Goal: Task Accomplishment & Management: Manage account settings

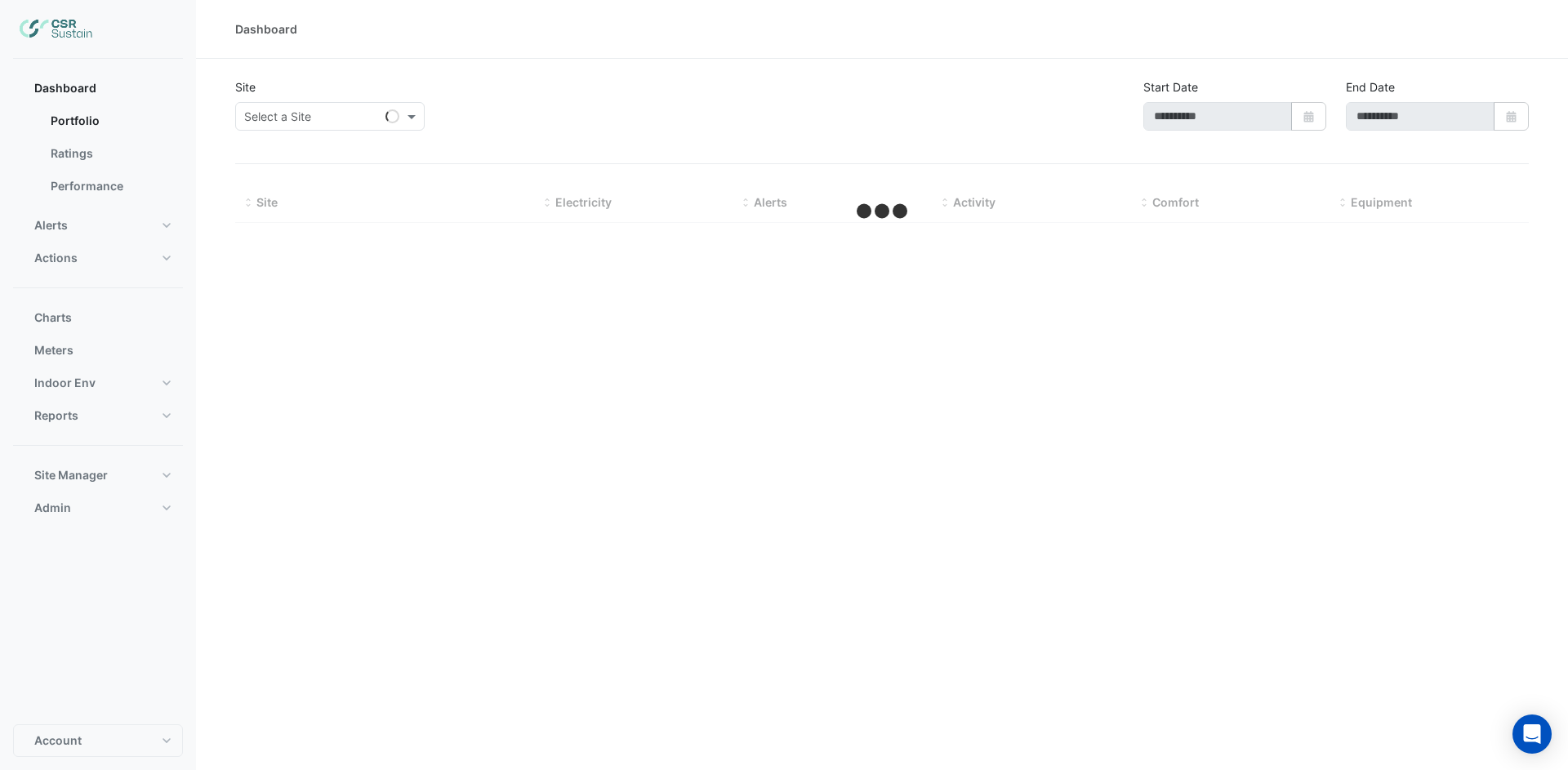
type input "**********"
select select "**"
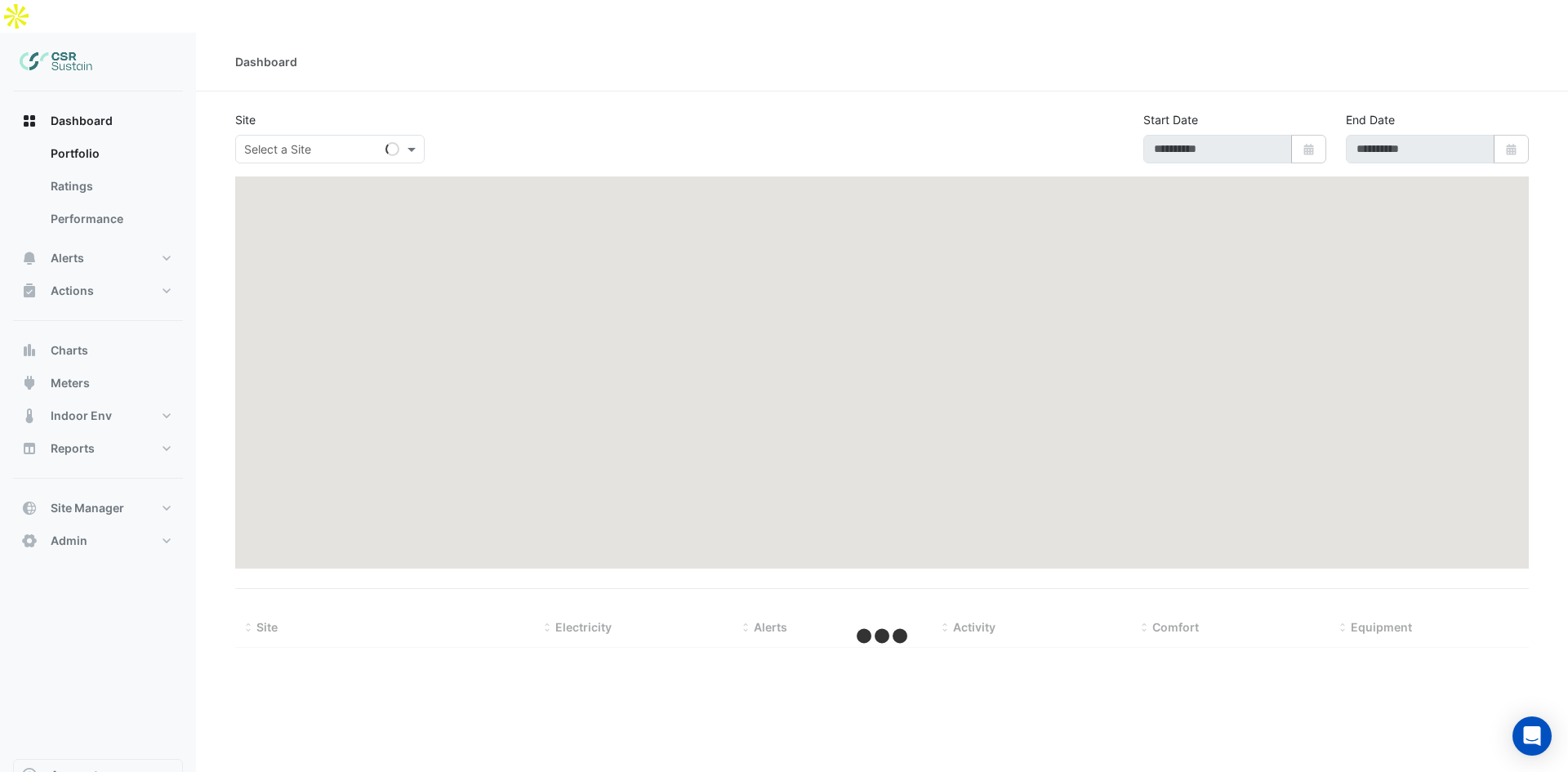
select select "**"
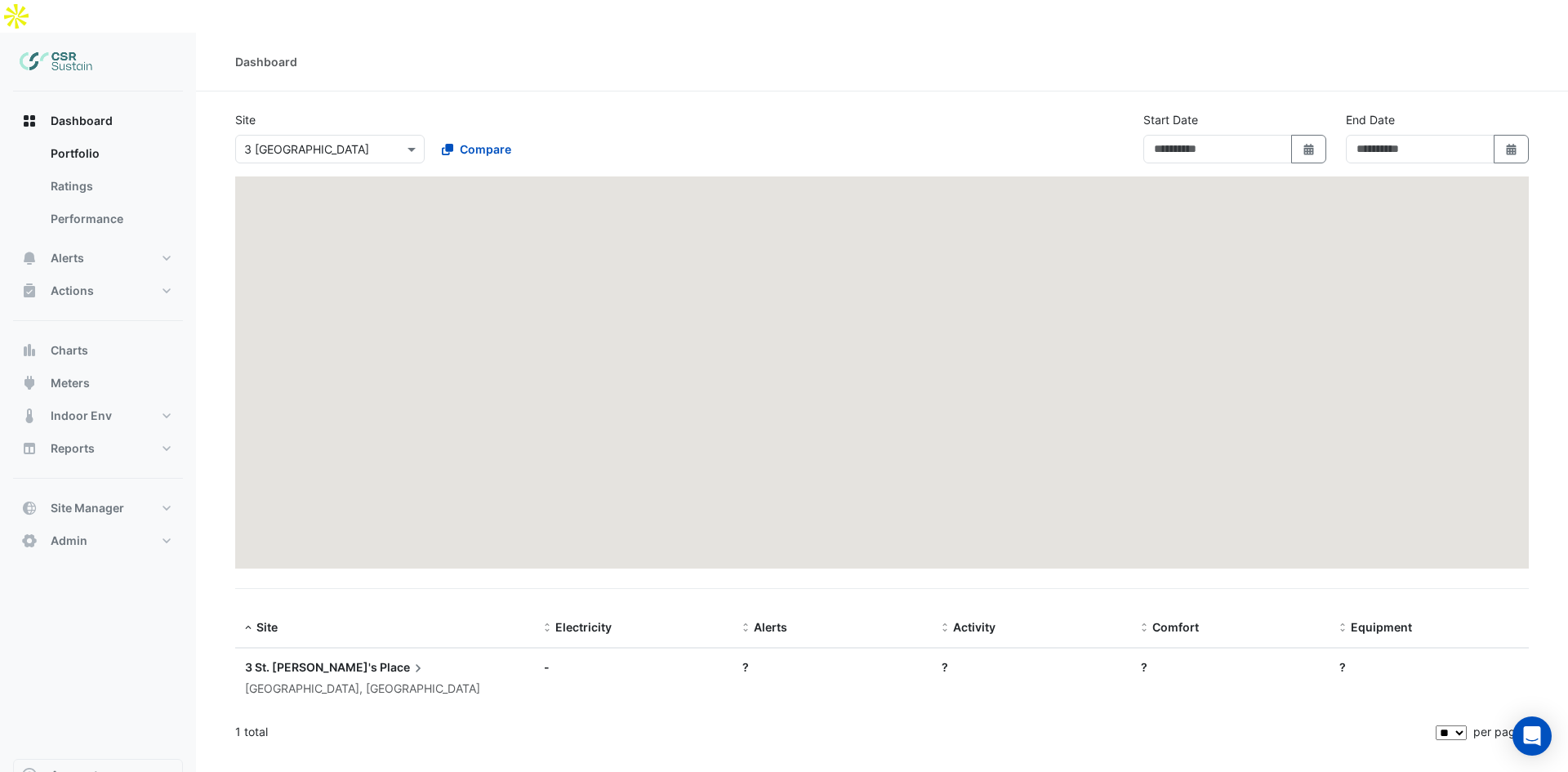
type input "**********"
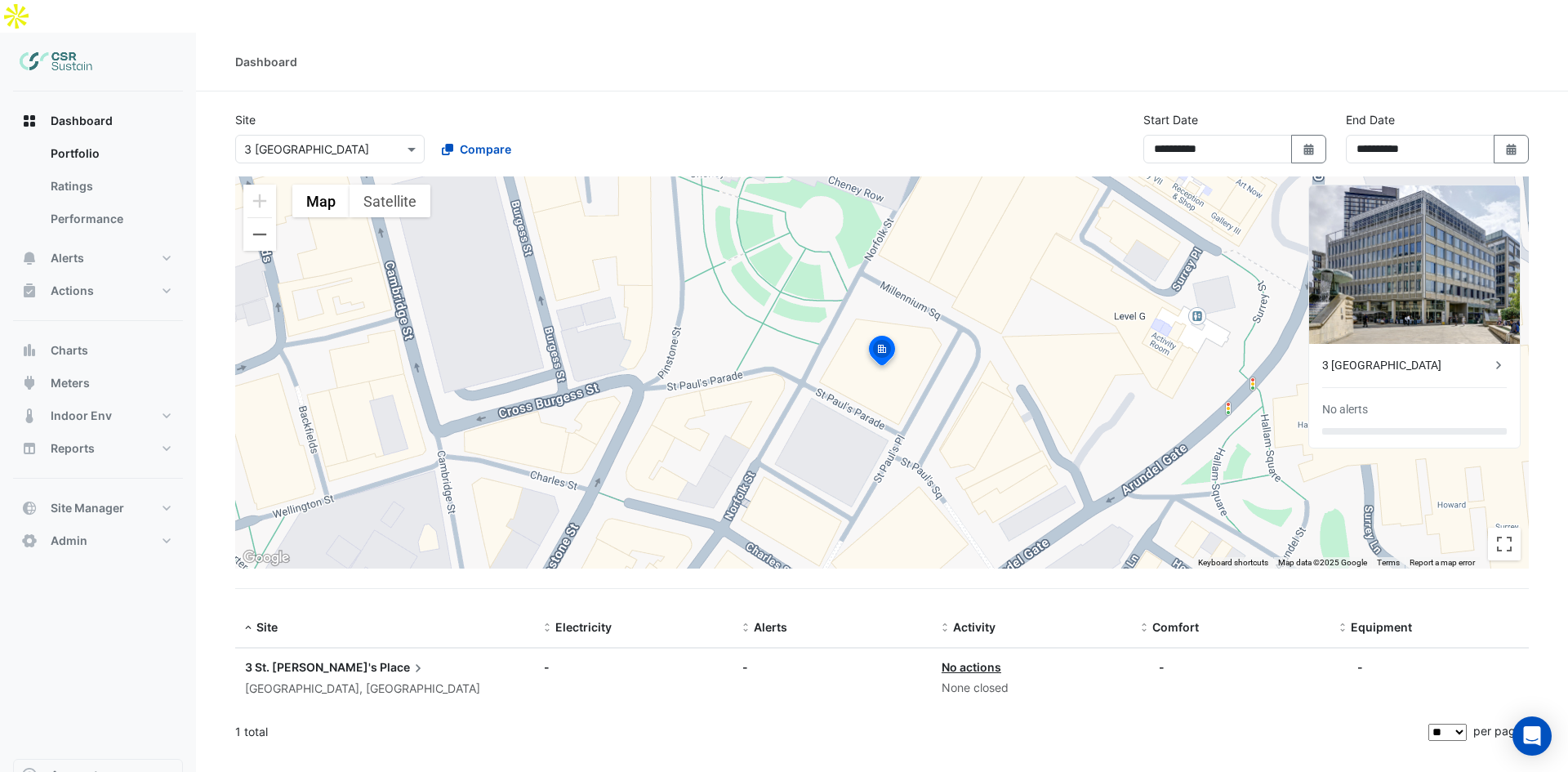
click at [284, 660] on span "3 St. [PERSON_NAME]'s" at bounding box center [311, 667] width 133 height 14
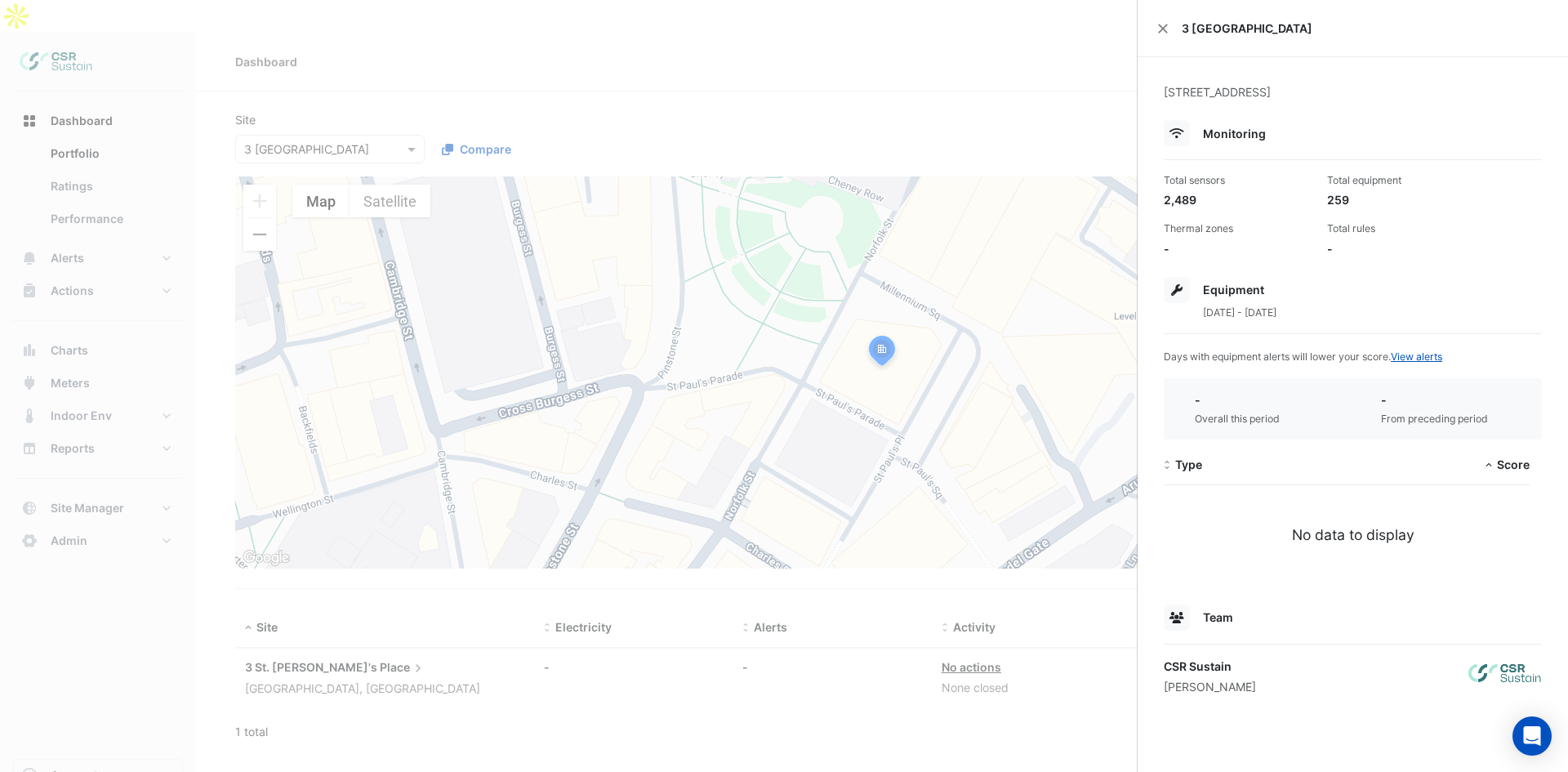
drag, startPoint x: 417, startPoint y: 625, endPoint x: 23, endPoint y: 201, distance: 578.8
click at [417, 629] on ngb-offcanvas-backdrop at bounding box center [784, 386] width 1568 height 772
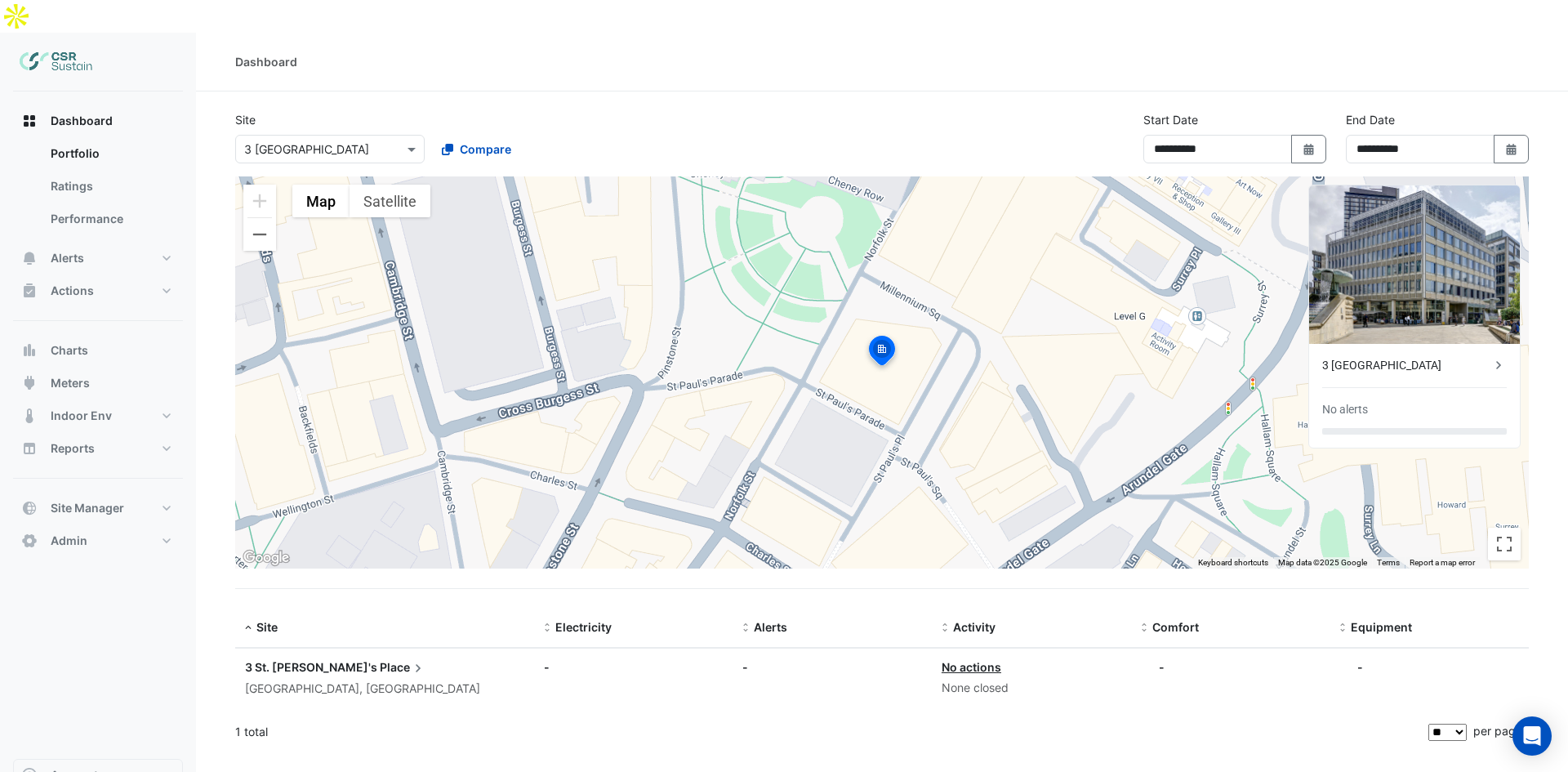
click at [368, 142] on input "text" at bounding box center [314, 150] width 139 height 17
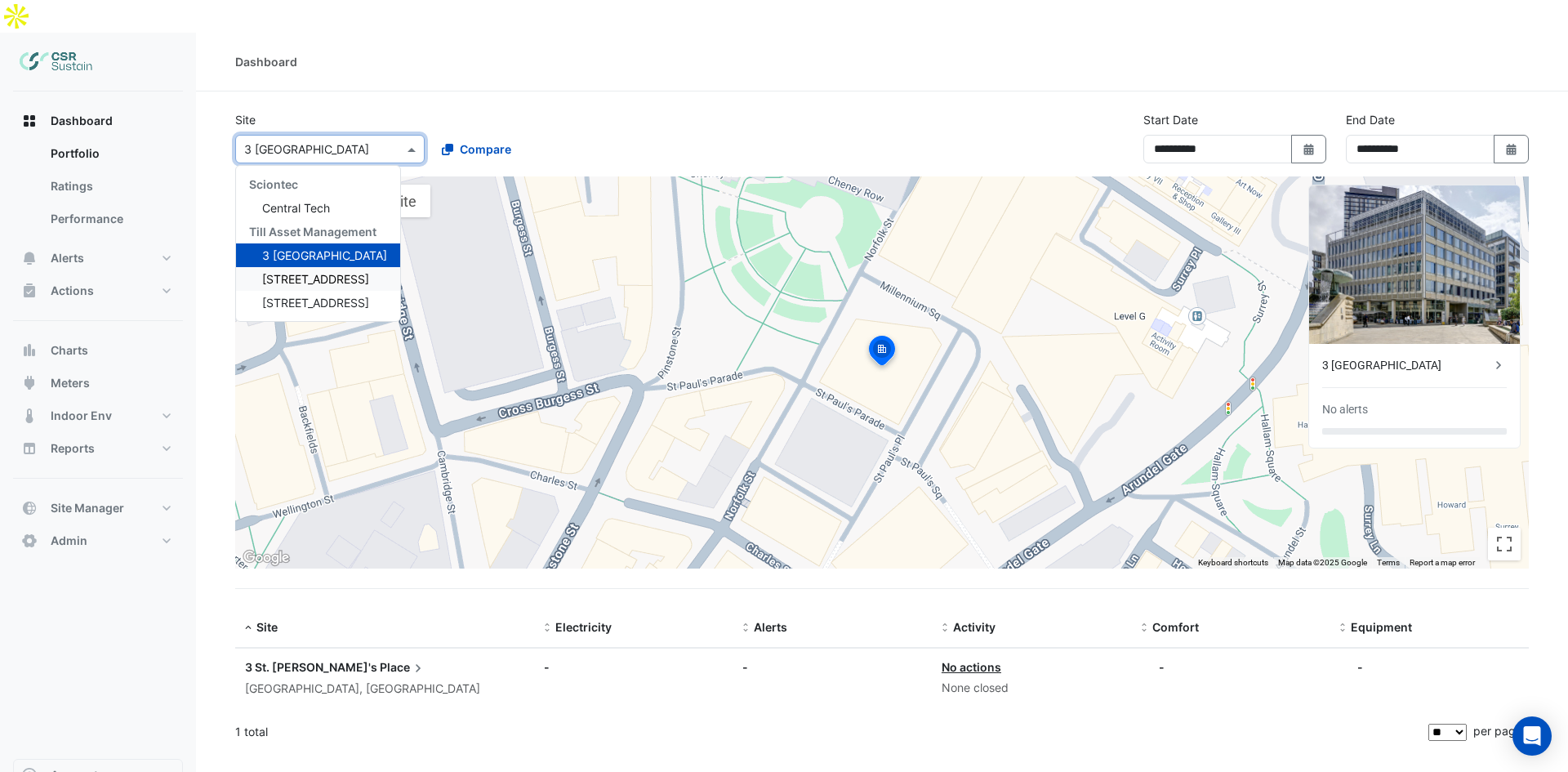
click at [293, 272] on span "[STREET_ADDRESS]" at bounding box center [315, 278] width 107 height 14
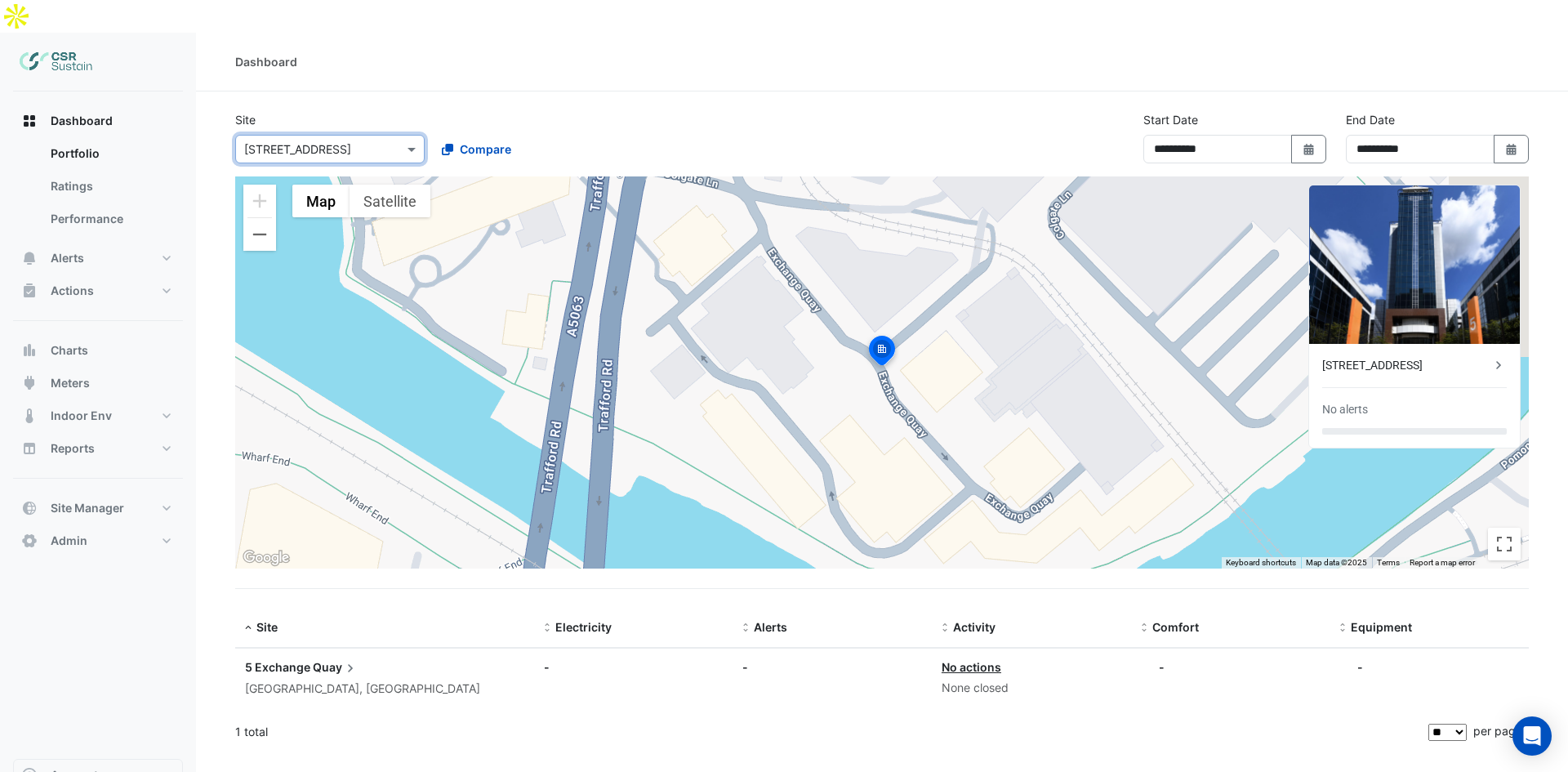
click at [1402, 357] on div "[STREET_ADDRESS]" at bounding box center [1406, 365] width 168 height 17
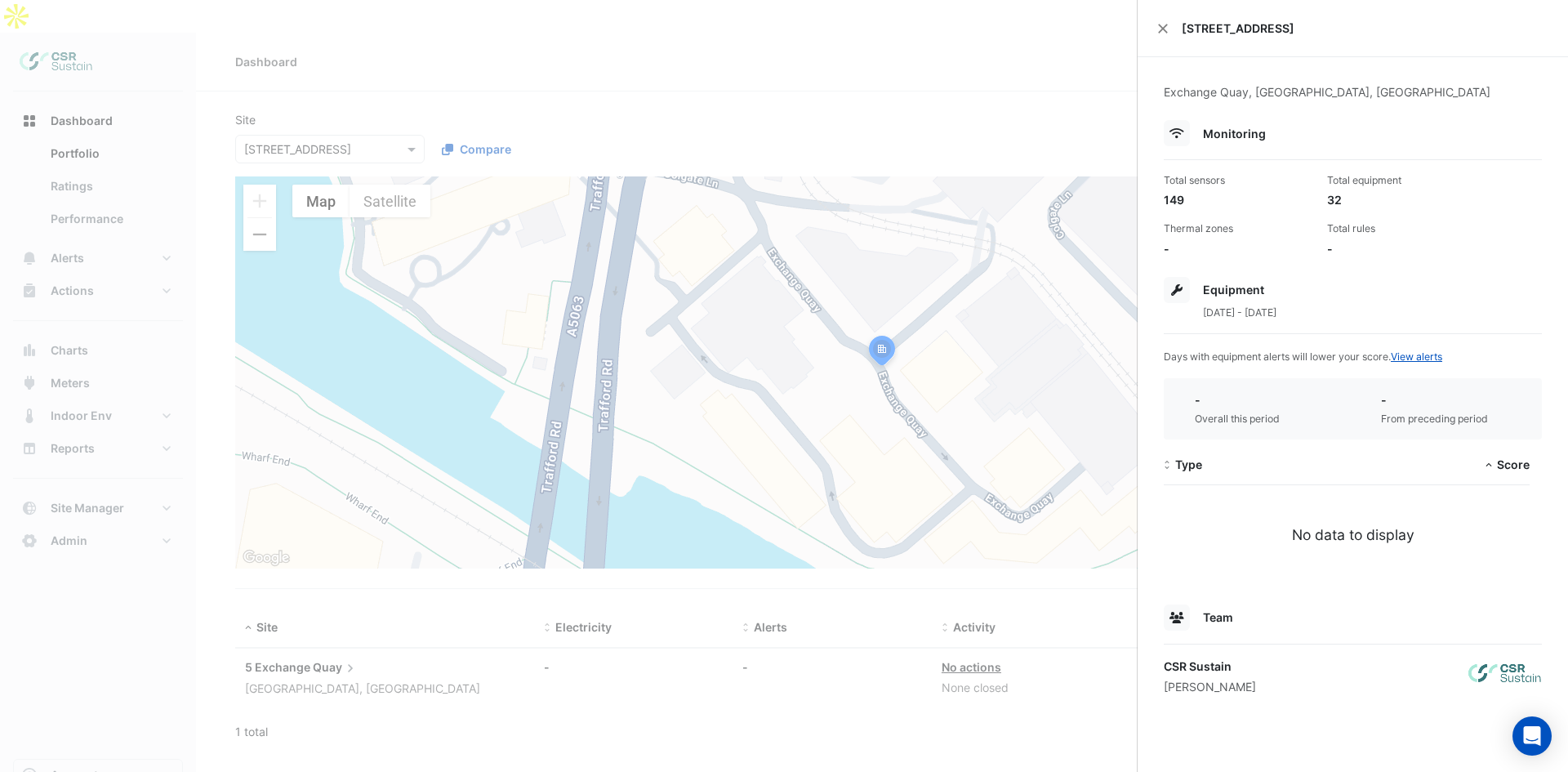
drag, startPoint x: 528, startPoint y: 71, endPoint x: 328, endPoint y: 106, distance: 203.0
click at [528, 70] on ngb-offcanvas-backdrop at bounding box center [784, 386] width 1568 height 772
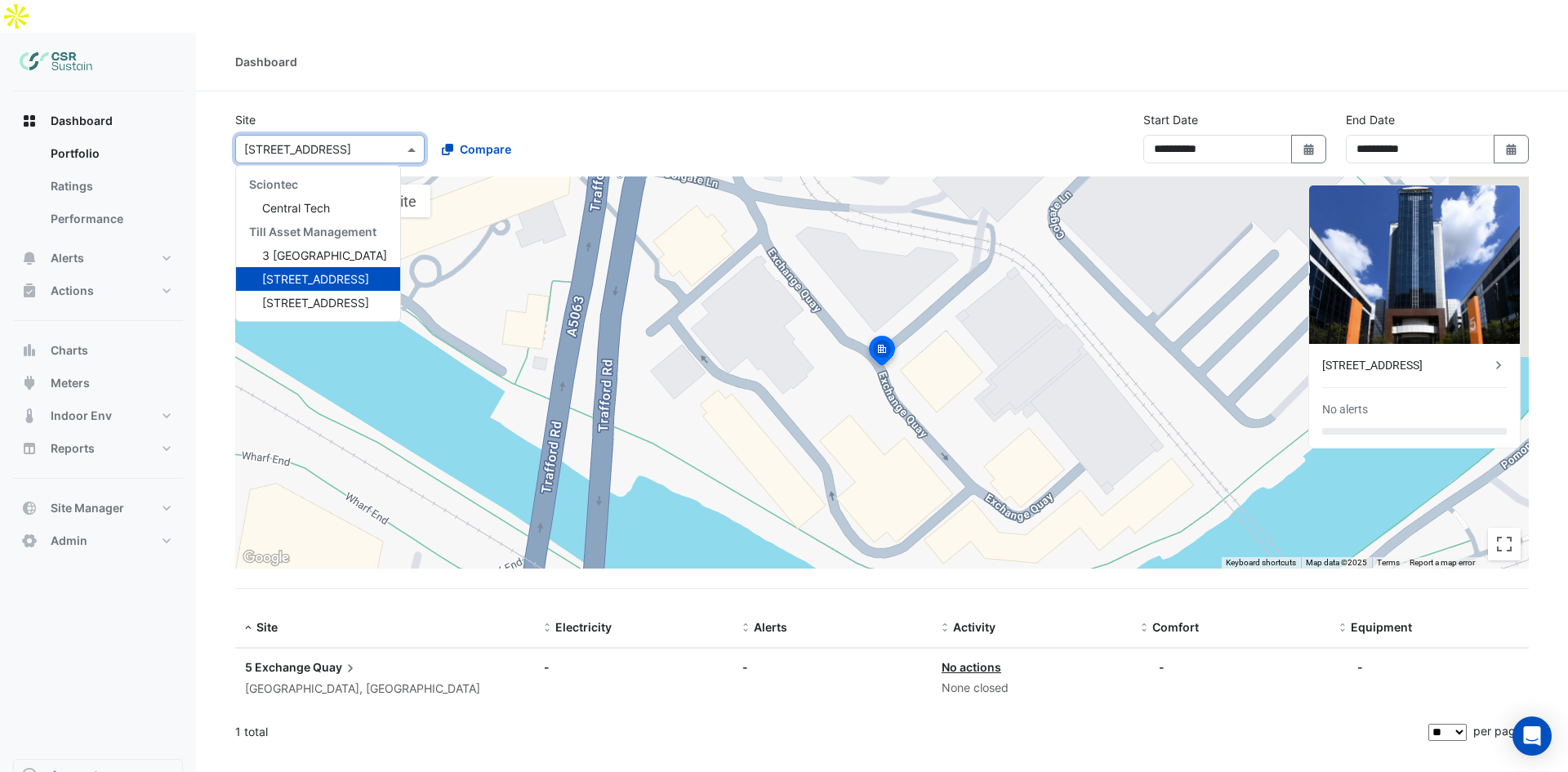
click at [286, 142] on input "text" at bounding box center [314, 150] width 139 height 17
click at [292, 296] on span "[STREET_ADDRESS]" at bounding box center [315, 302] width 107 height 14
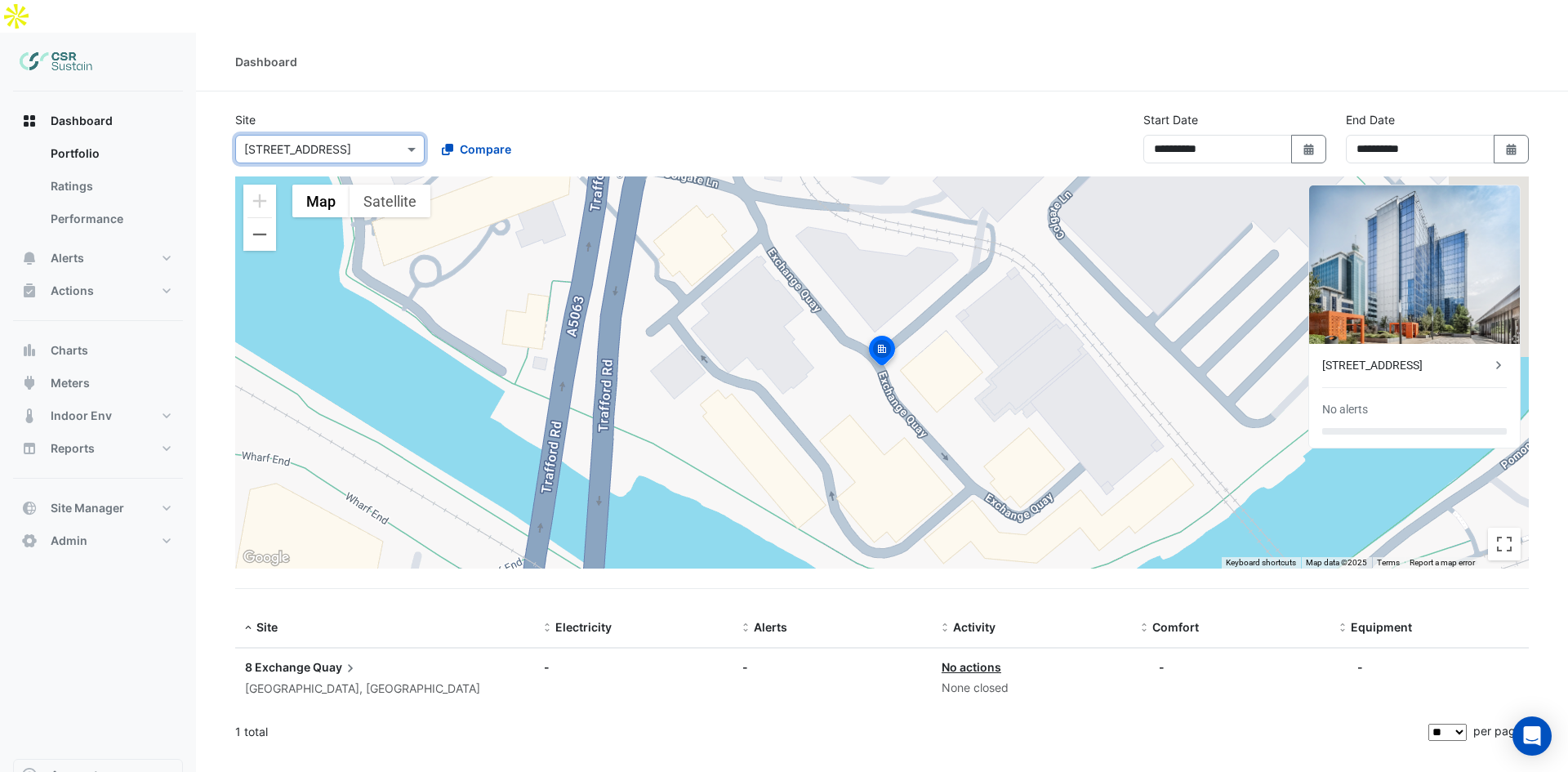
click at [1370, 357] on div "[STREET_ADDRESS]" at bounding box center [1406, 365] width 168 height 17
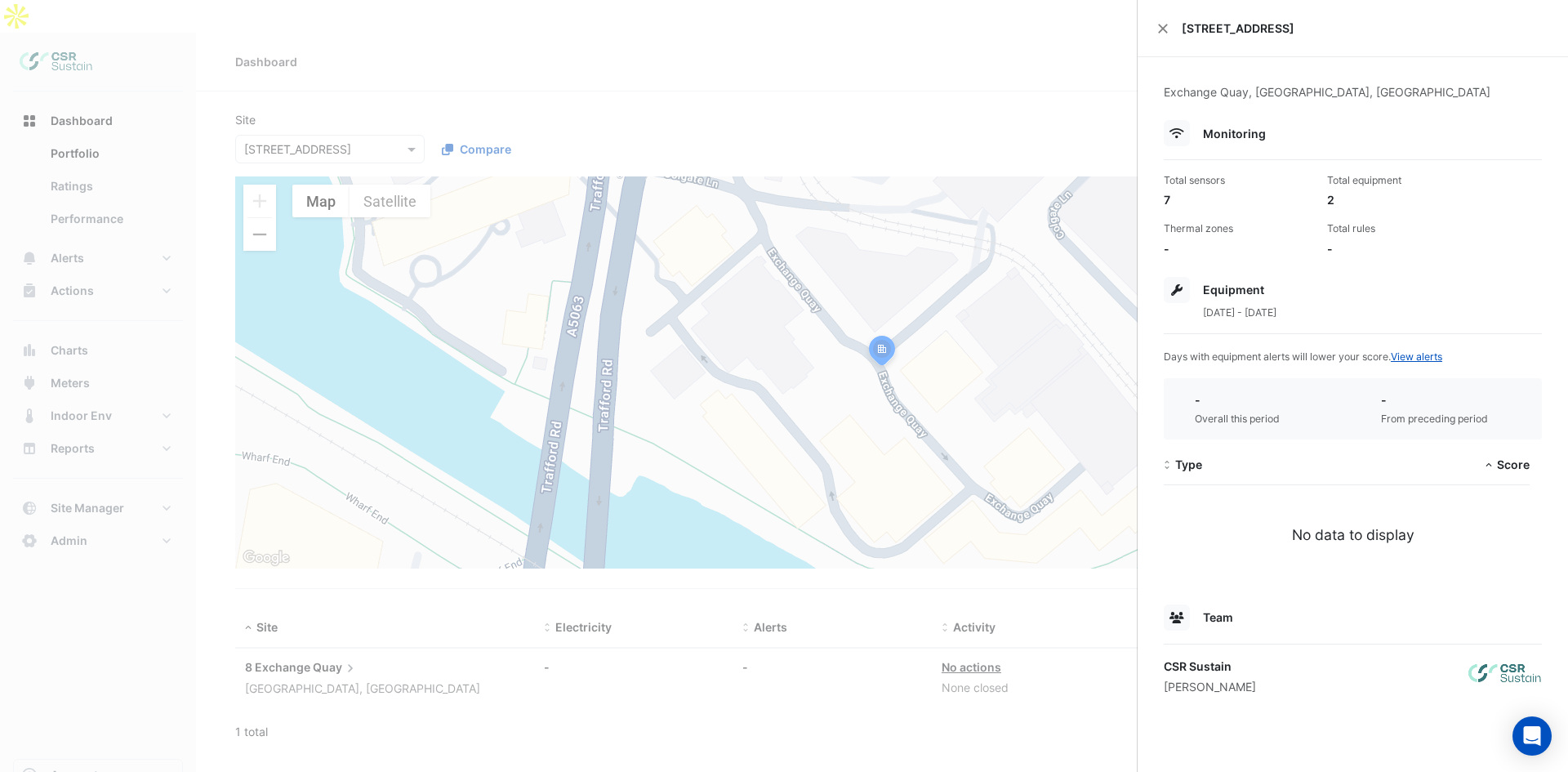
click at [691, 157] on ngb-offcanvas-backdrop at bounding box center [784, 386] width 1568 height 772
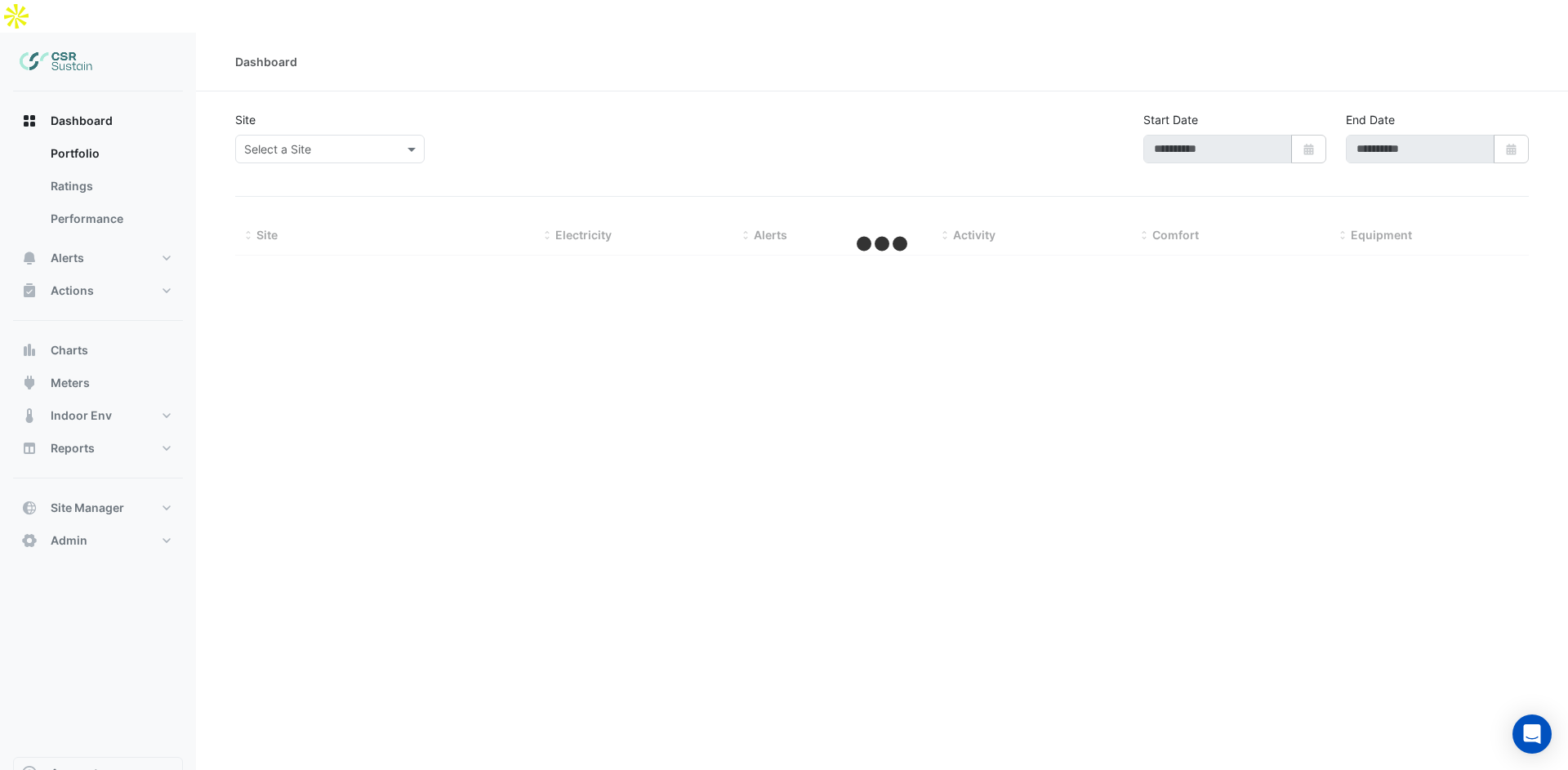
select select "**"
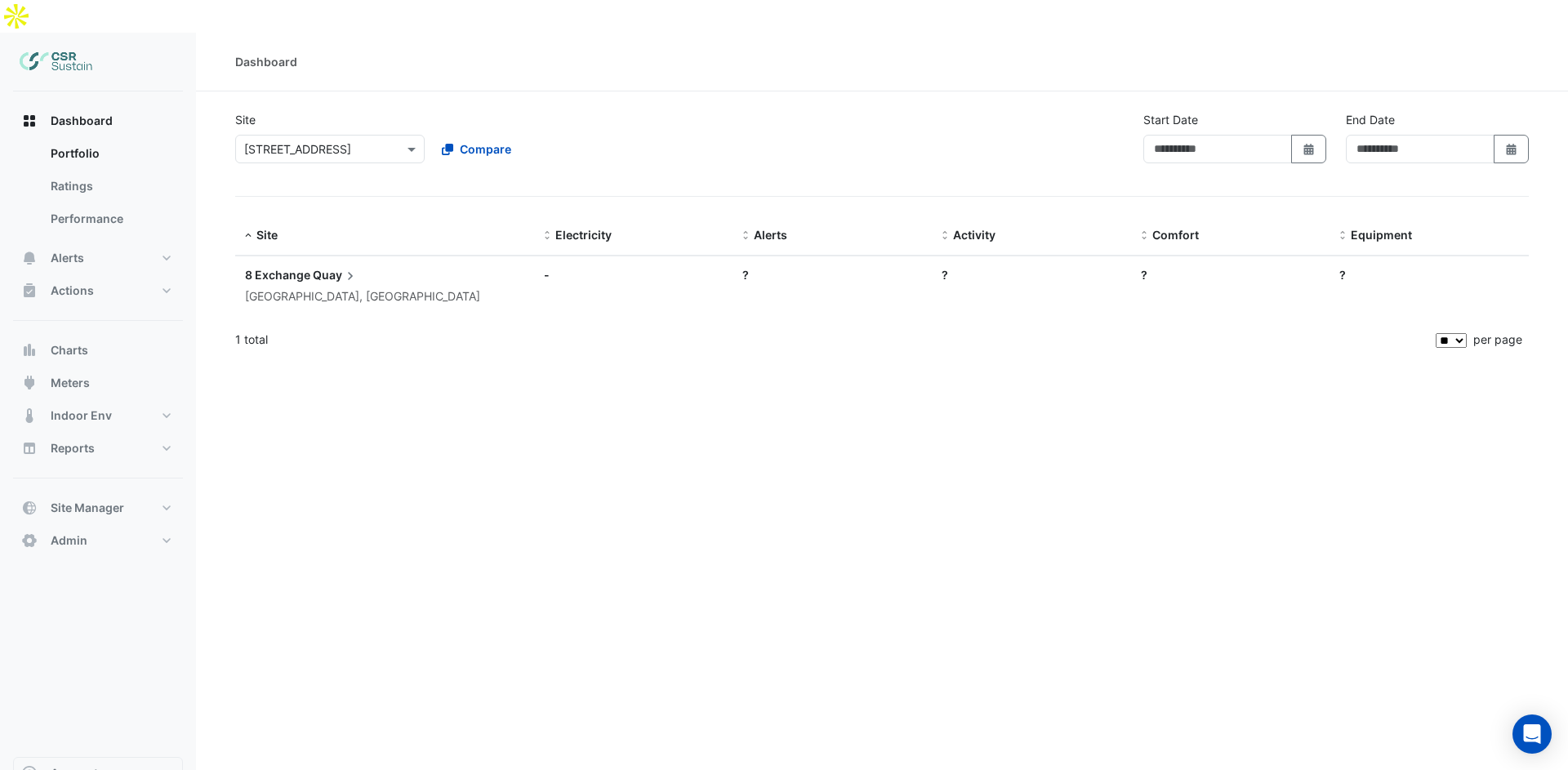
type input "**********"
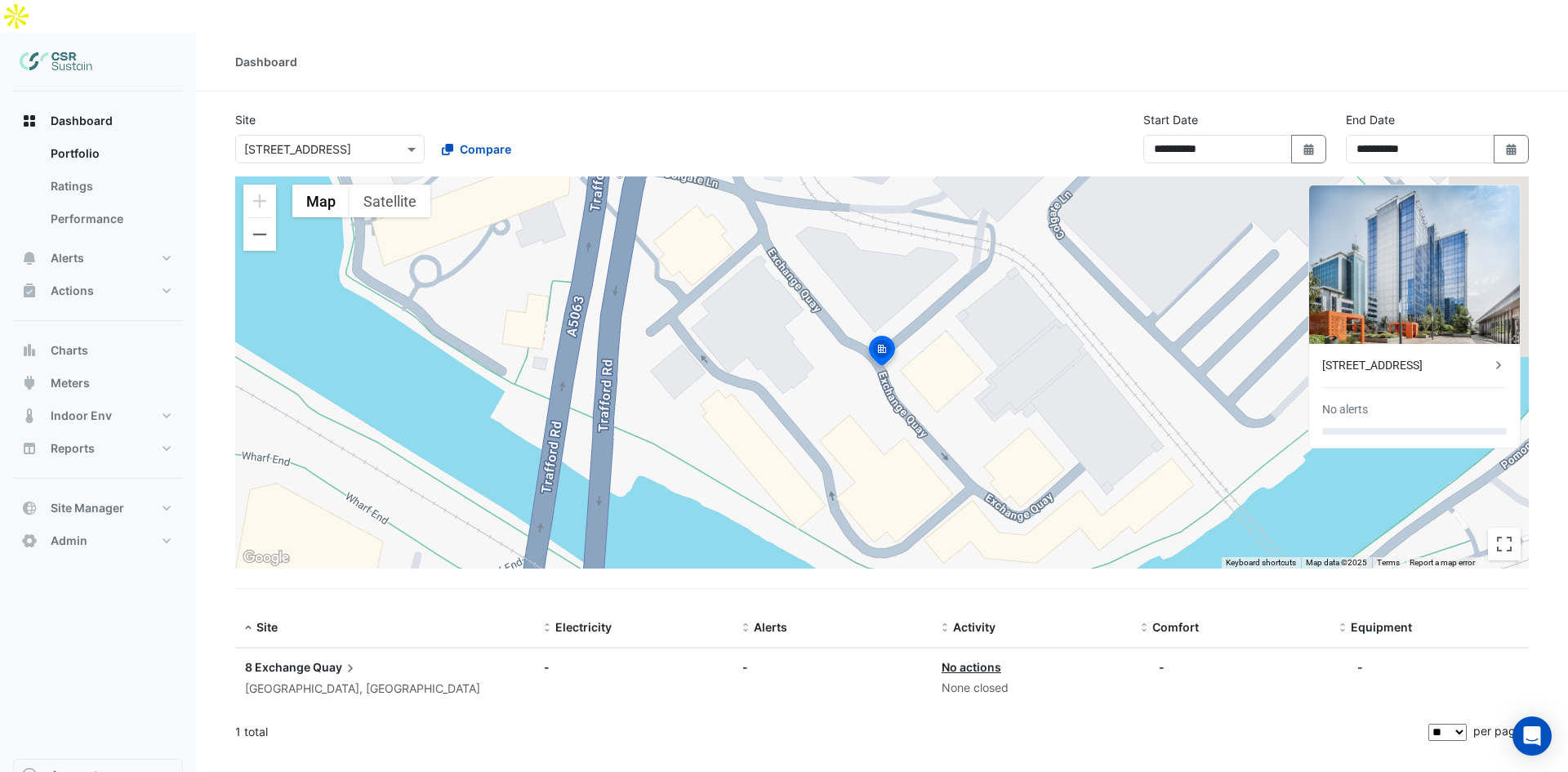
click at [332, 659] on div "8 Exchange Quay [GEOGRAPHIC_DATA], [GEOGRAPHIC_DATA]" at bounding box center [384, 678] width 279 height 40
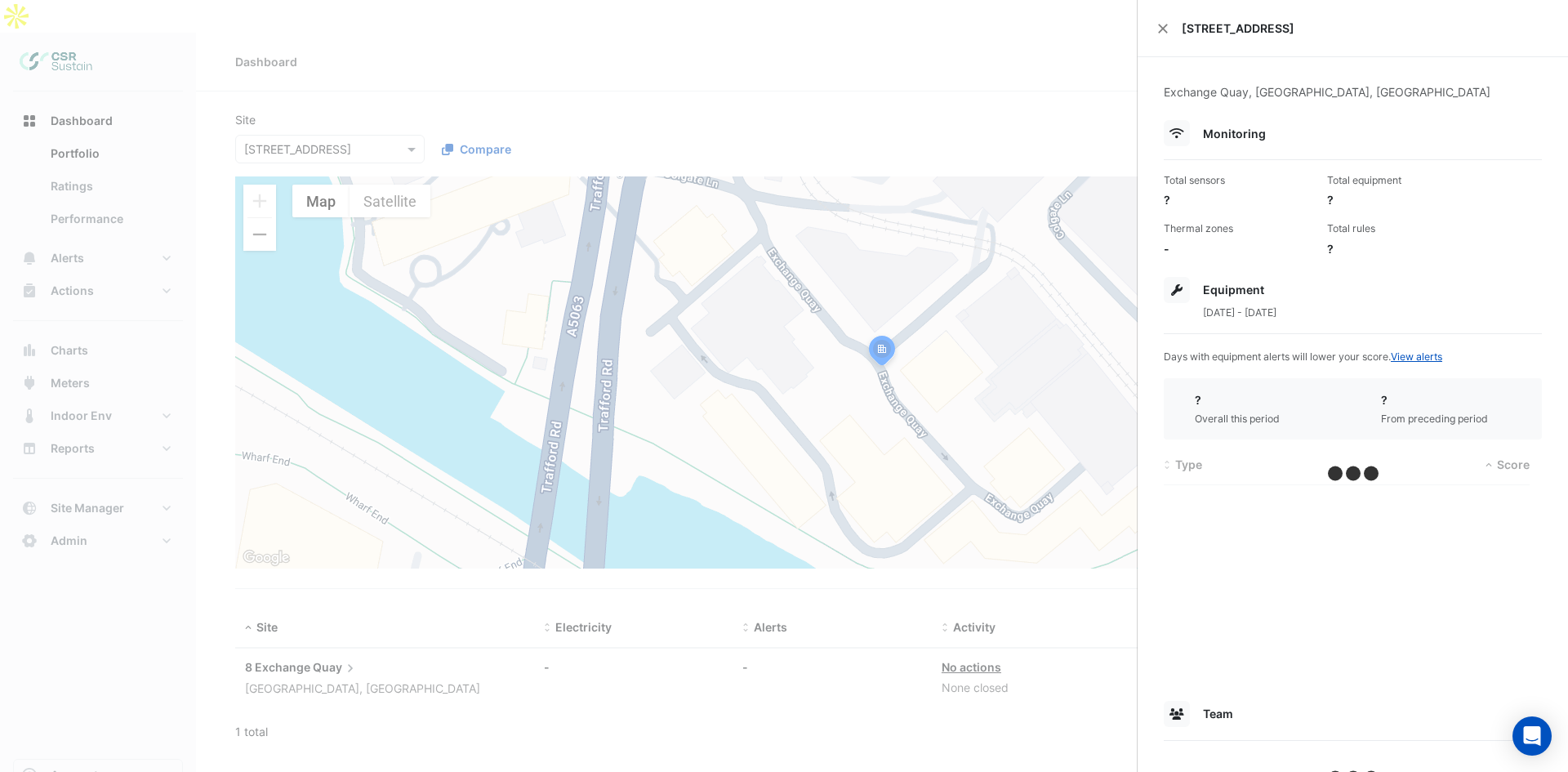
click at [592, 99] on ngb-offcanvas-backdrop at bounding box center [784, 386] width 1568 height 772
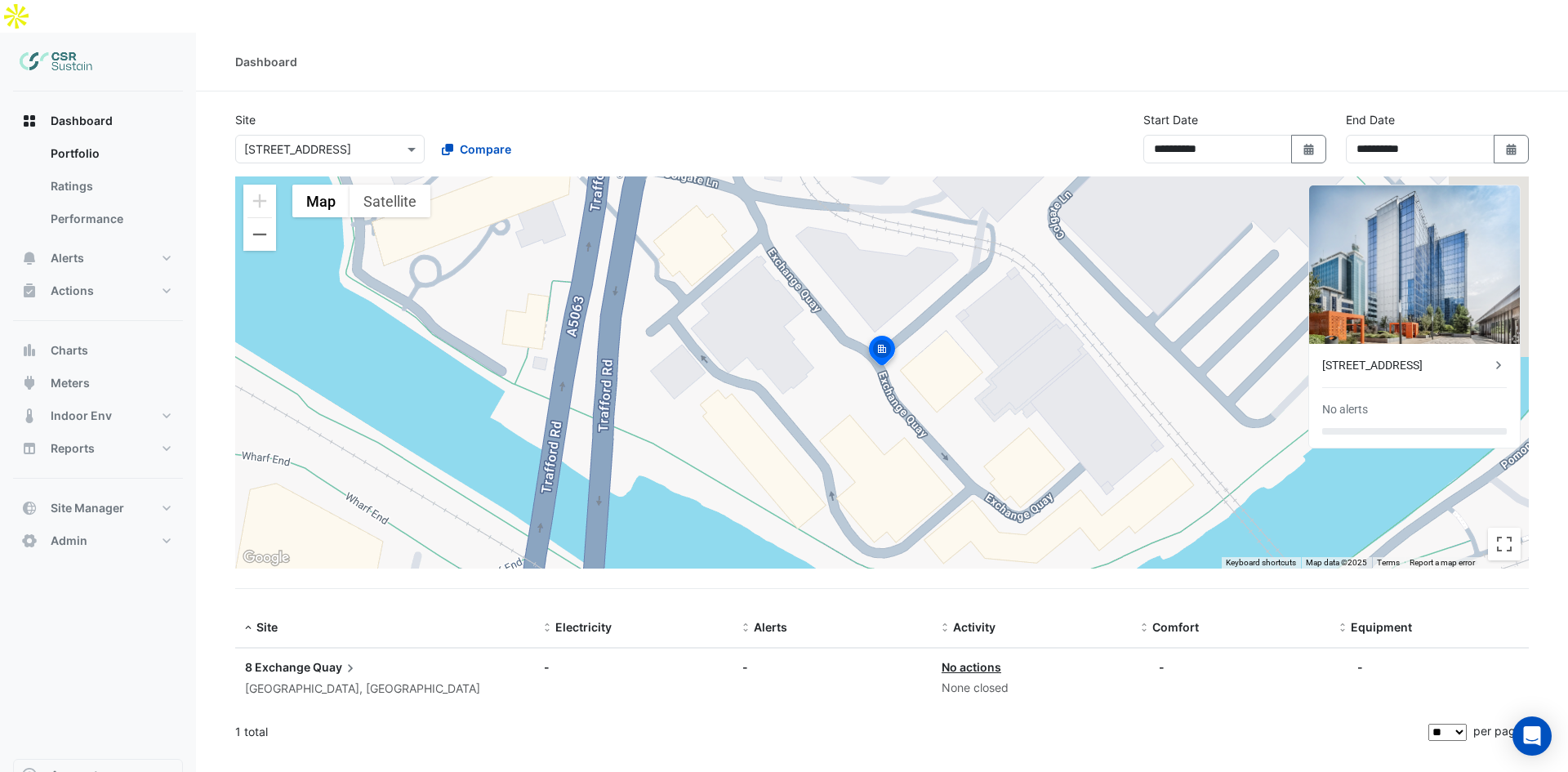
click at [352, 142] on input "text" at bounding box center [314, 150] width 139 height 17
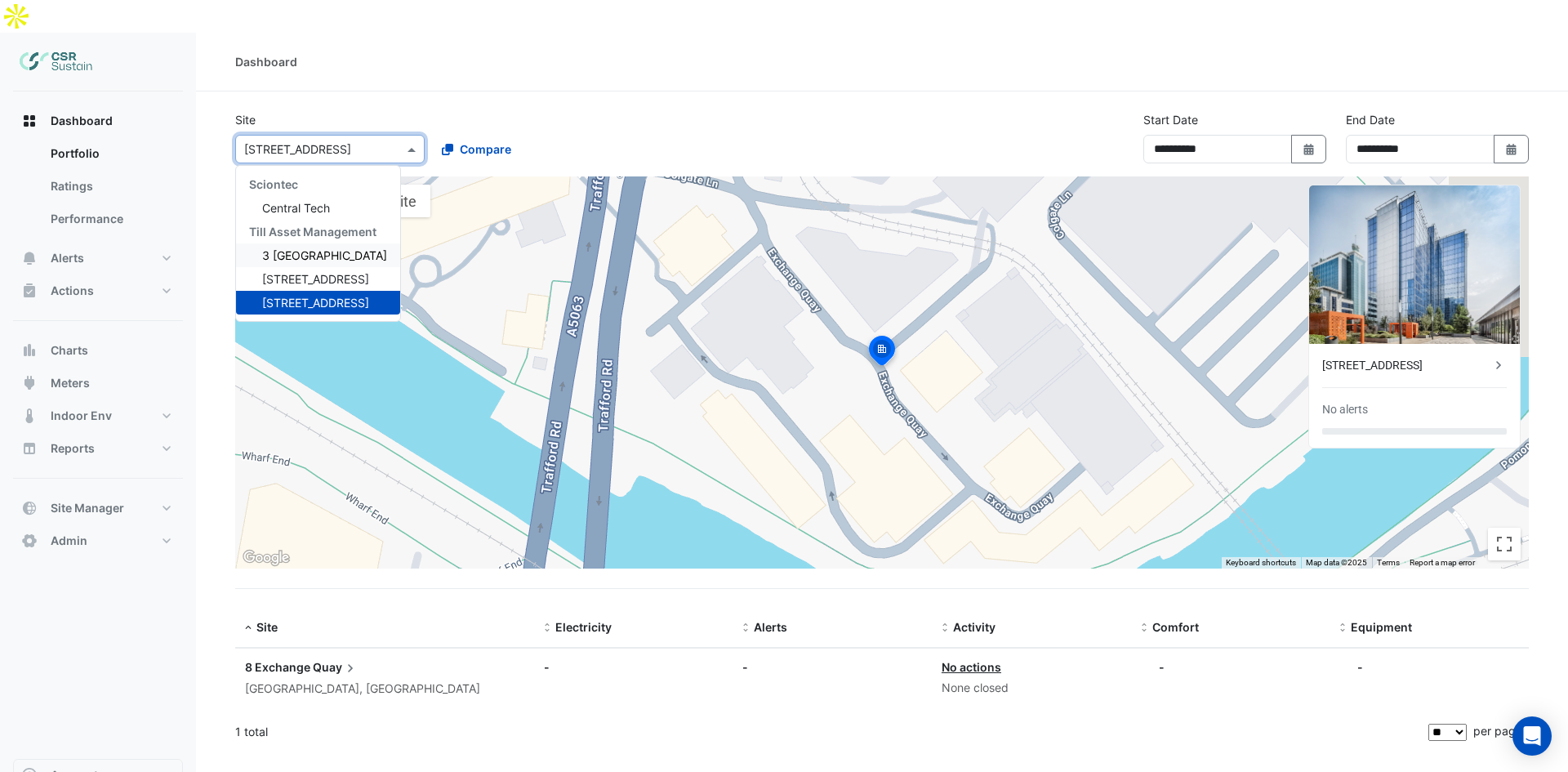
drag, startPoint x: 321, startPoint y: 184, endPoint x: 291, endPoint y: 228, distance: 53.3
click at [291, 228] on div "Sciontec Central Tech Till Asset Management 3 St. Paul's Place 5 Exchange Quay …" at bounding box center [318, 244] width 164 height 142
click at [291, 248] on span "3 [GEOGRAPHIC_DATA]" at bounding box center [324, 255] width 125 height 14
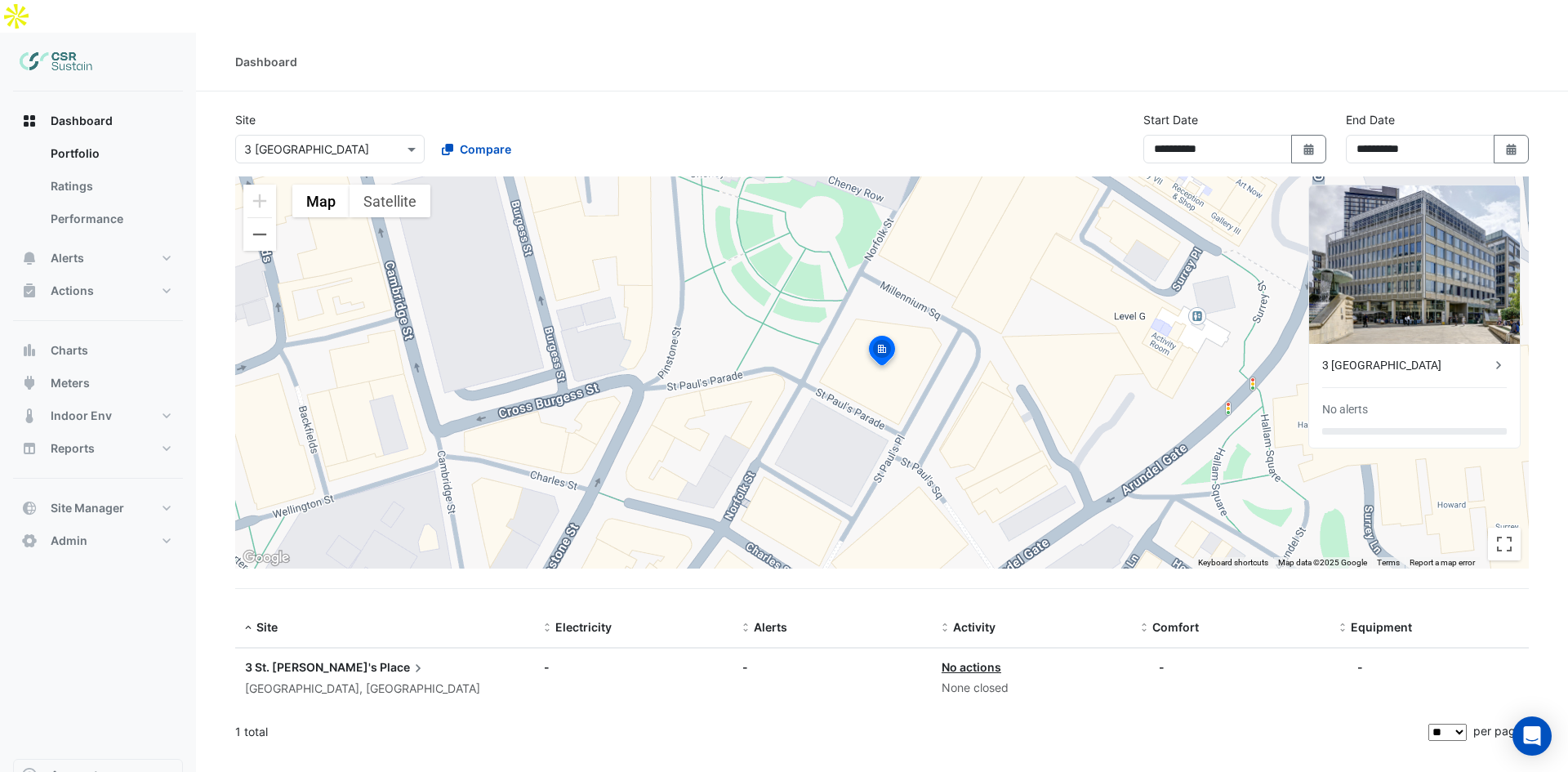
click at [1396, 357] on div "3 [GEOGRAPHIC_DATA]" at bounding box center [1406, 365] width 168 height 17
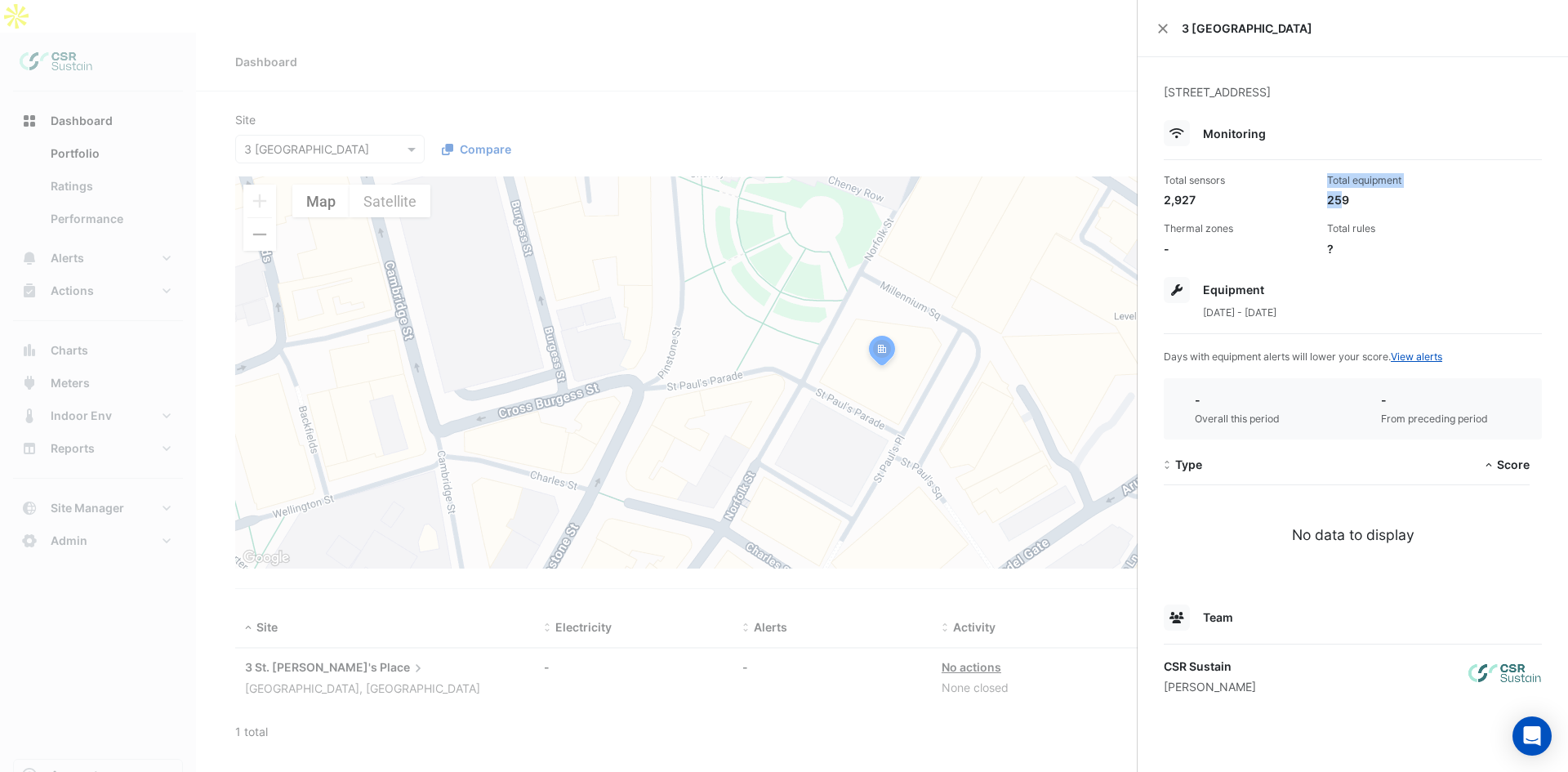
drag, startPoint x: 1343, startPoint y: 200, endPoint x: 1309, endPoint y: 207, distance: 34.7
click at [1309, 200] on div "Total sensors 2,927 Total equipment 259 Thermal zones - Total rules ?" at bounding box center [1353, 208] width 391 height 97
click at [1361, 201] on div "259" at bounding box center [1402, 200] width 150 height 17
drag, startPoint x: 1351, startPoint y: 206, endPoint x: 1310, endPoint y: 200, distance: 41.4
click at [1310, 200] on div "Total sensors 2,927 Total equipment 259 Thermal zones - Total rules -" at bounding box center [1353, 208] width 391 height 97
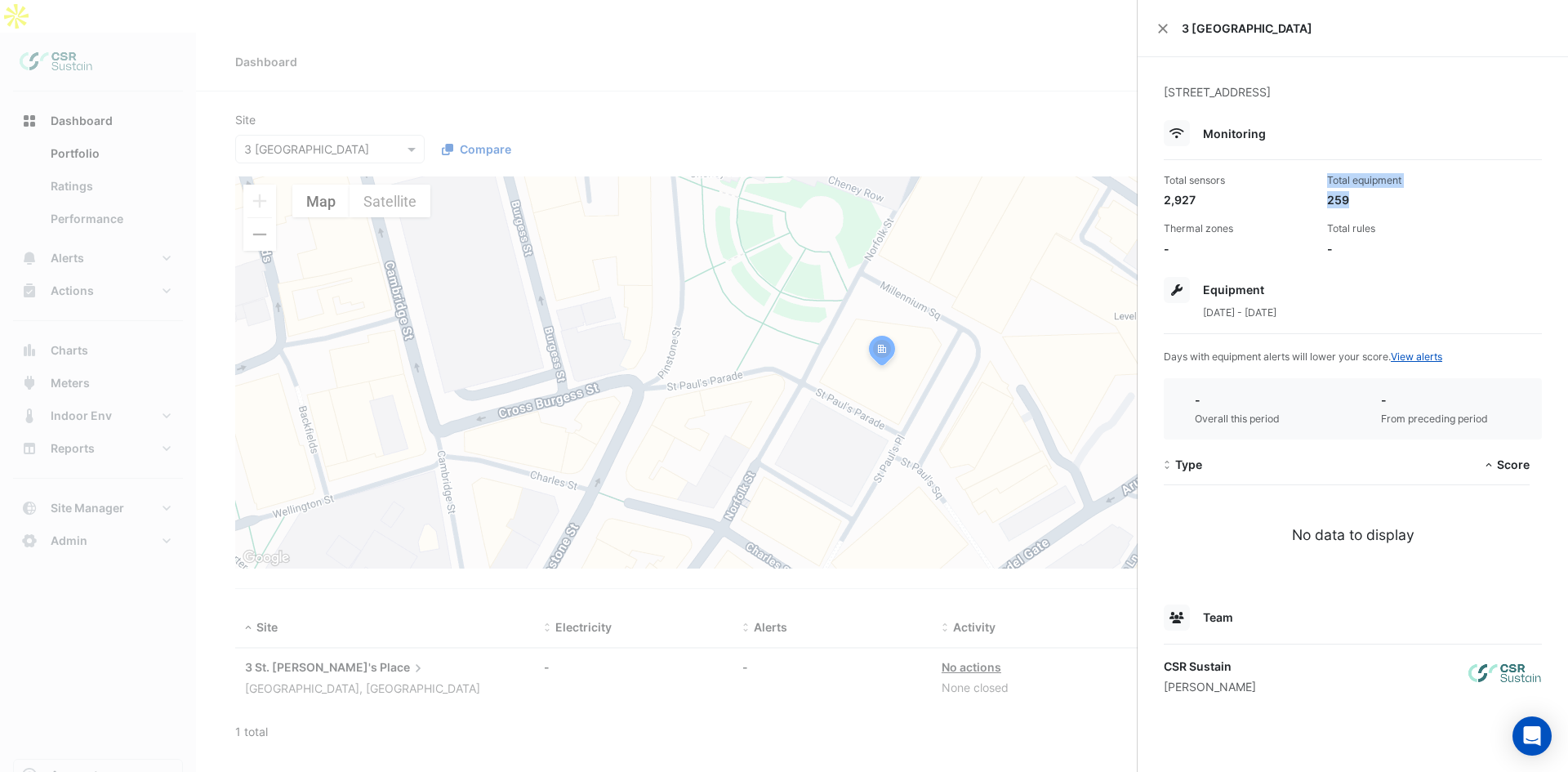
click at [1344, 201] on div "259" at bounding box center [1402, 200] width 150 height 17
drag, startPoint x: 1348, startPoint y: 201, endPoint x: 1332, endPoint y: 207, distance: 17.1
click at [1329, 201] on div "259" at bounding box center [1402, 200] width 150 height 17
click at [1353, 207] on div "Total sensors 2,927 Total equipment 259 Thermal zones - Total rules -" at bounding box center [1353, 208] width 391 height 97
click at [1353, 205] on div "259" at bounding box center [1402, 200] width 150 height 17
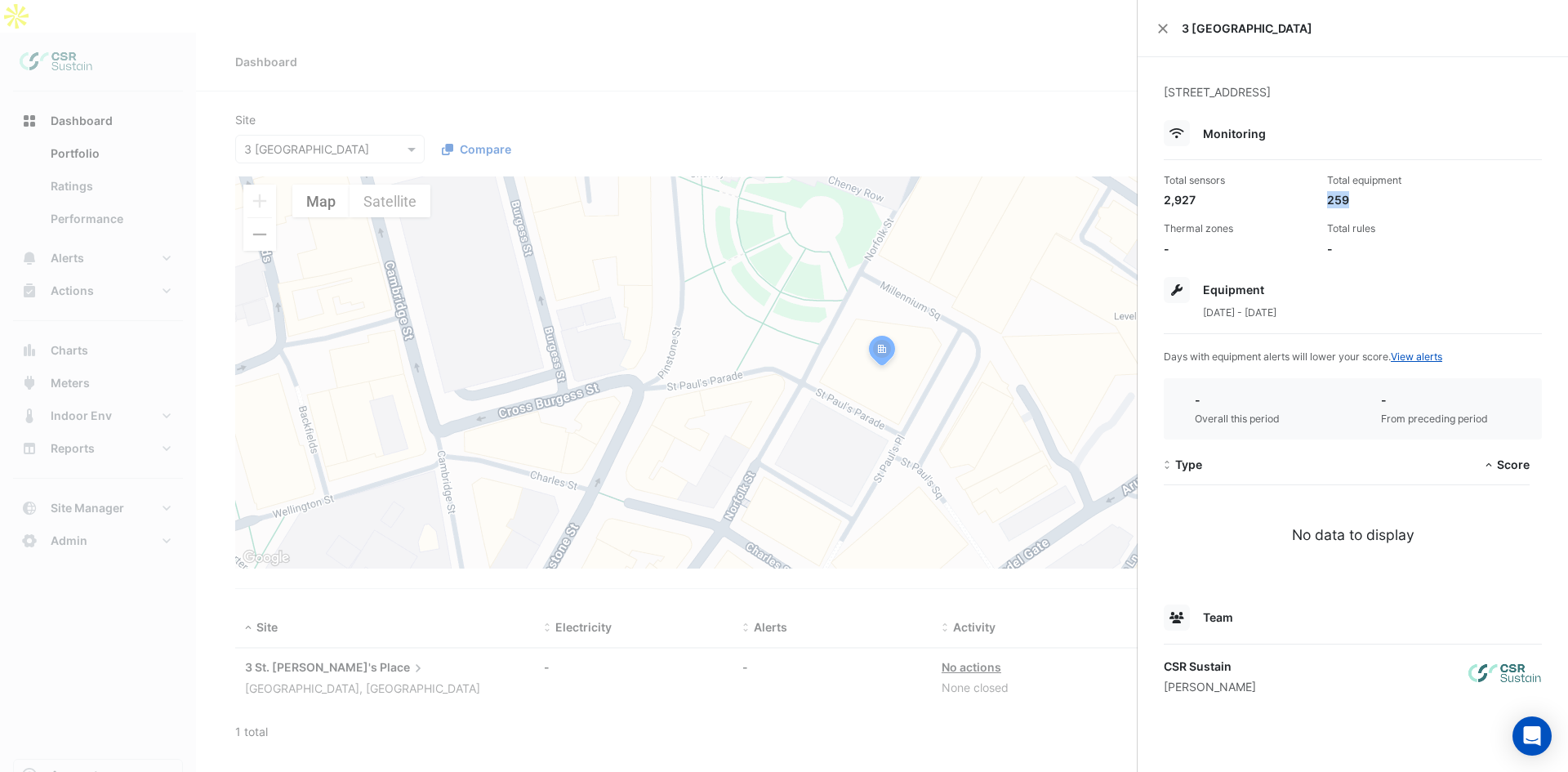
drag, startPoint x: 1345, startPoint y: 201, endPoint x: 1323, endPoint y: 198, distance: 22.2
click at [1323, 198] on div "Total equipment 259" at bounding box center [1402, 191] width 163 height 35
drag, startPoint x: 1192, startPoint y: 198, endPoint x: 1157, endPoint y: 200, distance: 35.1
click at [1157, 200] on div "Total sensors 2,927" at bounding box center [1238, 191] width 163 height 35
drag, startPoint x: 1177, startPoint y: 301, endPoint x: 1214, endPoint y: 297, distance: 37.2
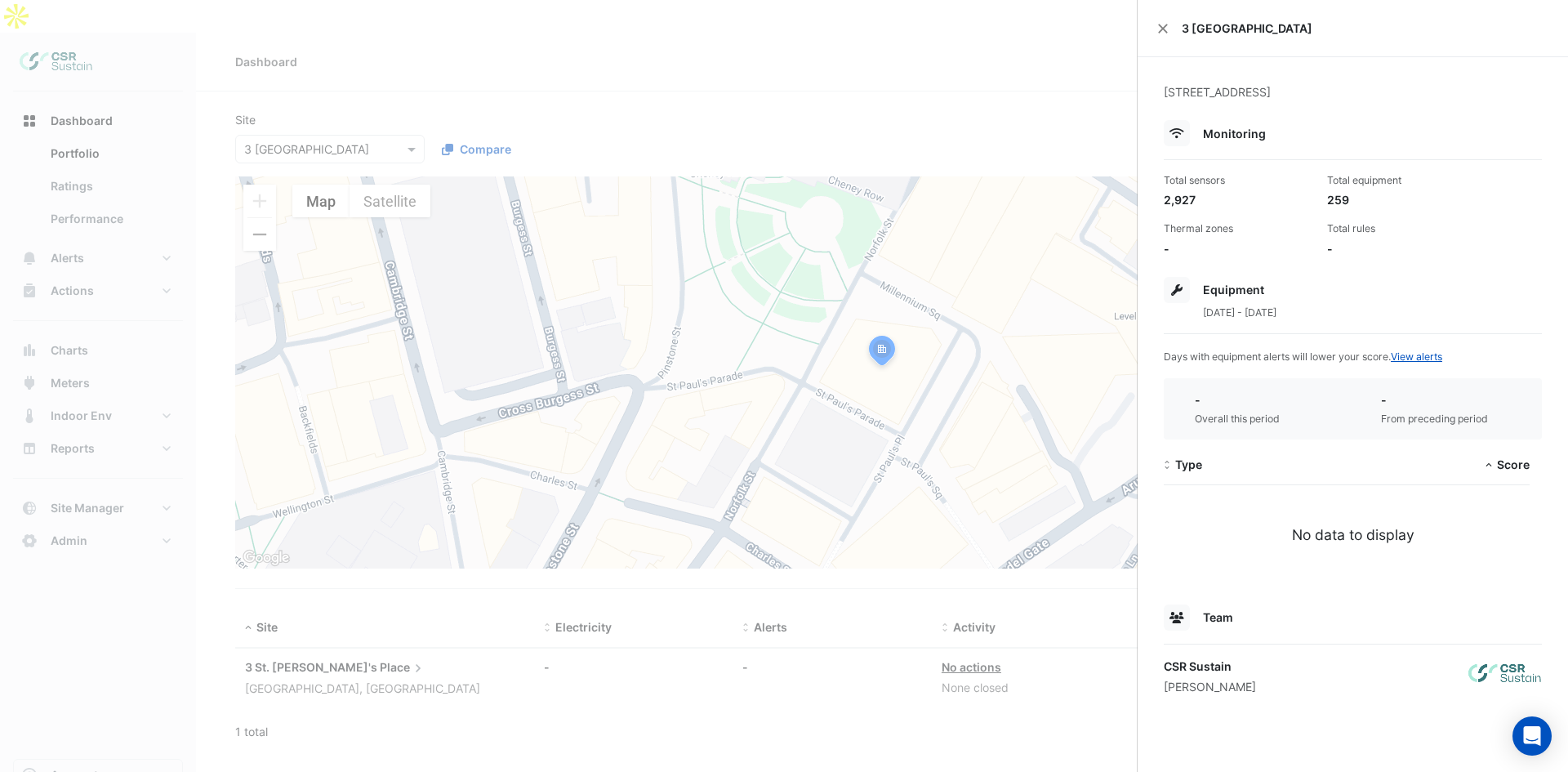
click at [1183, 300] on div at bounding box center [1177, 290] width 27 height 27
drag, startPoint x: 1255, startPoint y: 312, endPoint x: 1270, endPoint y: 312, distance: 15.0
click at [1266, 312] on span "[DATE] - [DATE]" at bounding box center [1239, 312] width 74 height 12
drag, startPoint x: 1334, startPoint y: 311, endPoint x: 1324, endPoint y: 309, distance: 10.2
click at [1333, 311] on div "[DATE] - [DATE]" at bounding box center [1353, 311] width 378 height 17
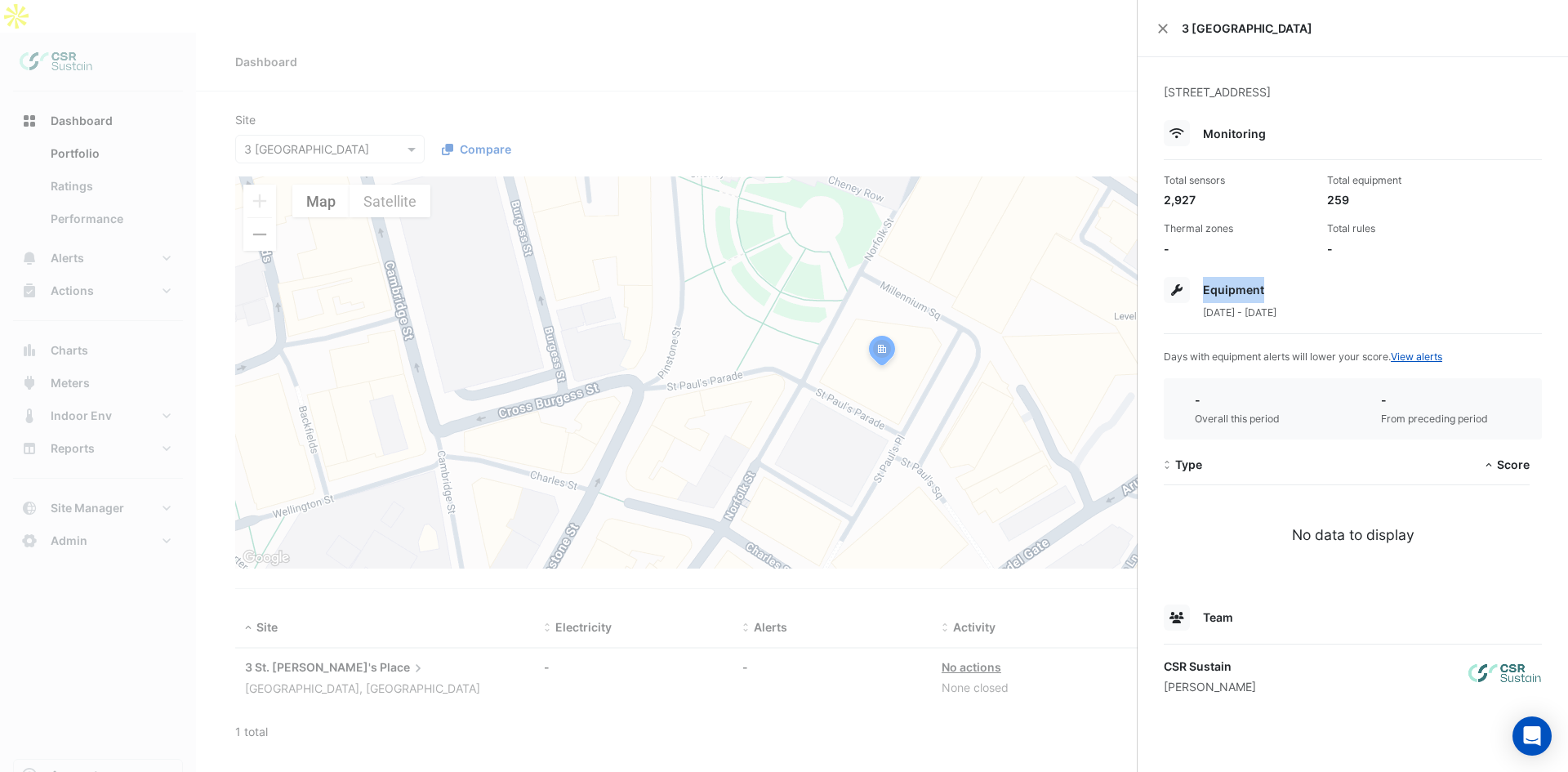
drag, startPoint x: 1277, startPoint y: 296, endPoint x: 1174, endPoint y: 278, distance: 104.6
click at [1170, 278] on div "Equipment" at bounding box center [1353, 290] width 378 height 27
click at [1180, 296] on fa-icon at bounding box center [1177, 289] width 12 height 17
click at [489, 64] on ngb-offcanvas-backdrop at bounding box center [784, 386] width 1568 height 772
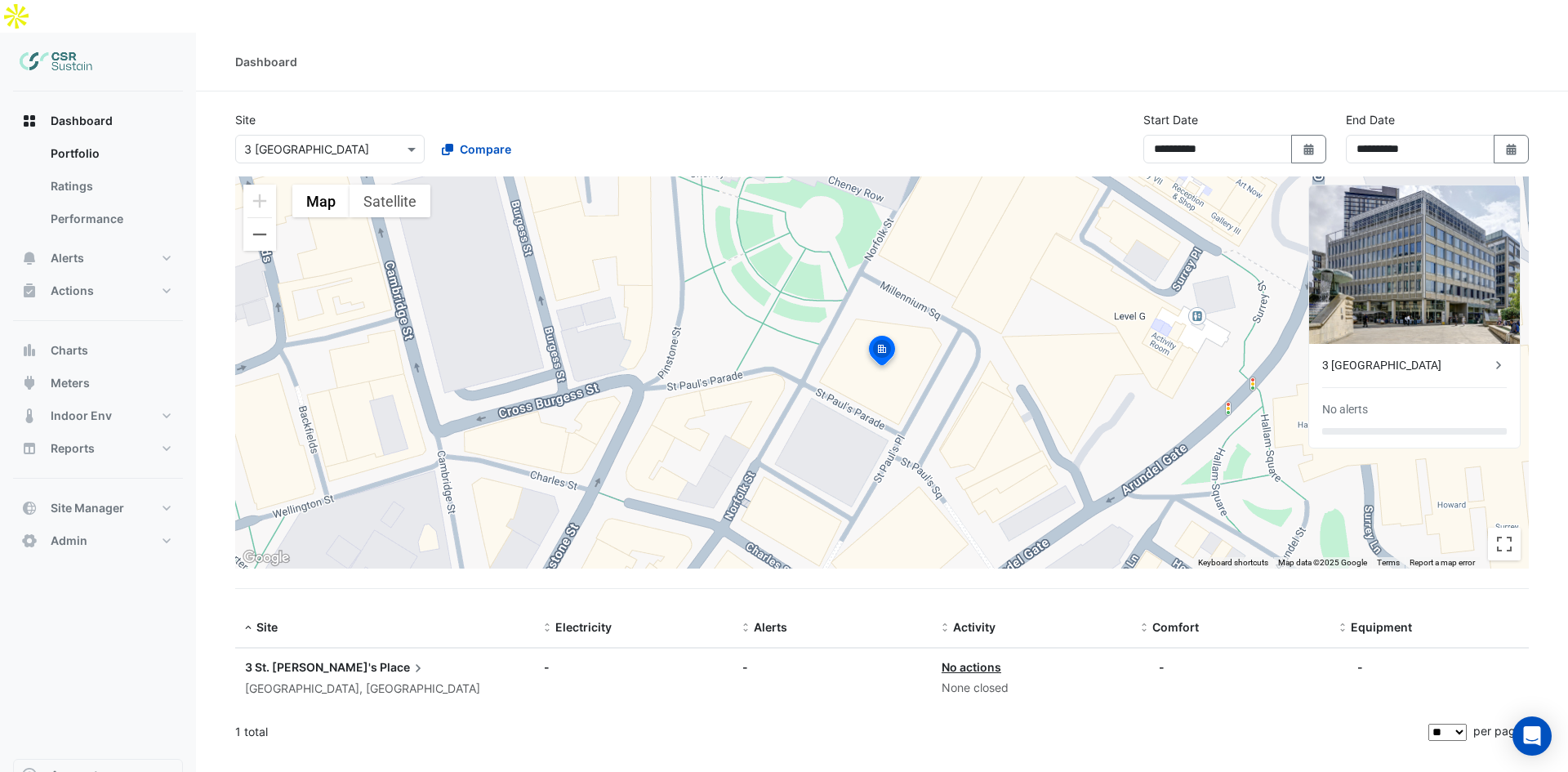
click at [231, 53] on div "Dashboard" at bounding box center [882, 61] width 1372 height 17
drag, startPoint x: 555, startPoint y: 62, endPoint x: 523, endPoint y: 89, distance: 41.9
click at [553, 91] on section "**********" at bounding box center [882, 421] width 1372 height 660
click at [131, 491] on button "Site Manager" at bounding box center [98, 507] width 170 height 32
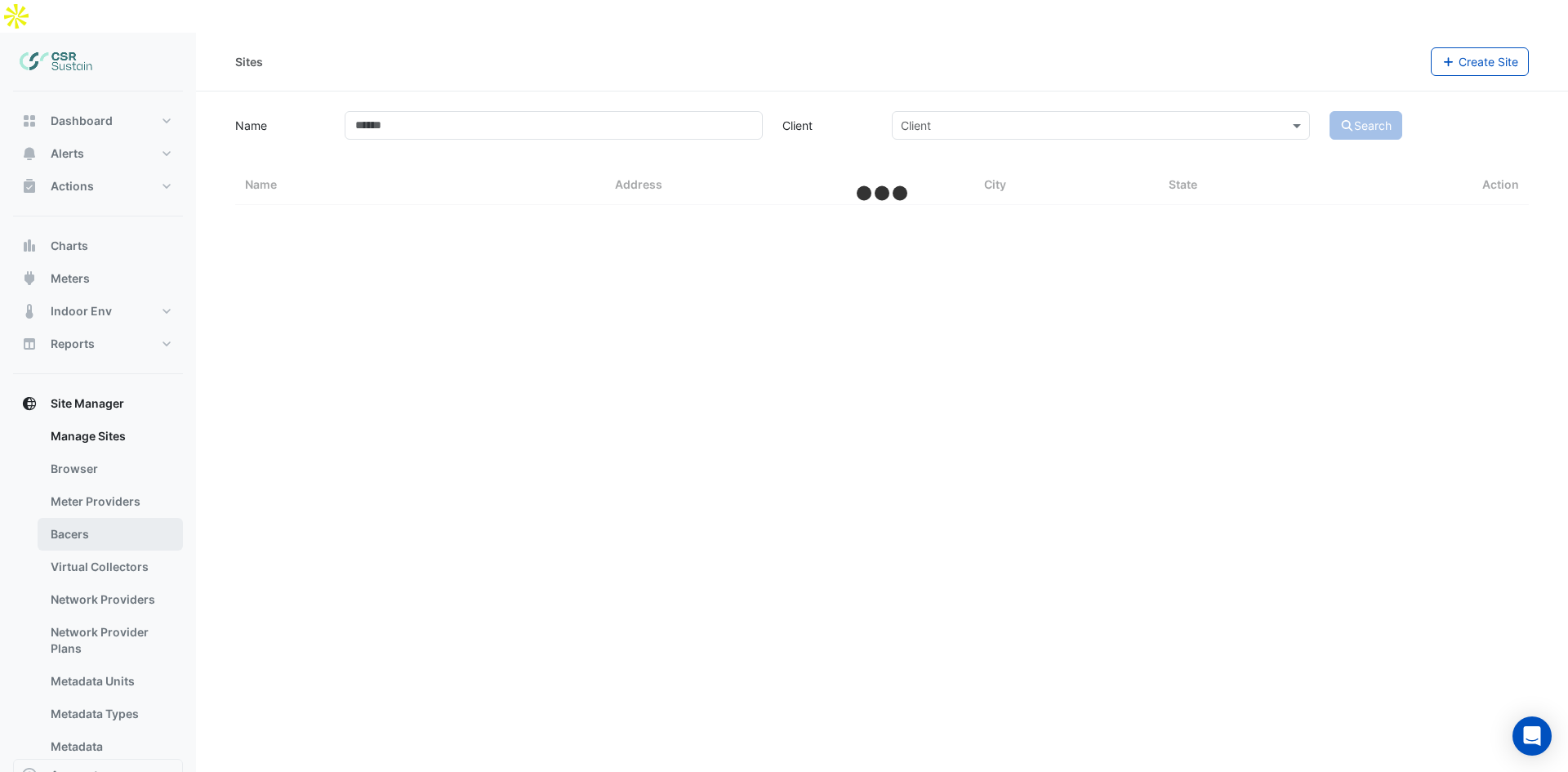
click at [111, 518] on link "Bacers" at bounding box center [109, 533] width 145 height 32
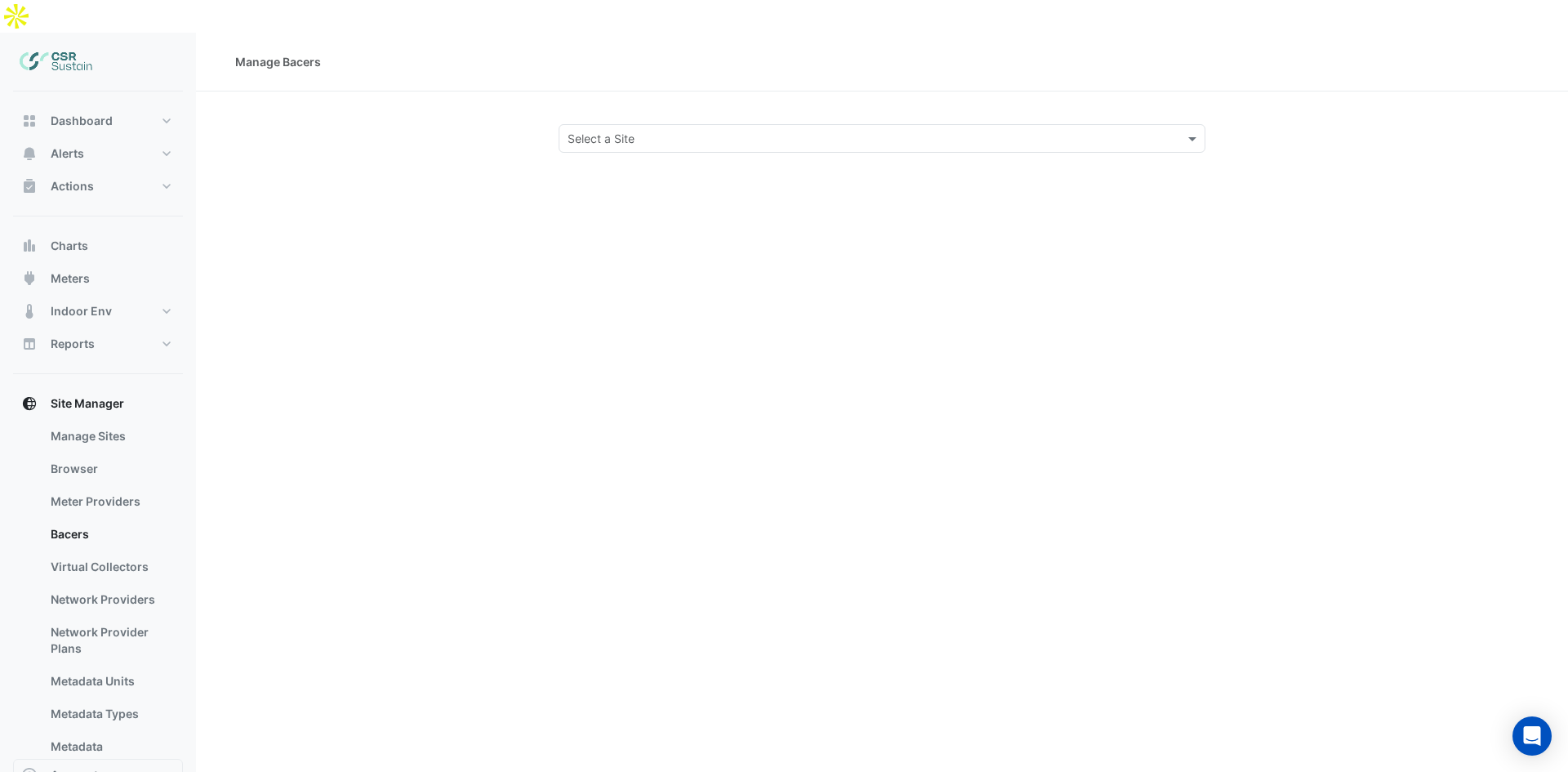
click at [663, 131] on input "text" at bounding box center [866, 139] width 596 height 17
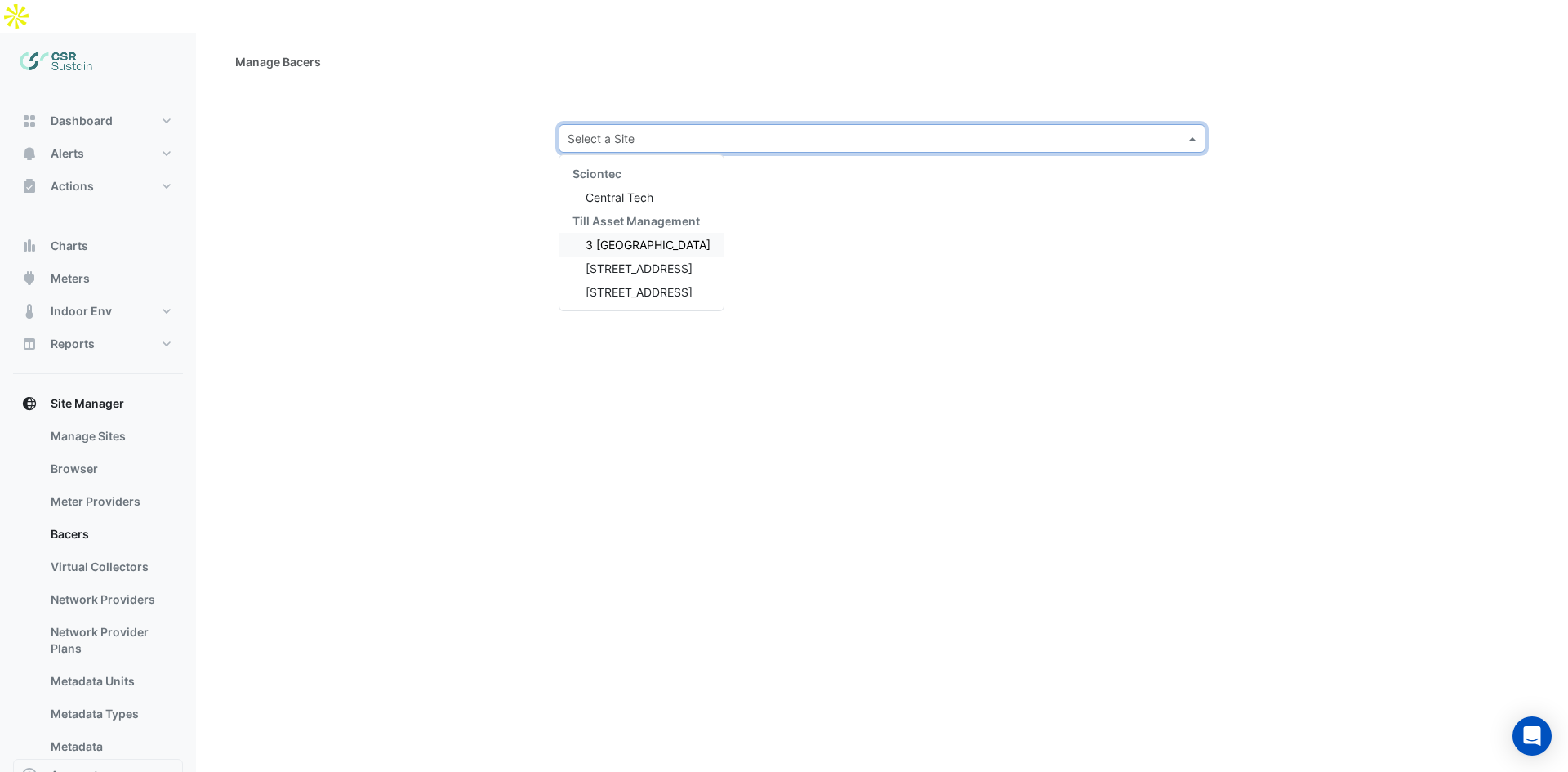
click at [626, 238] on span "3 [GEOGRAPHIC_DATA]" at bounding box center [648, 244] width 125 height 14
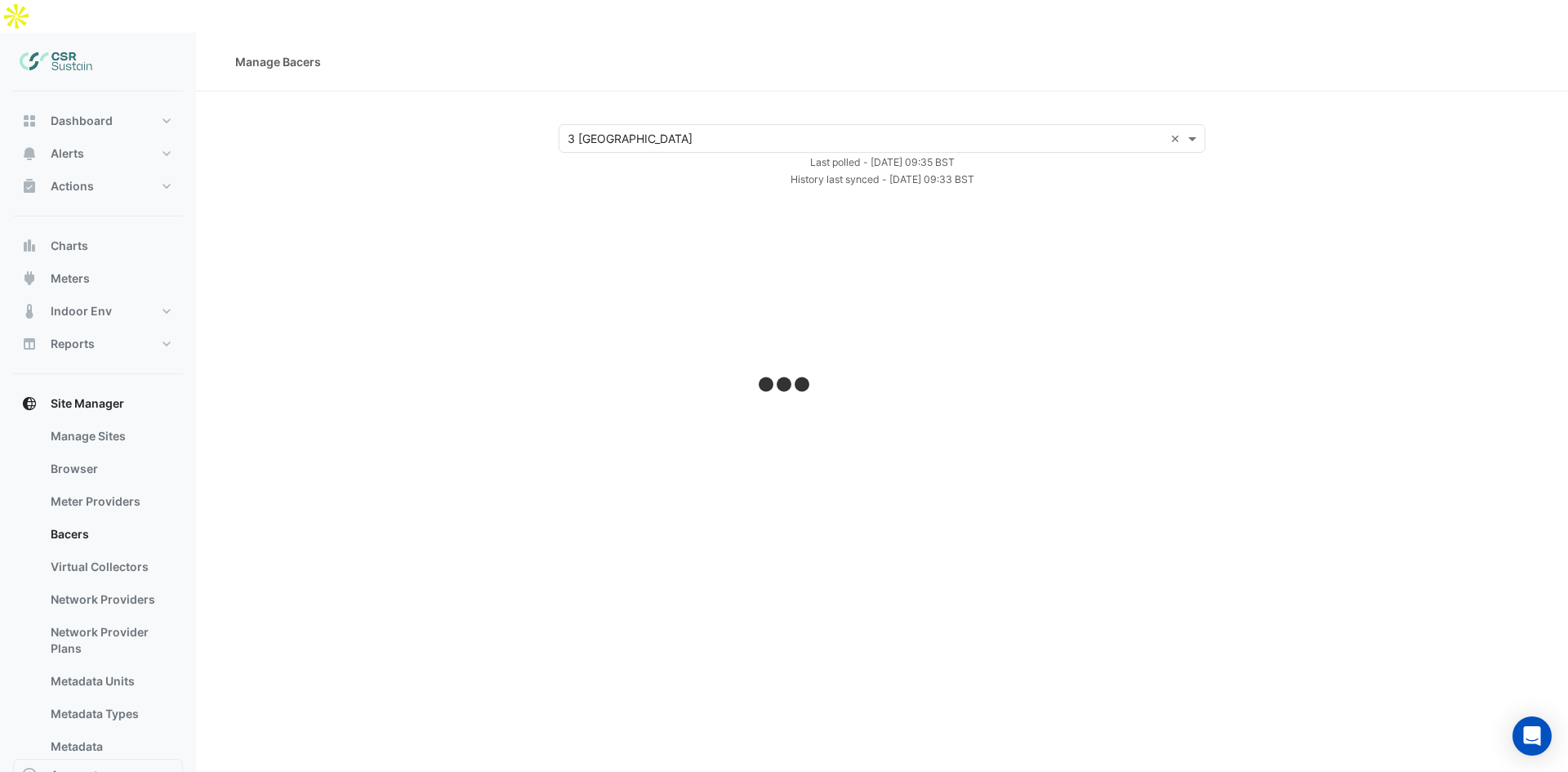
select select "**"
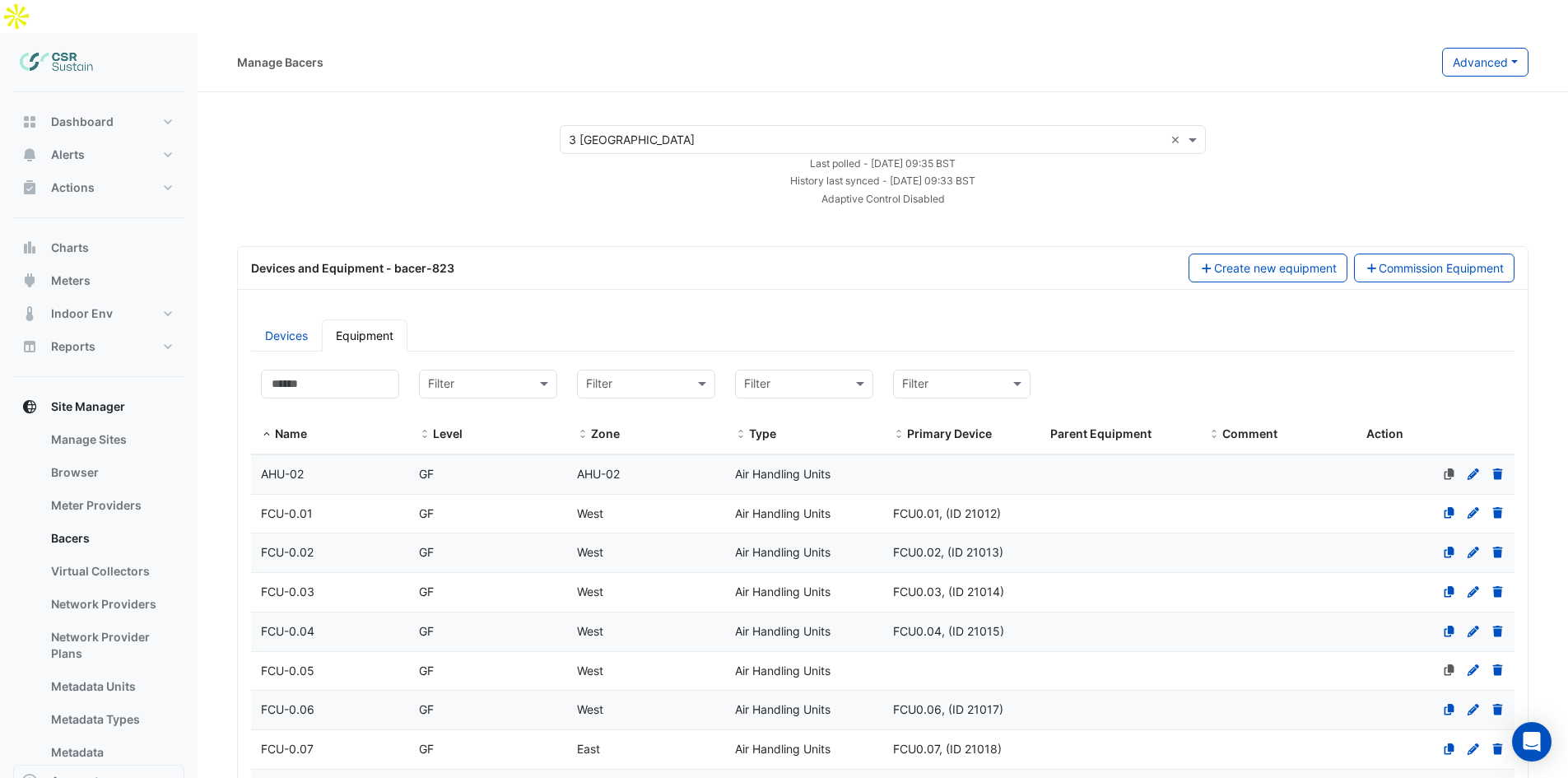
click at [724, 154] on div "Last polled - [DATE] 09:35 BST" at bounding box center [883, 162] width 665 height 18
click at [719, 131] on div "Select a Site × [STREET_ADDRESS]" at bounding box center [862, 139] width 604 height 18
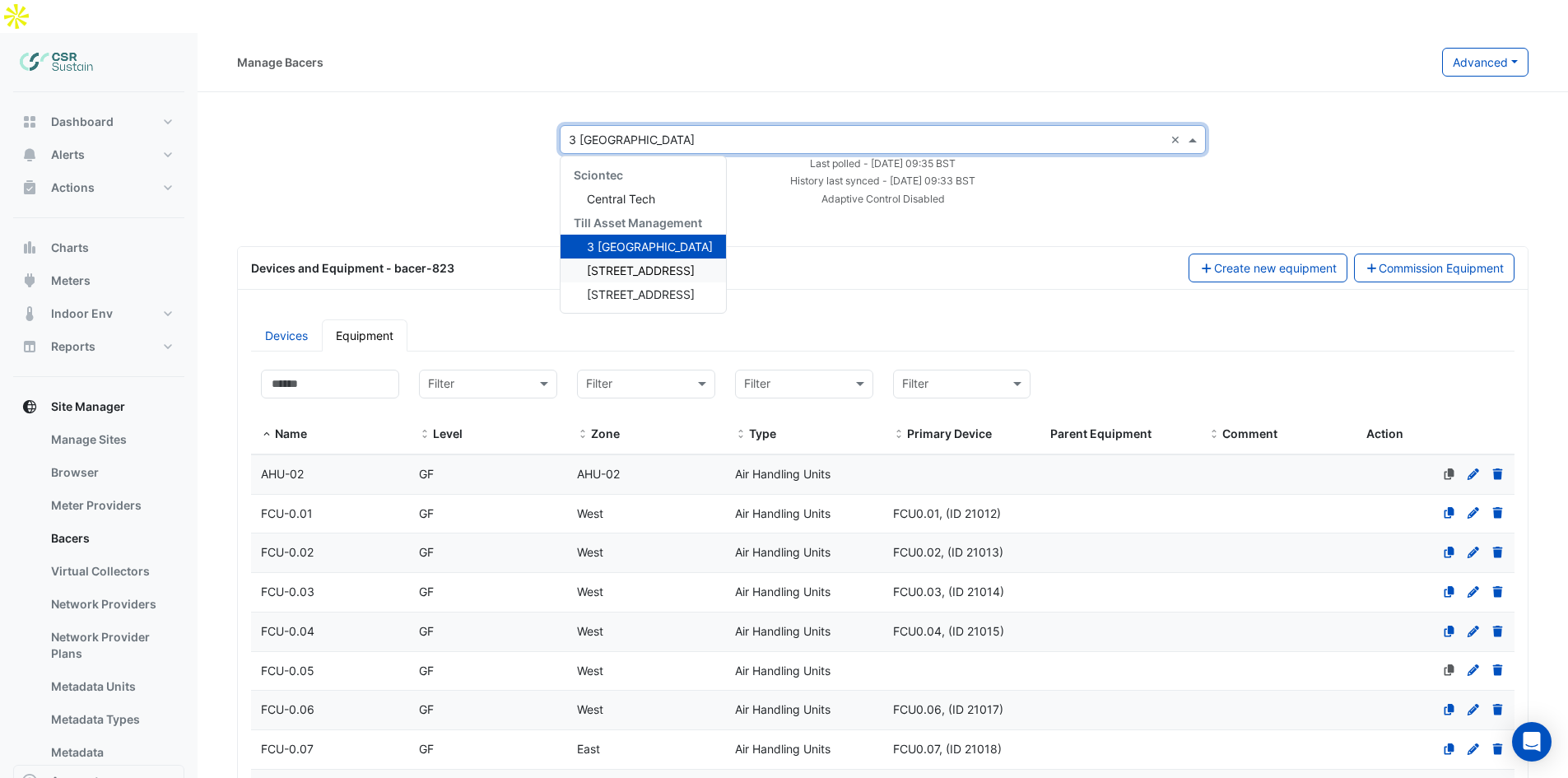
click at [617, 263] on span "[STREET_ADDRESS]" at bounding box center [640, 270] width 108 height 14
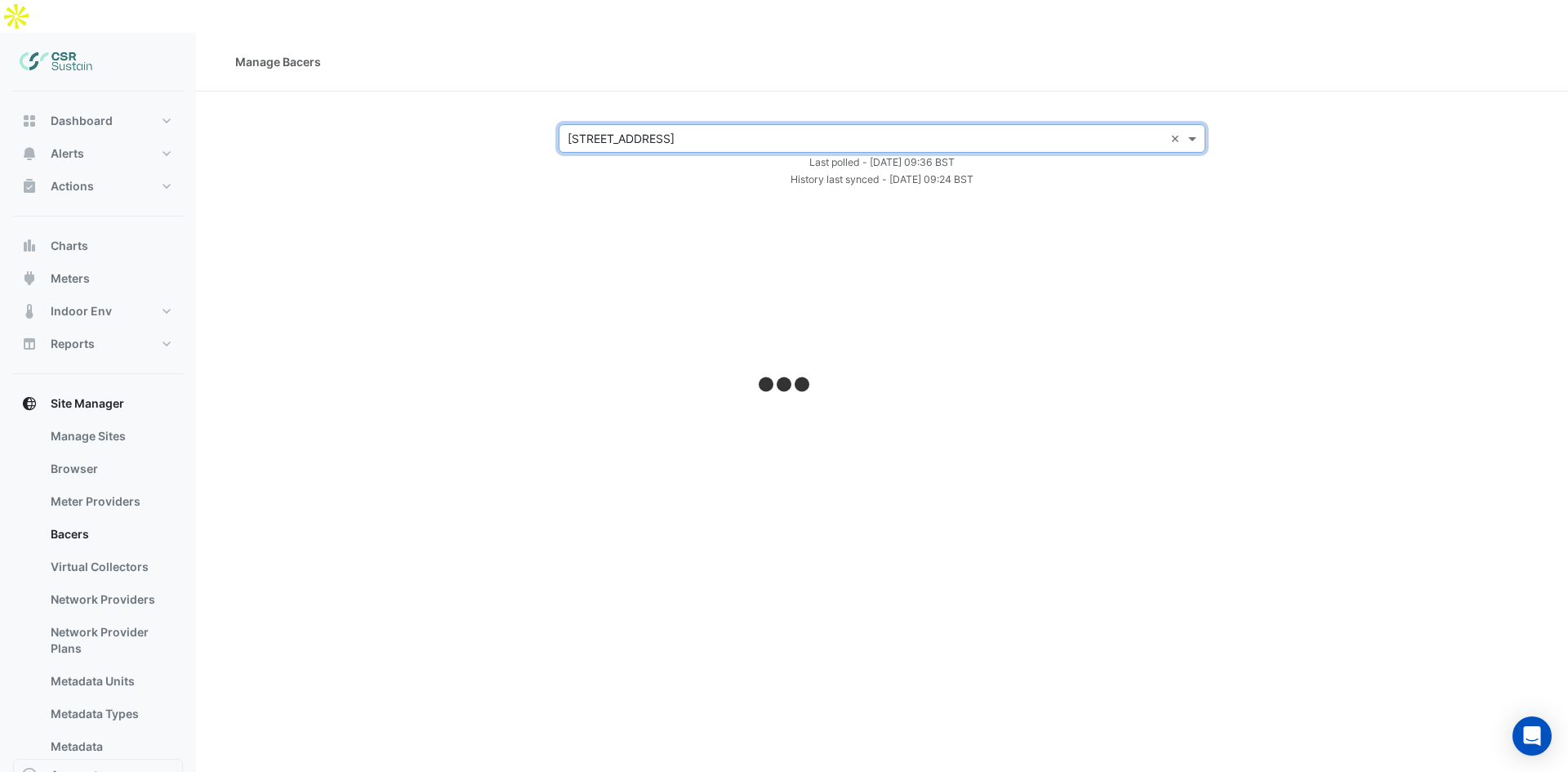
select select "**"
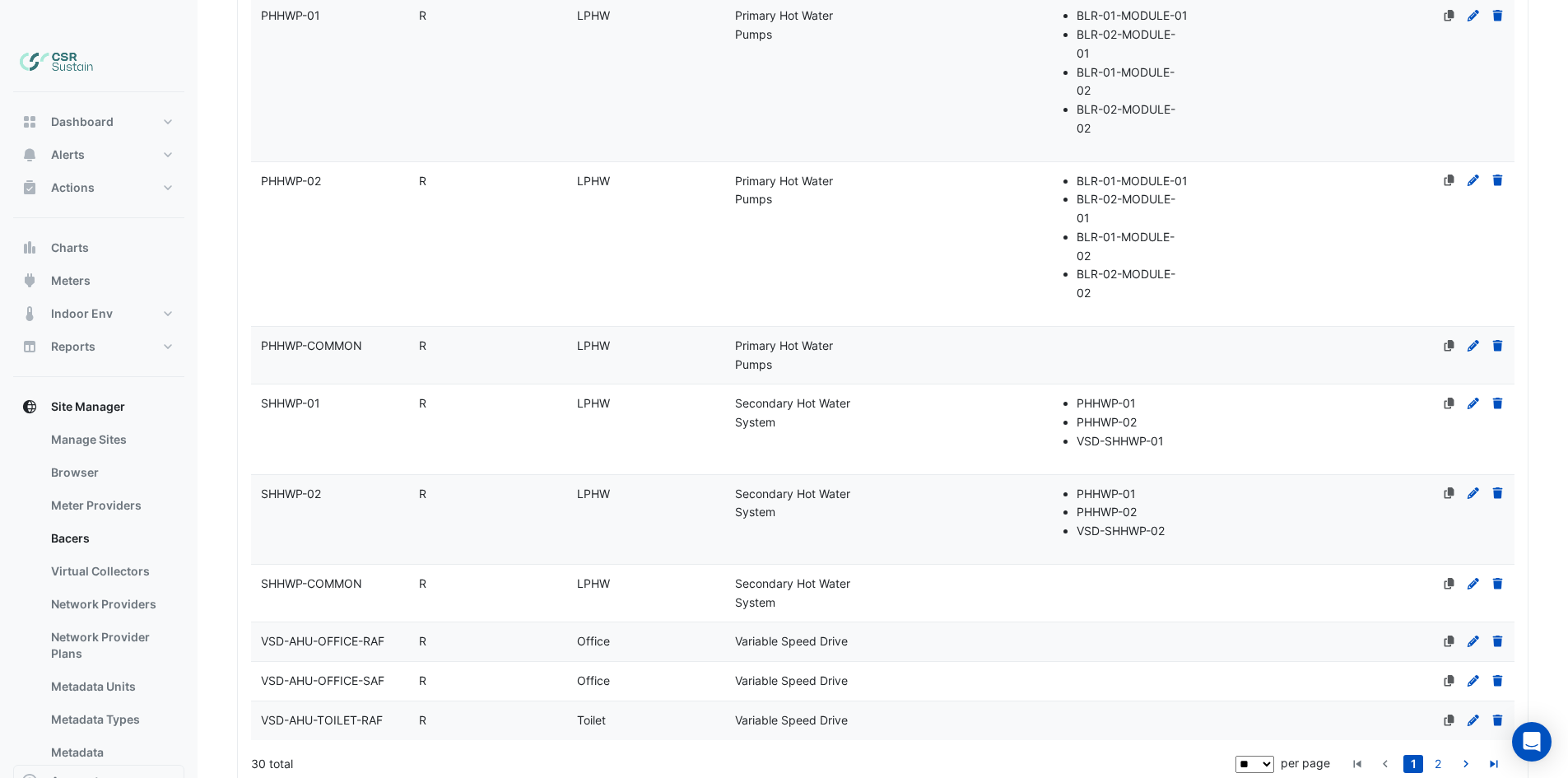
scroll to position [1748, 0]
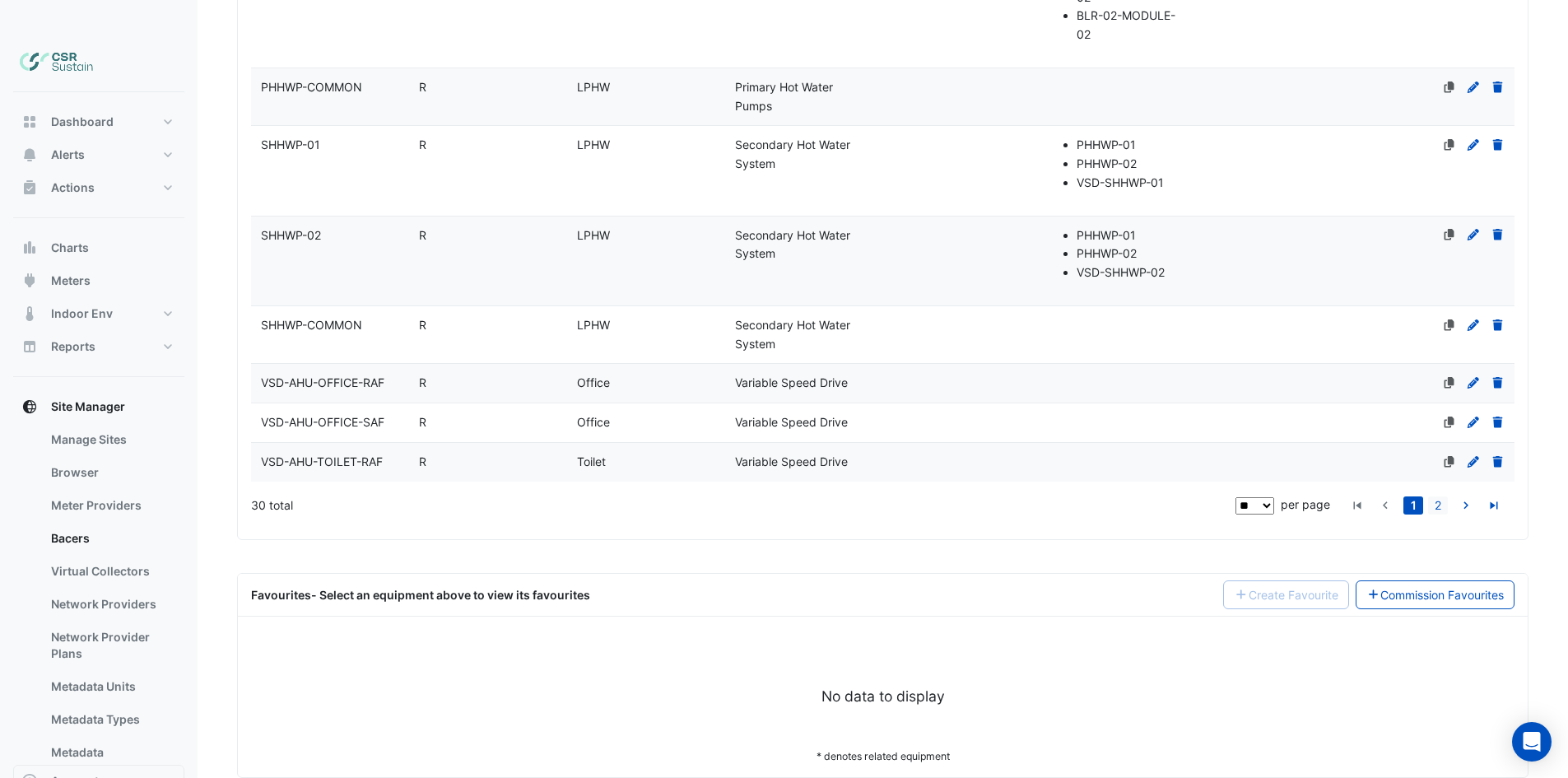
click at [1442, 496] on link "2" at bounding box center [1438, 505] width 20 height 18
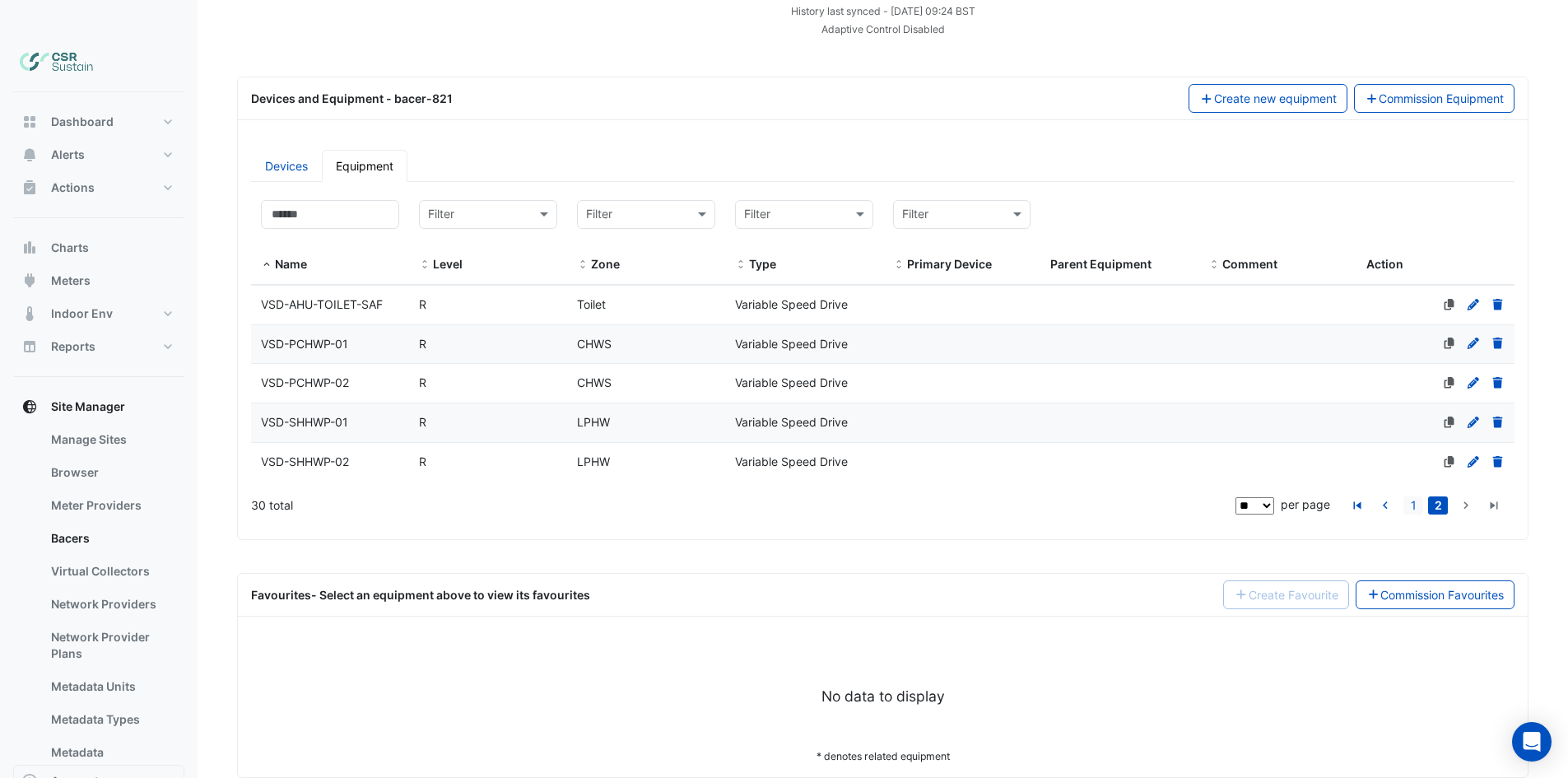
click at [1406, 496] on link "1" at bounding box center [1414, 505] width 20 height 18
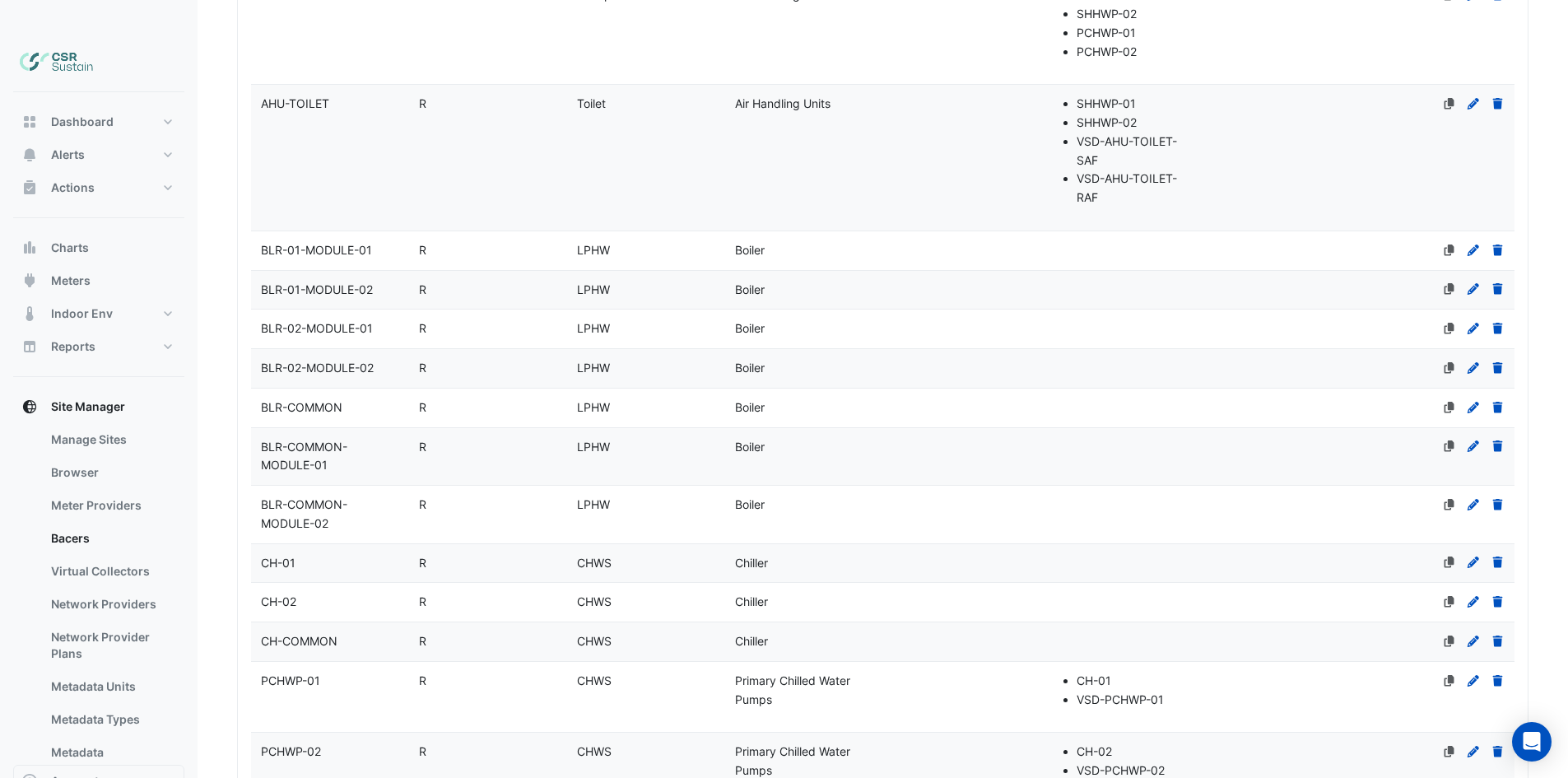
scroll to position [596, 0]
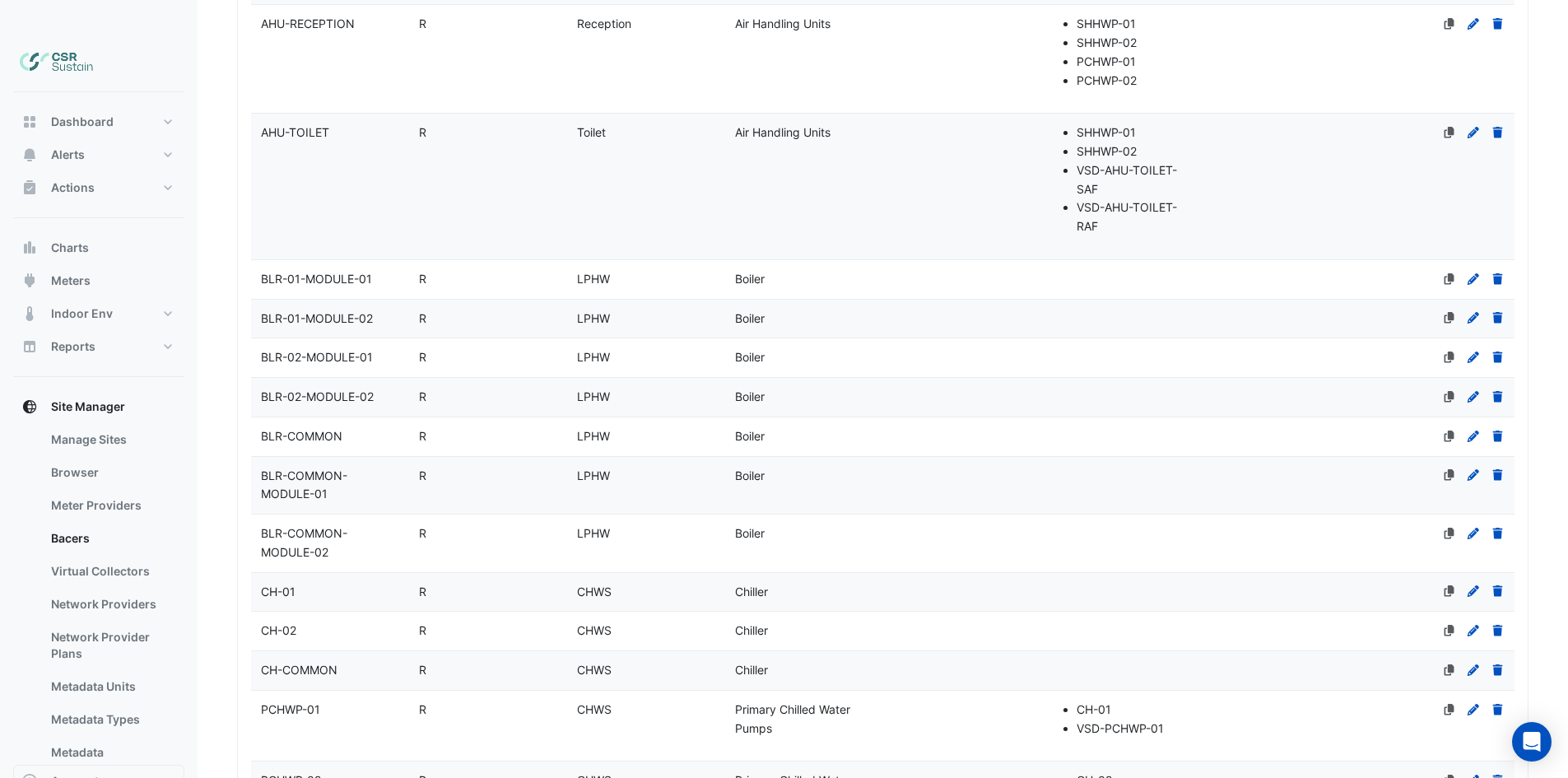
click at [654, 129] on datatable-body-cell "Zone Toilet" at bounding box center [645, 186] width 158 height 145
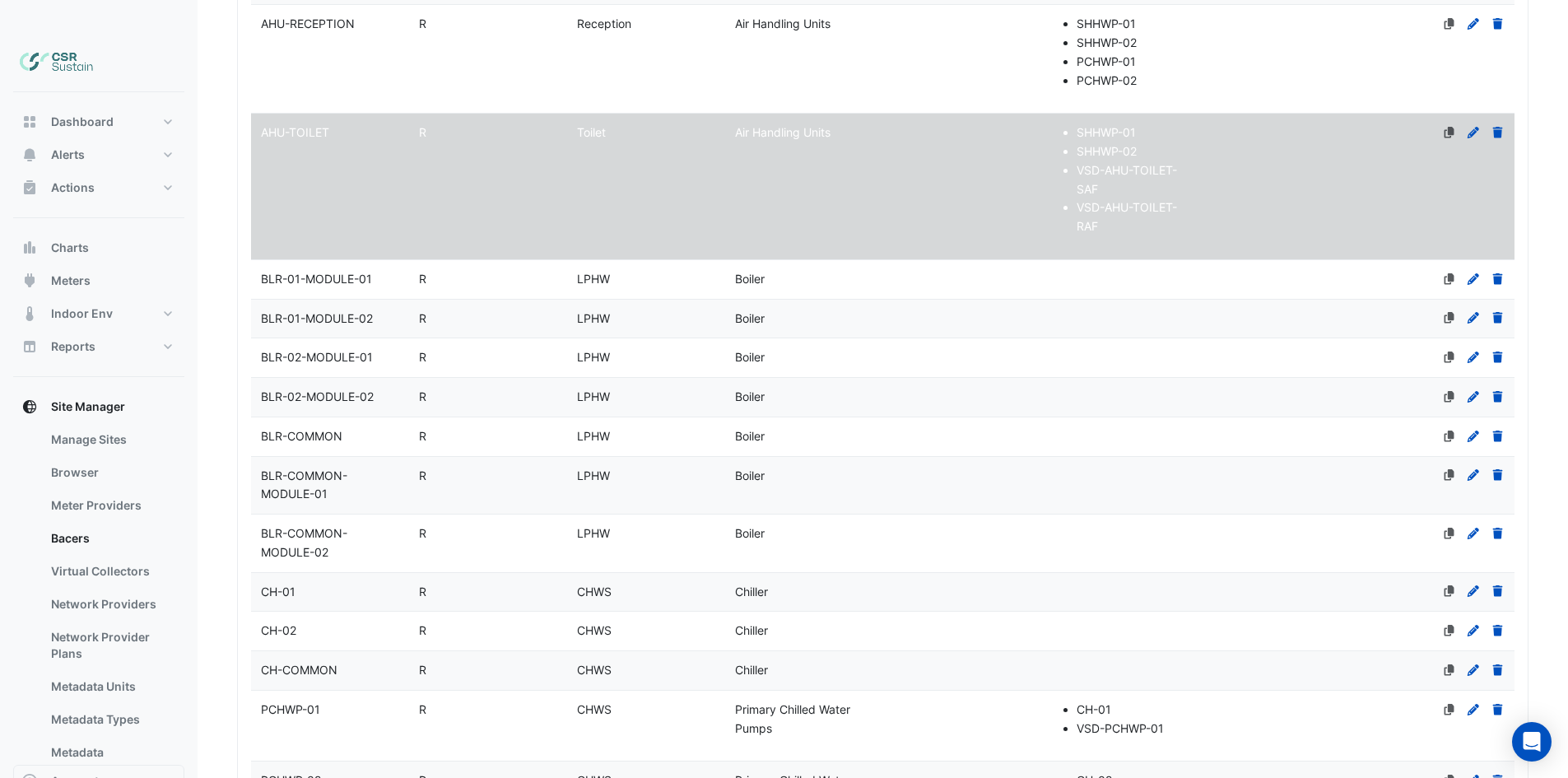
select select "**"
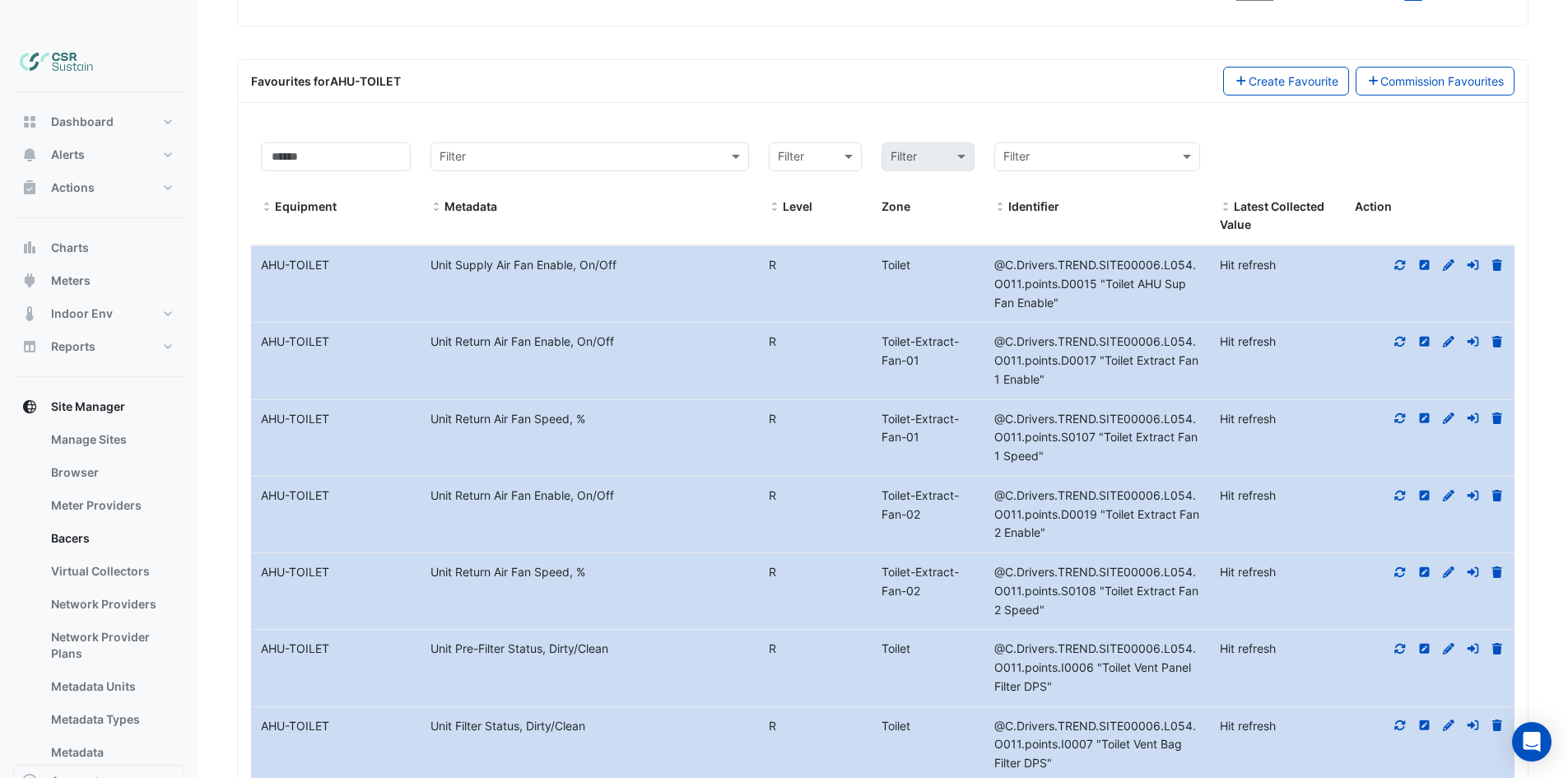
scroll to position [2251, 0]
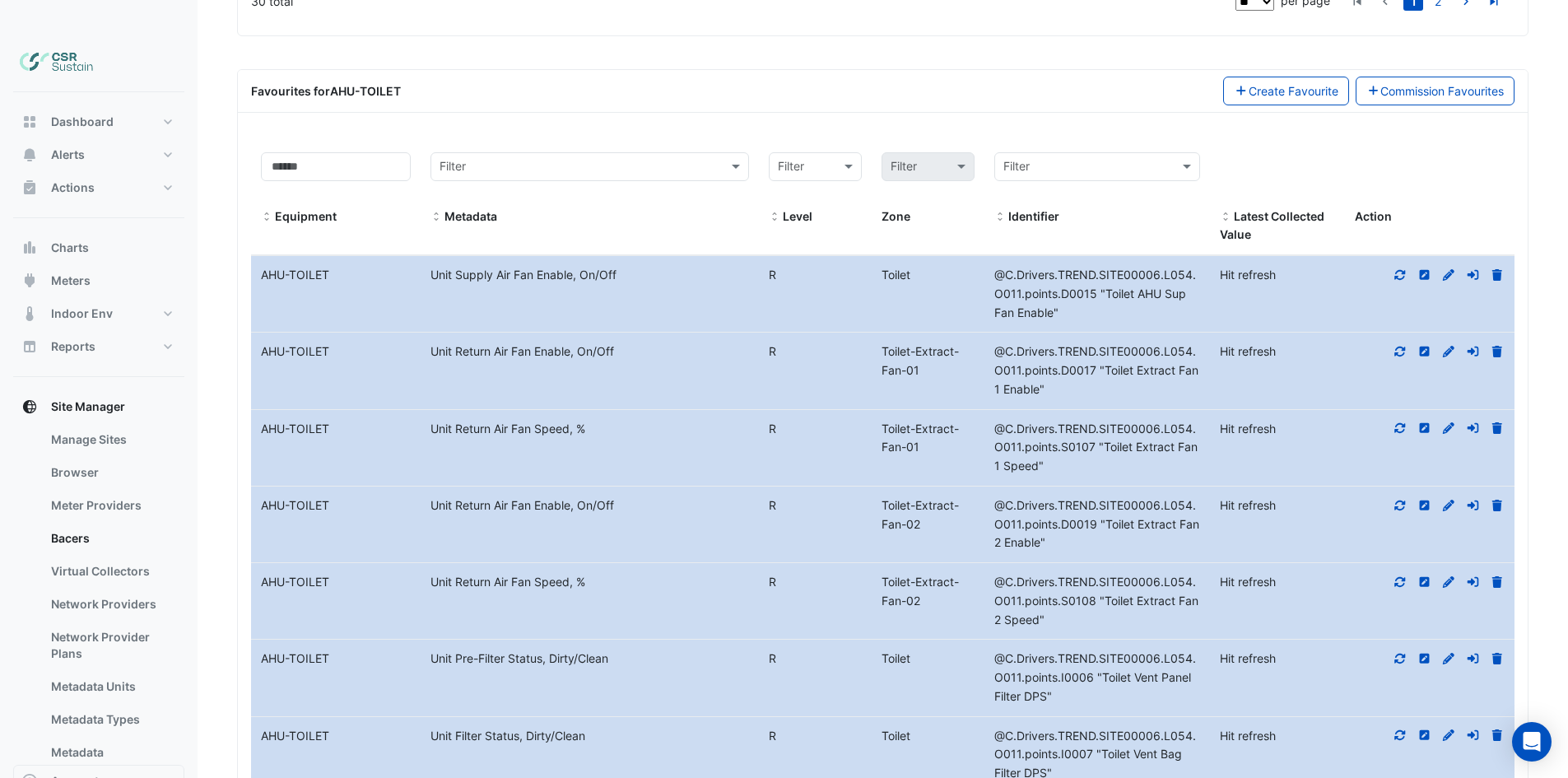
click at [1401, 270] on icon at bounding box center [1400, 275] width 11 height 10
click at [1395, 346] on icon at bounding box center [1400, 351] width 15 height 12
click at [1400, 423] on icon at bounding box center [1400, 428] width 11 height 10
click at [1408, 496] on div at bounding box center [1429, 505] width 169 height 19
click at [1403, 499] on icon at bounding box center [1400, 505] width 15 height 12
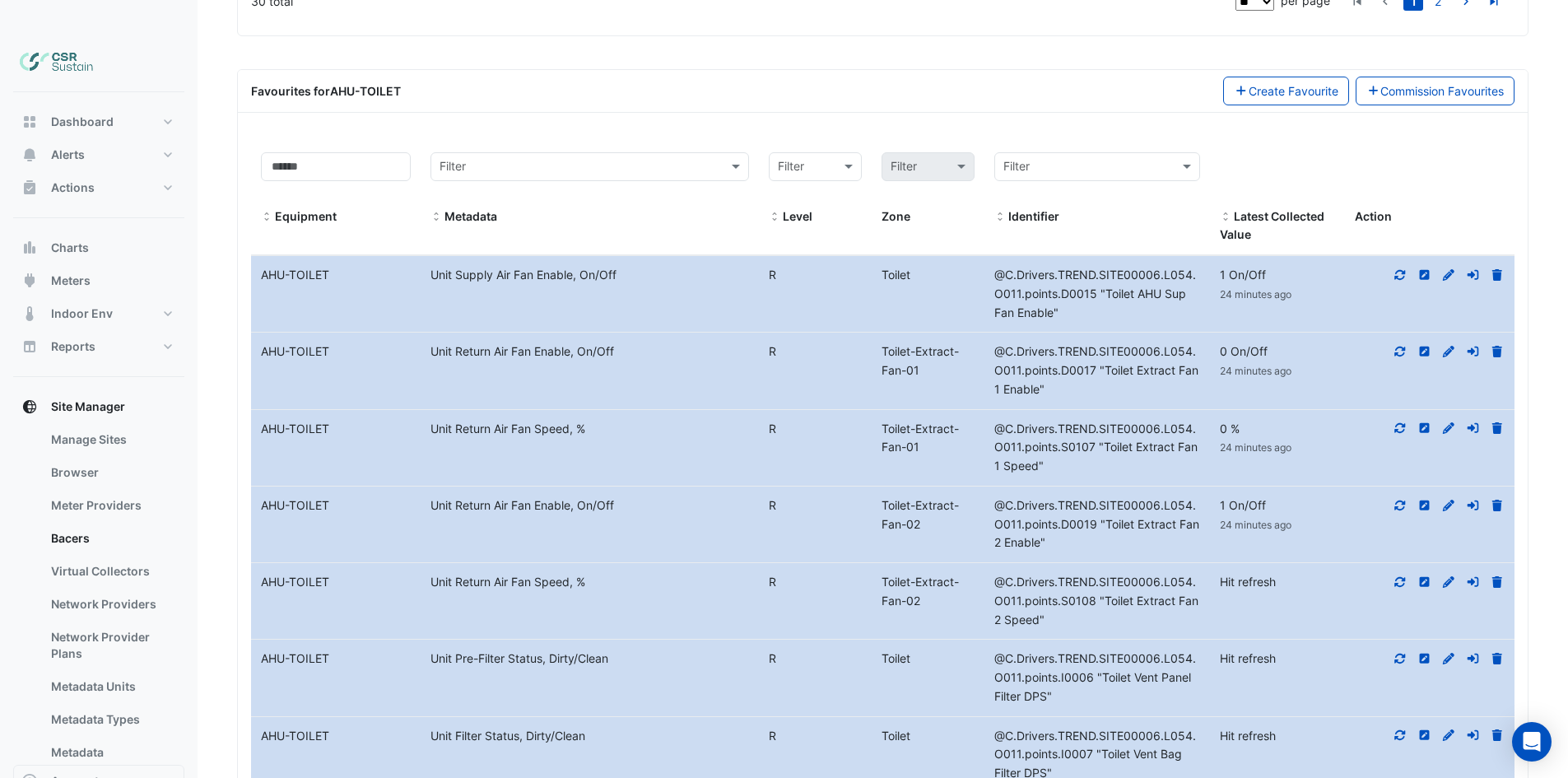
click at [1401, 576] on icon at bounding box center [1400, 582] width 15 height 12
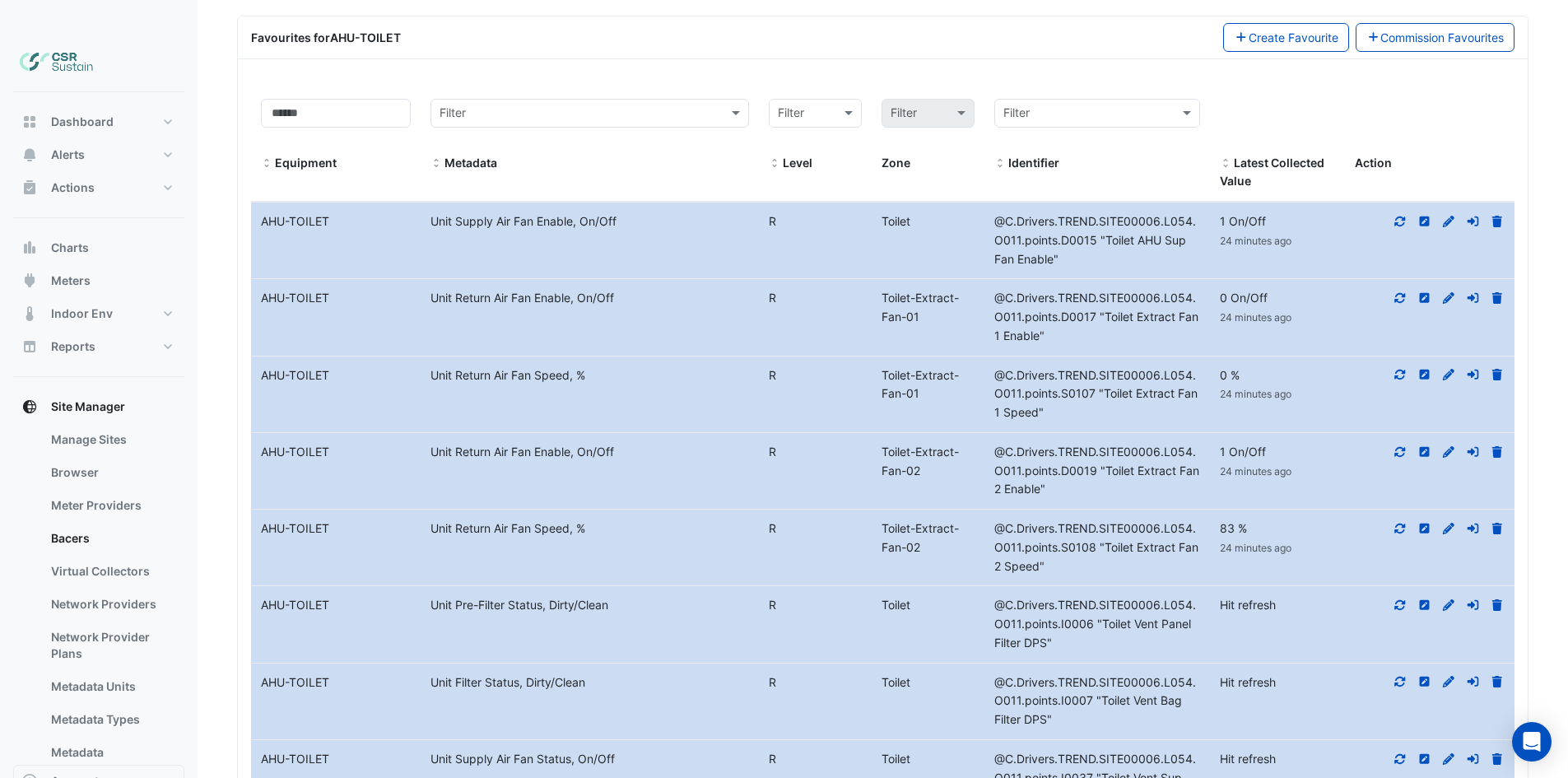
scroll to position [2334, 0]
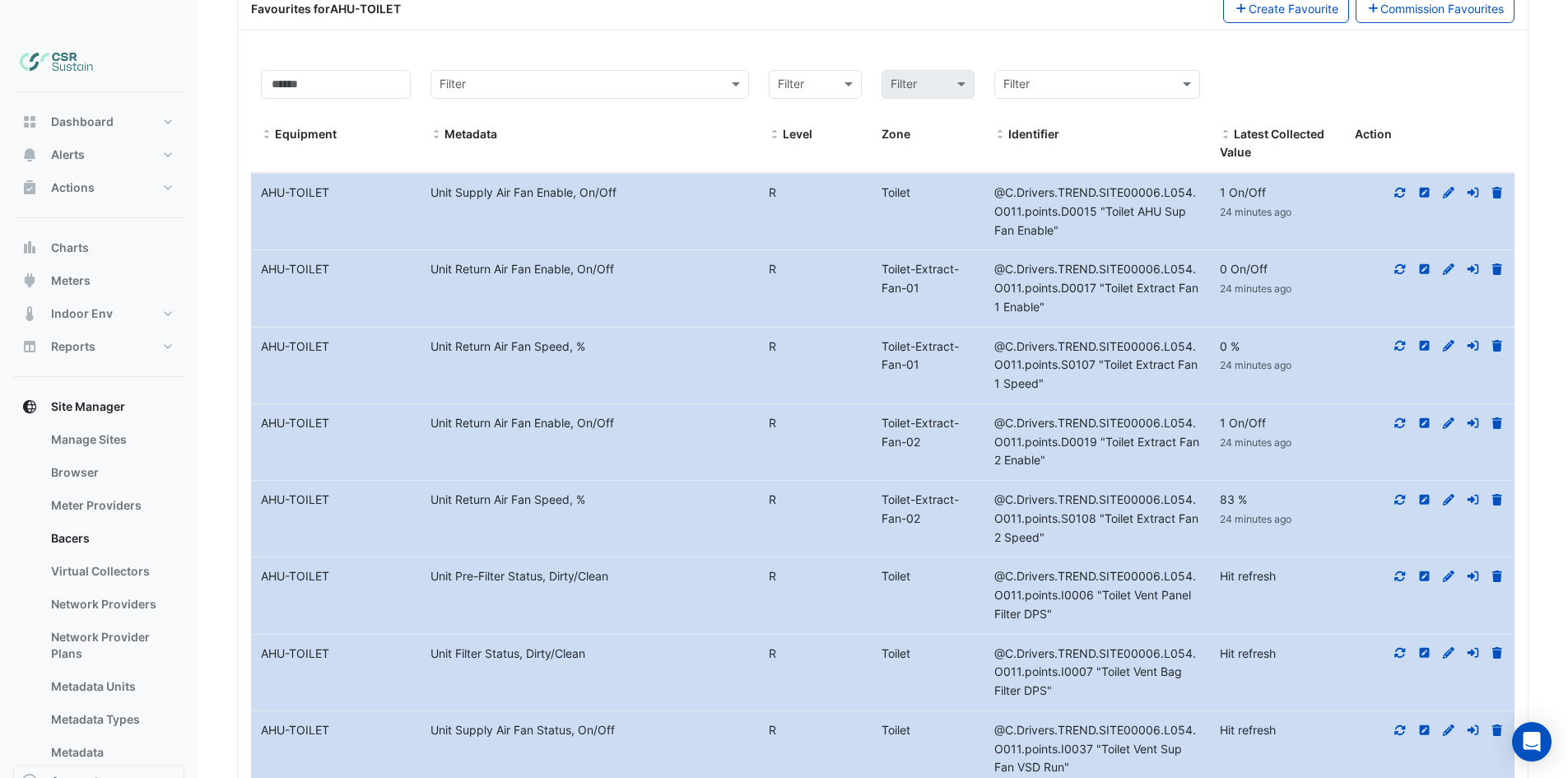
click at [1404, 571] on icon at bounding box center [1400, 576] width 11 height 10
click at [1399, 648] on icon at bounding box center [1400, 653] width 11 height 10
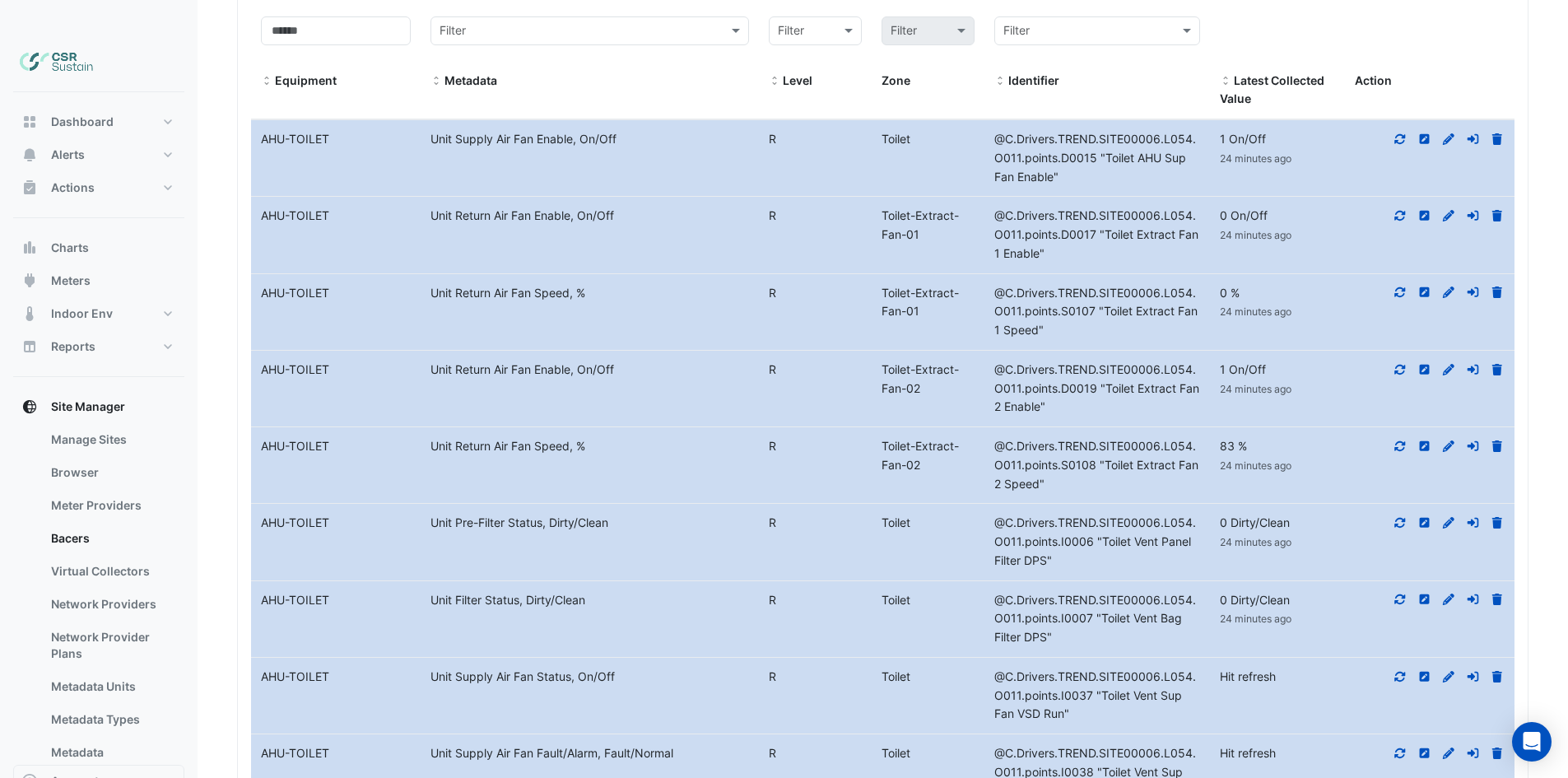
scroll to position [2416, 0]
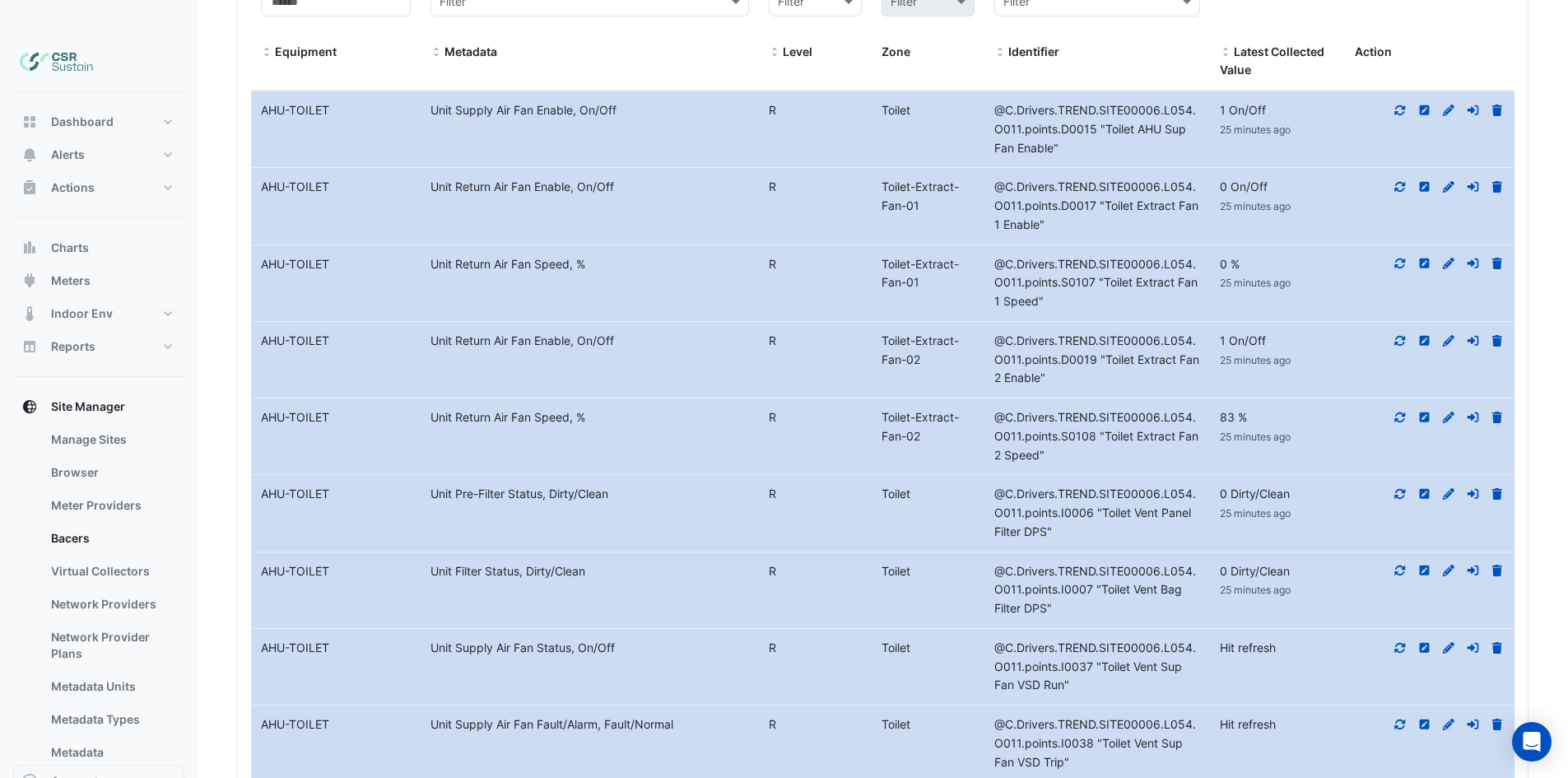
click at [1399, 642] on icon at bounding box center [1400, 648] width 15 height 12
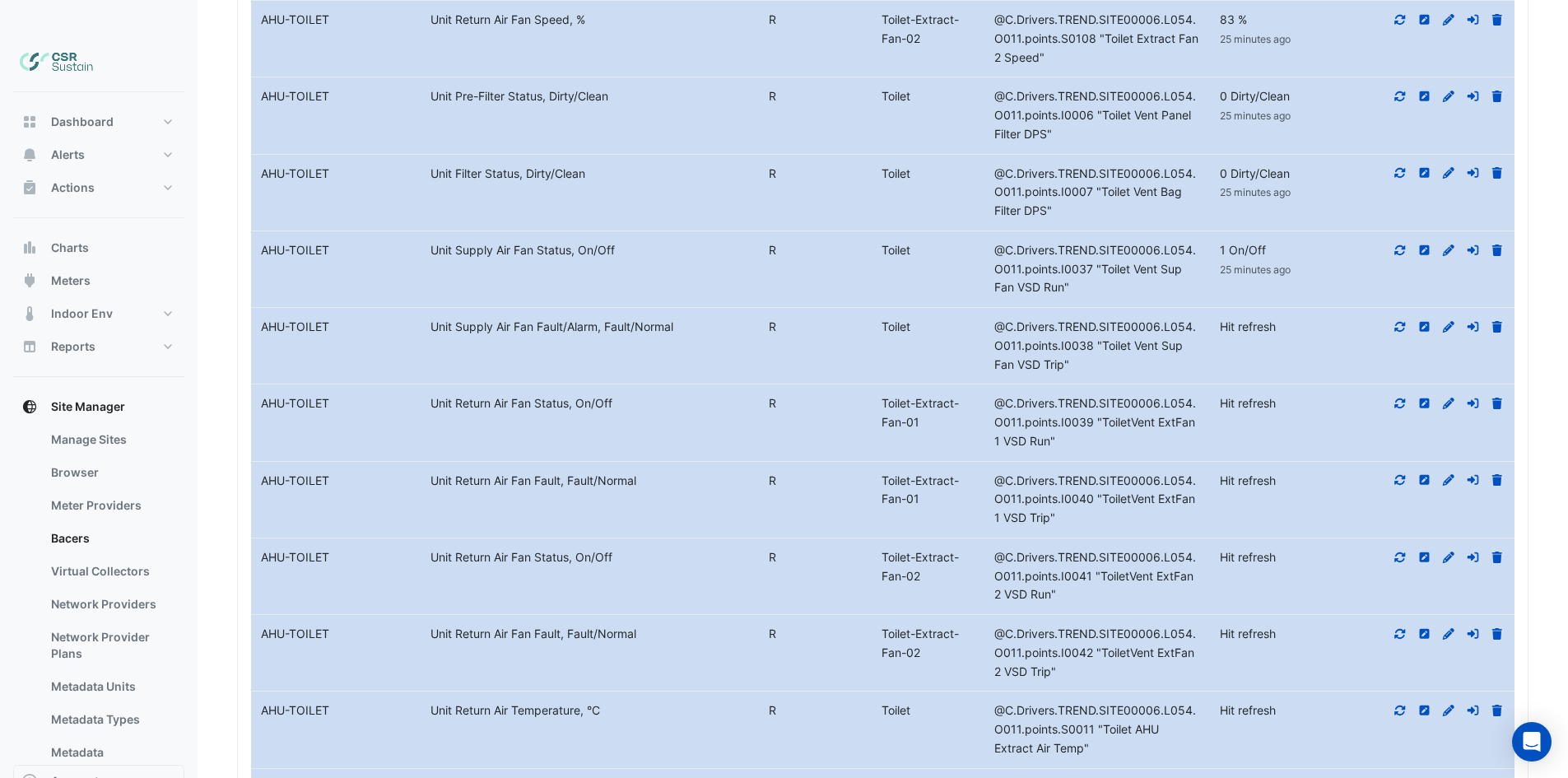
scroll to position [2827, 0]
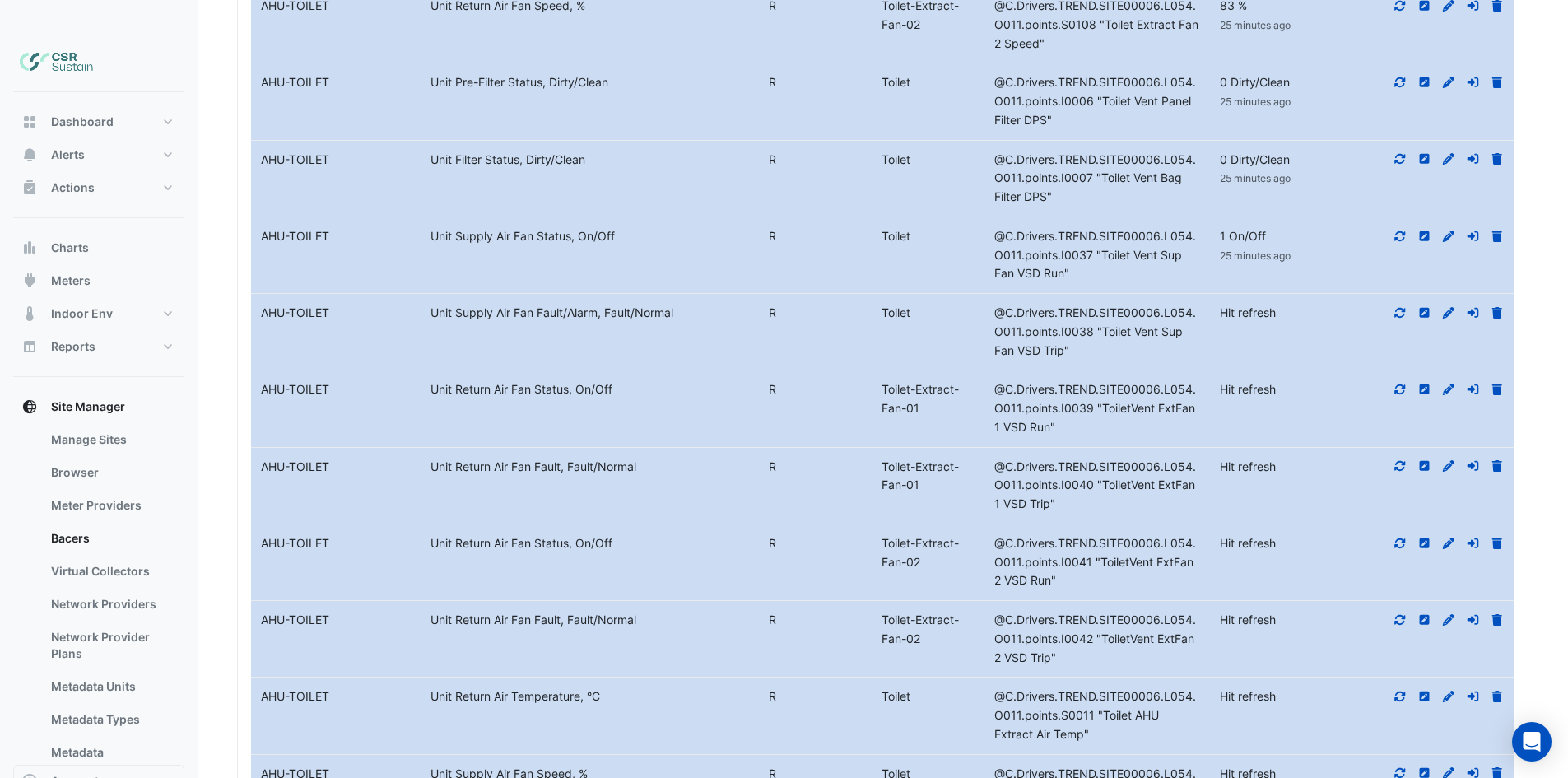
click at [1399, 767] on icon at bounding box center [1400, 773] width 15 height 12
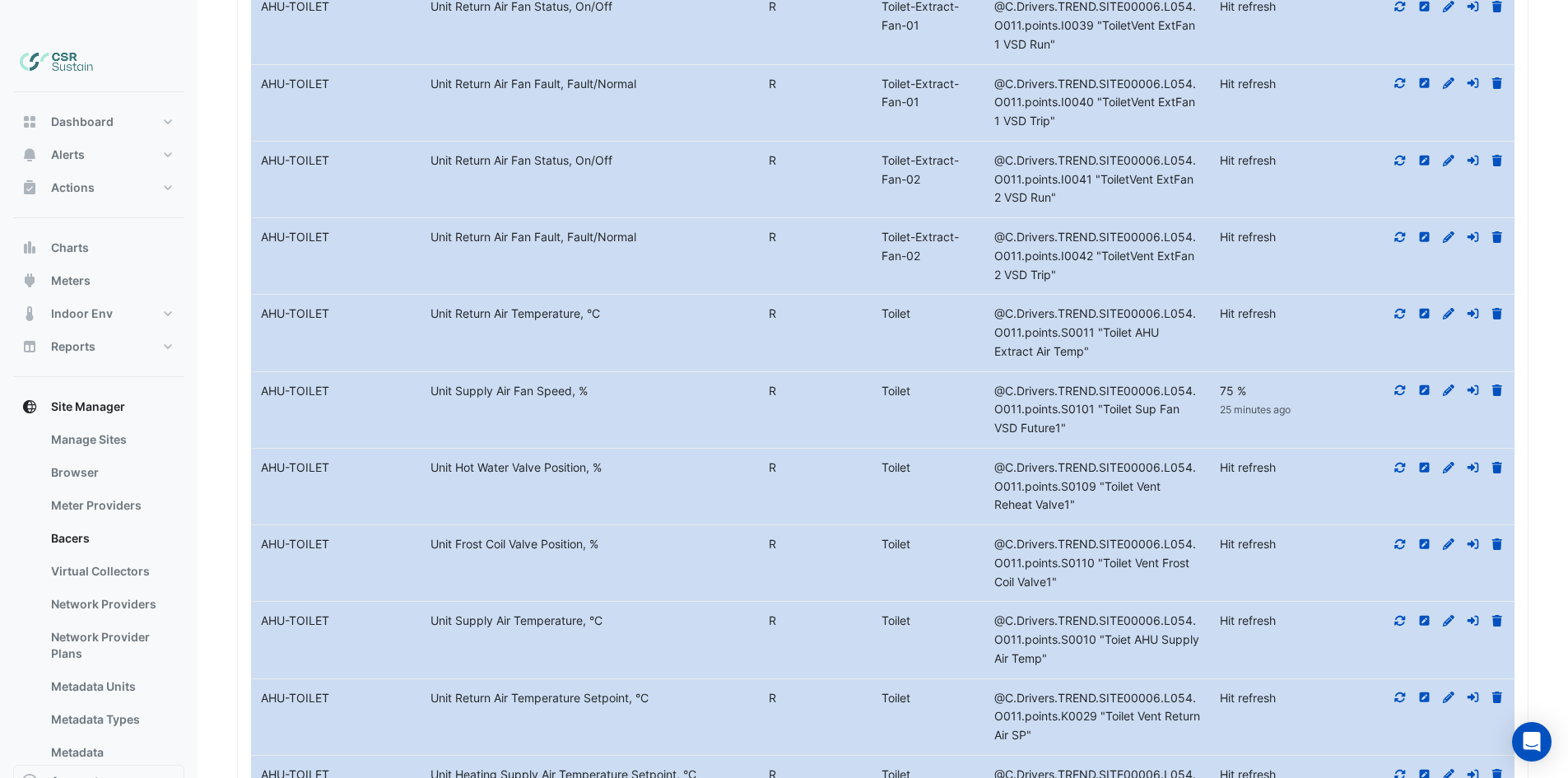
scroll to position [3239, 0]
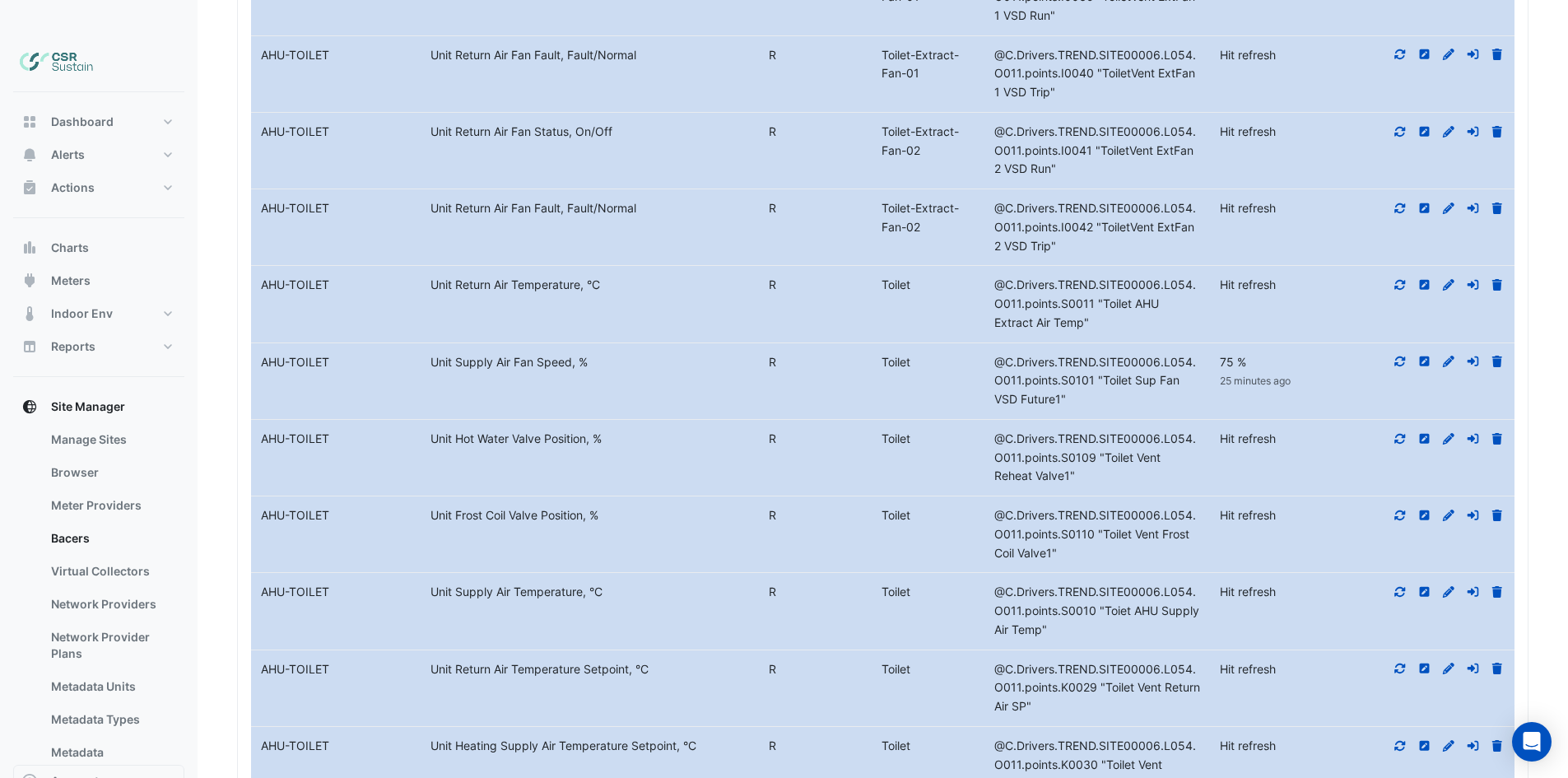
click at [1399, 586] on icon at bounding box center [1400, 592] width 15 height 12
click at [1404, 664] on icon at bounding box center [1400, 669] width 11 height 10
click at [1403, 740] on icon at bounding box center [1400, 745] width 15 height 12
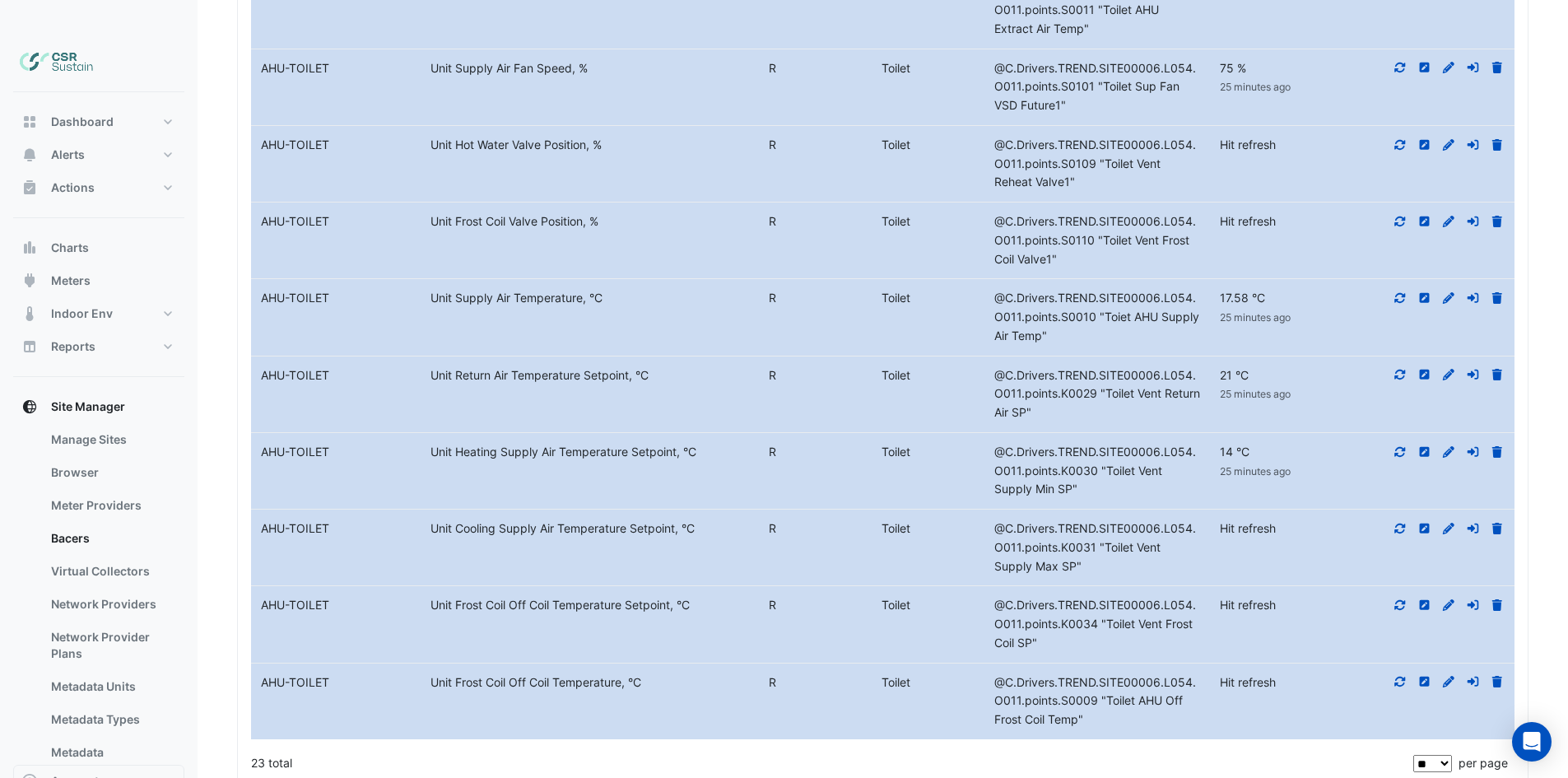
scroll to position [3569, 0]
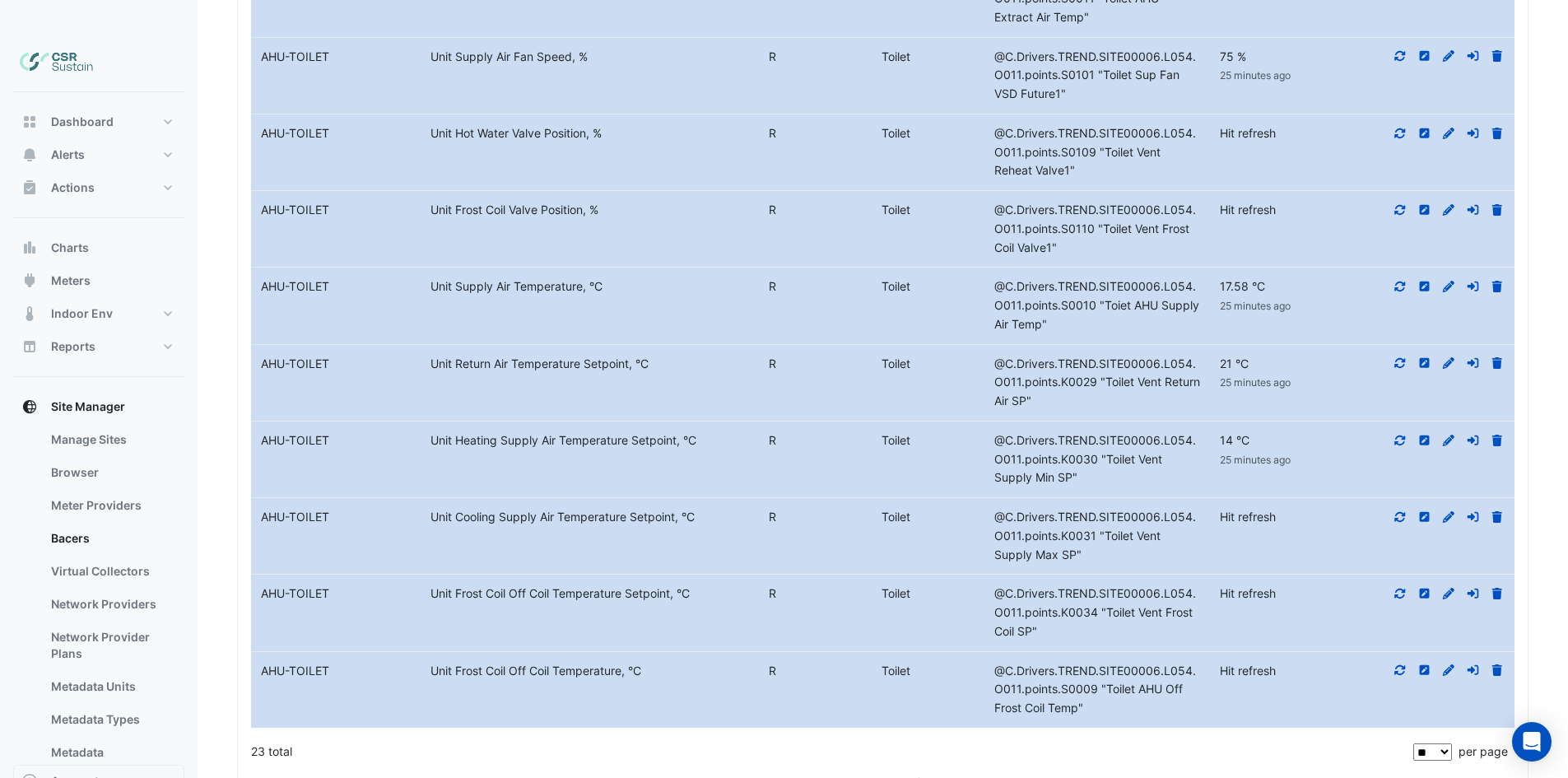
drag, startPoint x: 818, startPoint y: 721, endPoint x: 827, endPoint y: 689, distance: 33.2
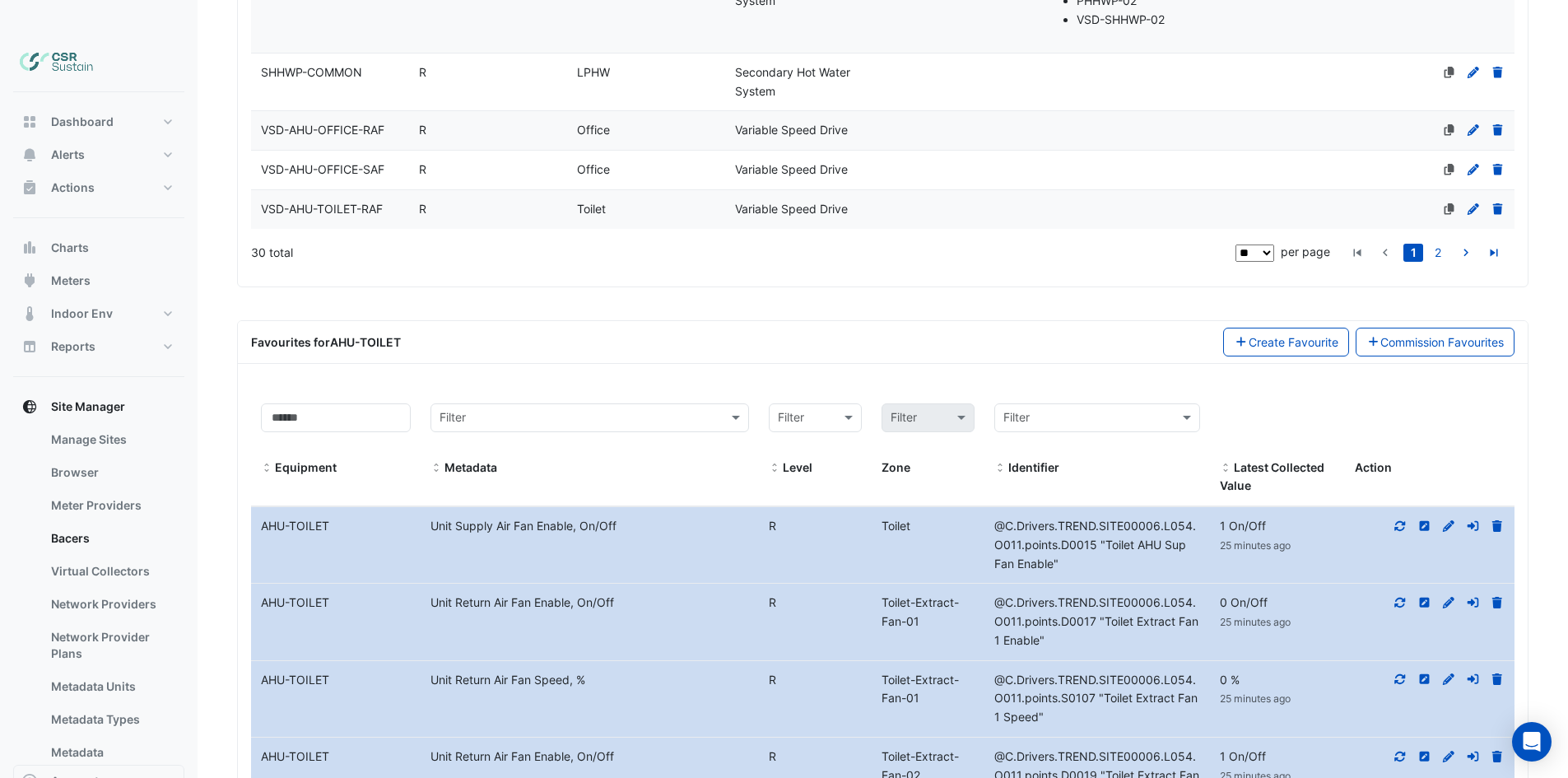
drag, startPoint x: 830, startPoint y: 742, endPoint x: 817, endPoint y: 457, distance: 285.3
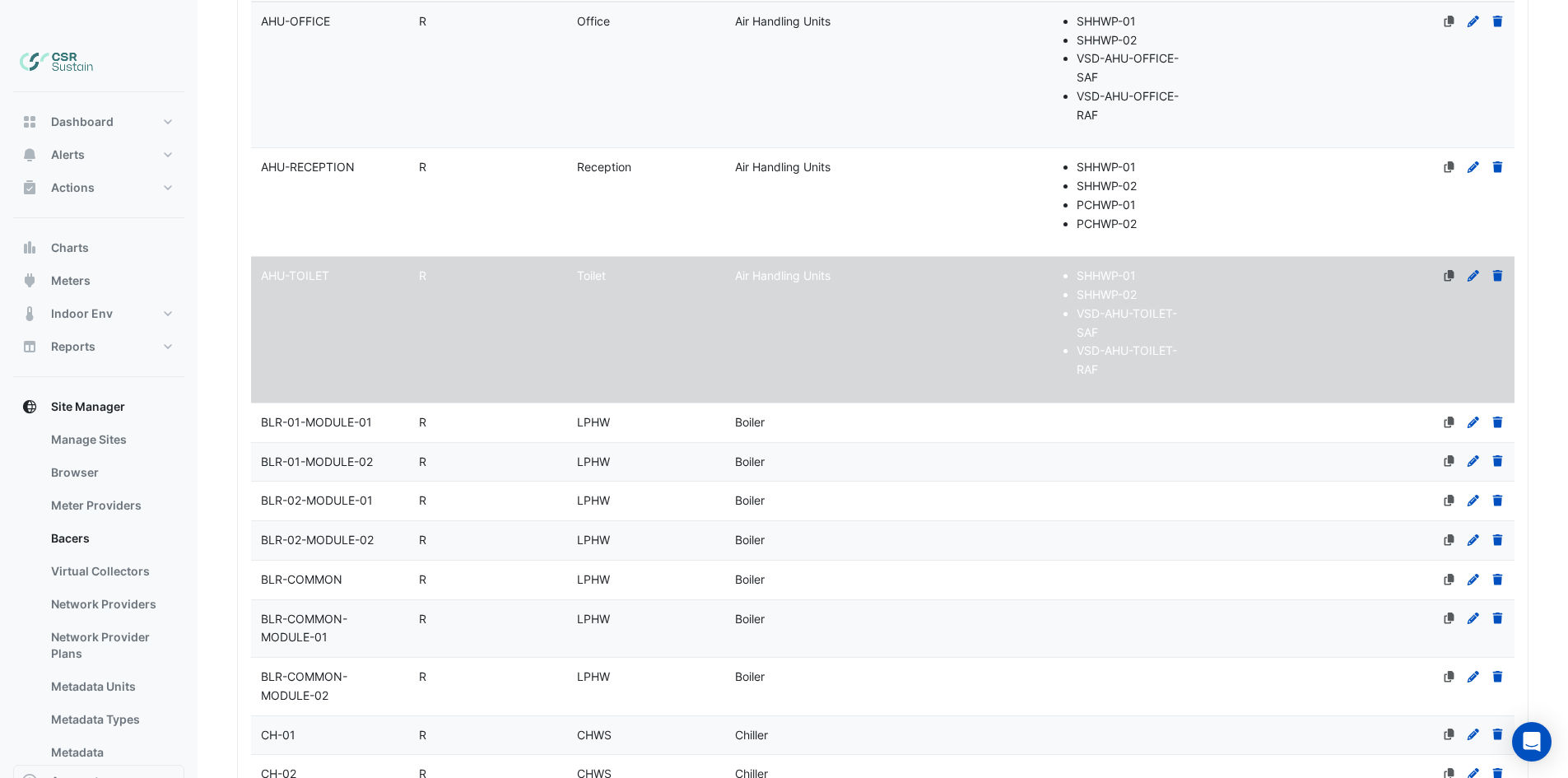
scroll to position [424, 0]
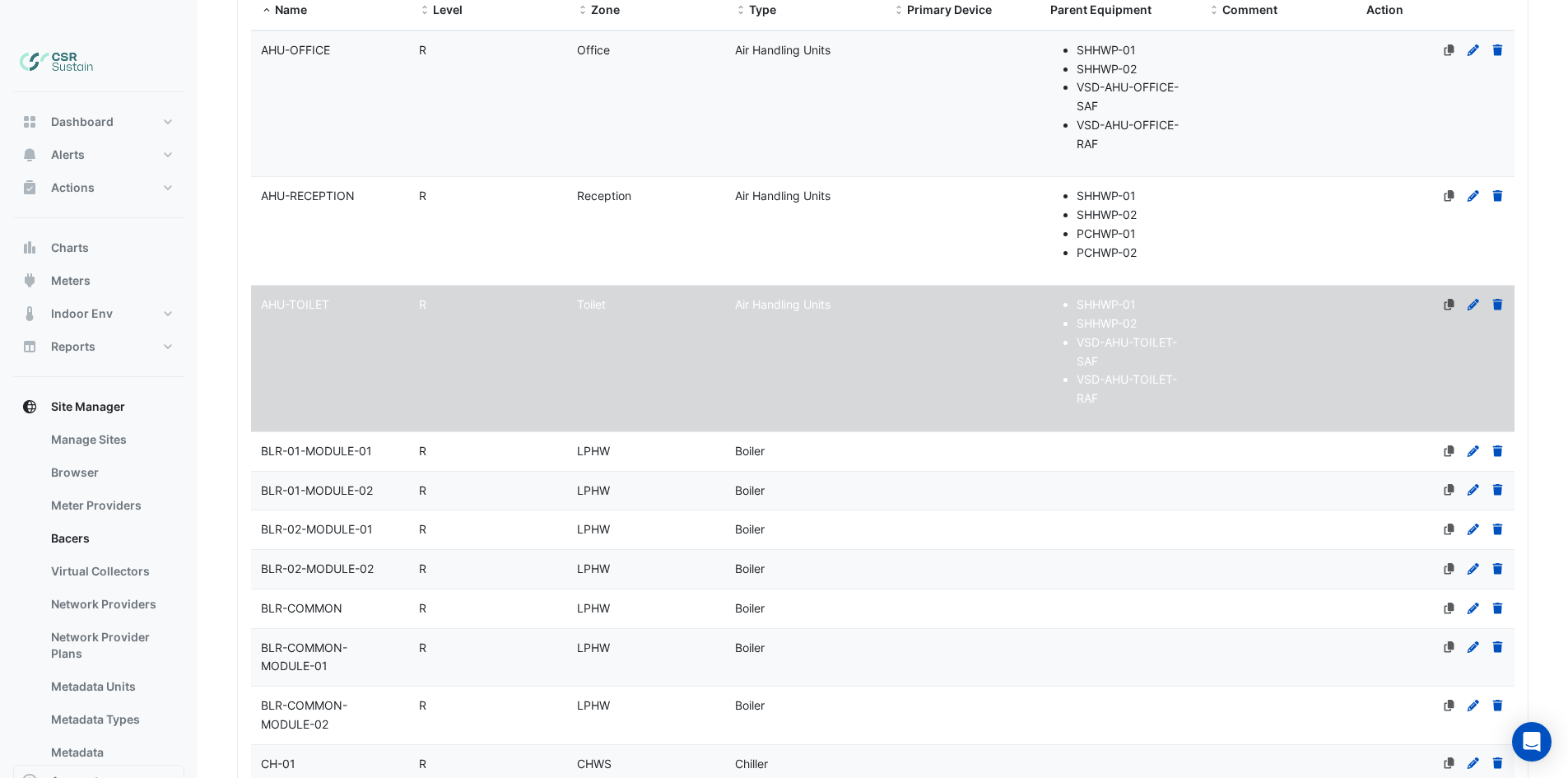
click at [1087, 225] on li "PCHWP-01" at bounding box center [1132, 234] width 112 height 19
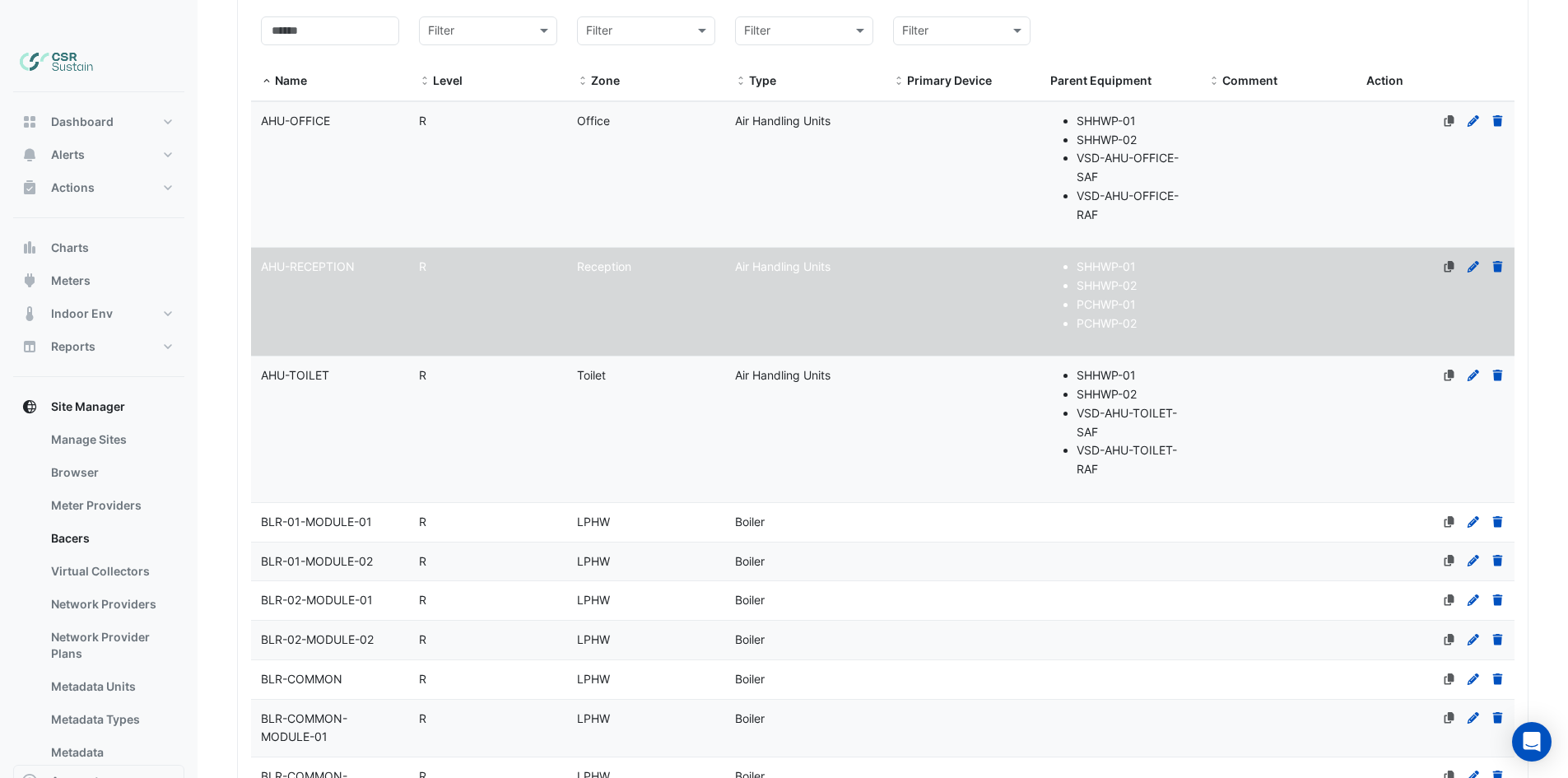
scroll to position [260, 0]
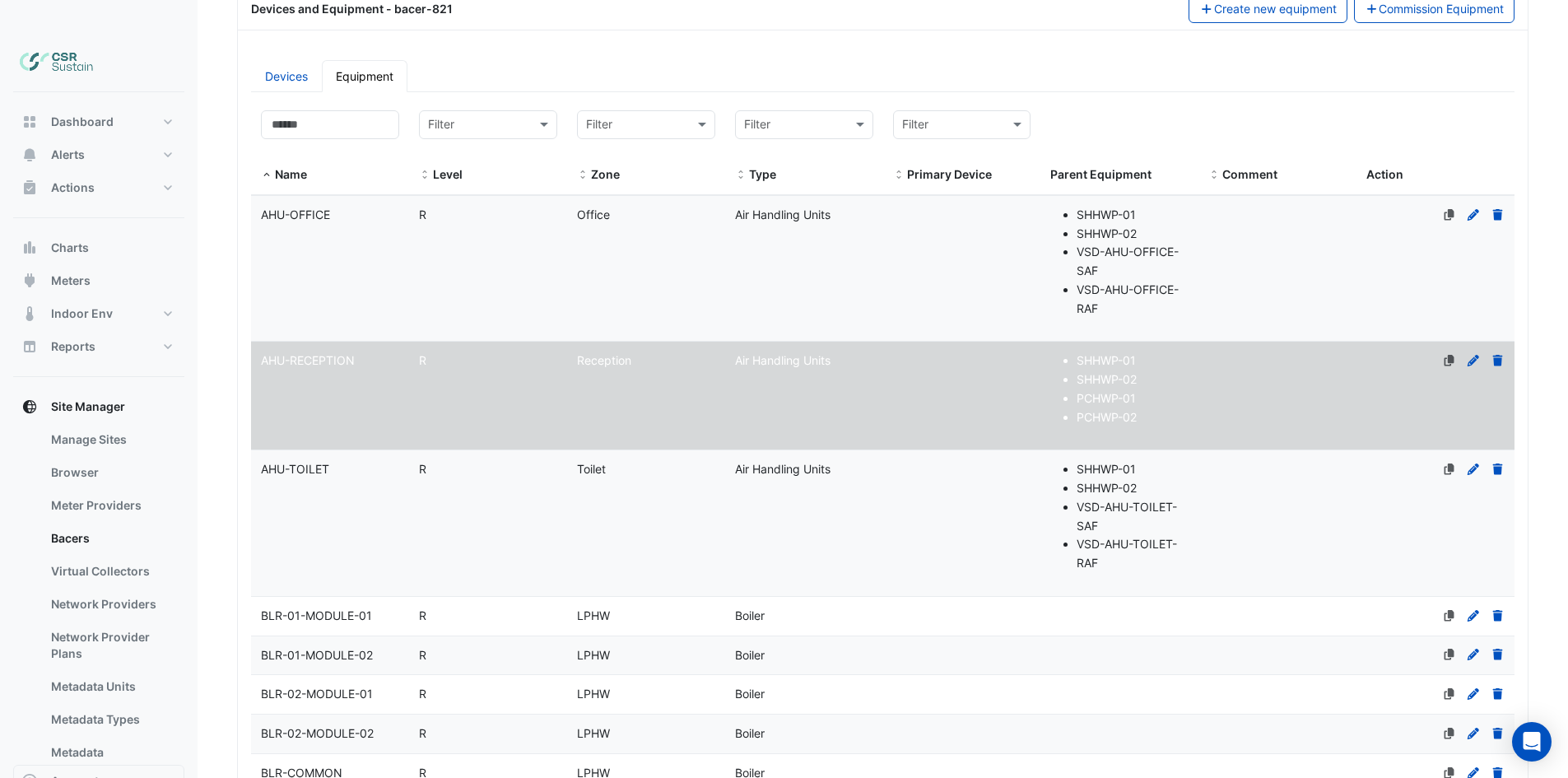
select select "**"
click at [1030, 215] on datatable-body-cell "Primary Device" at bounding box center [962, 269] width 158 height 145
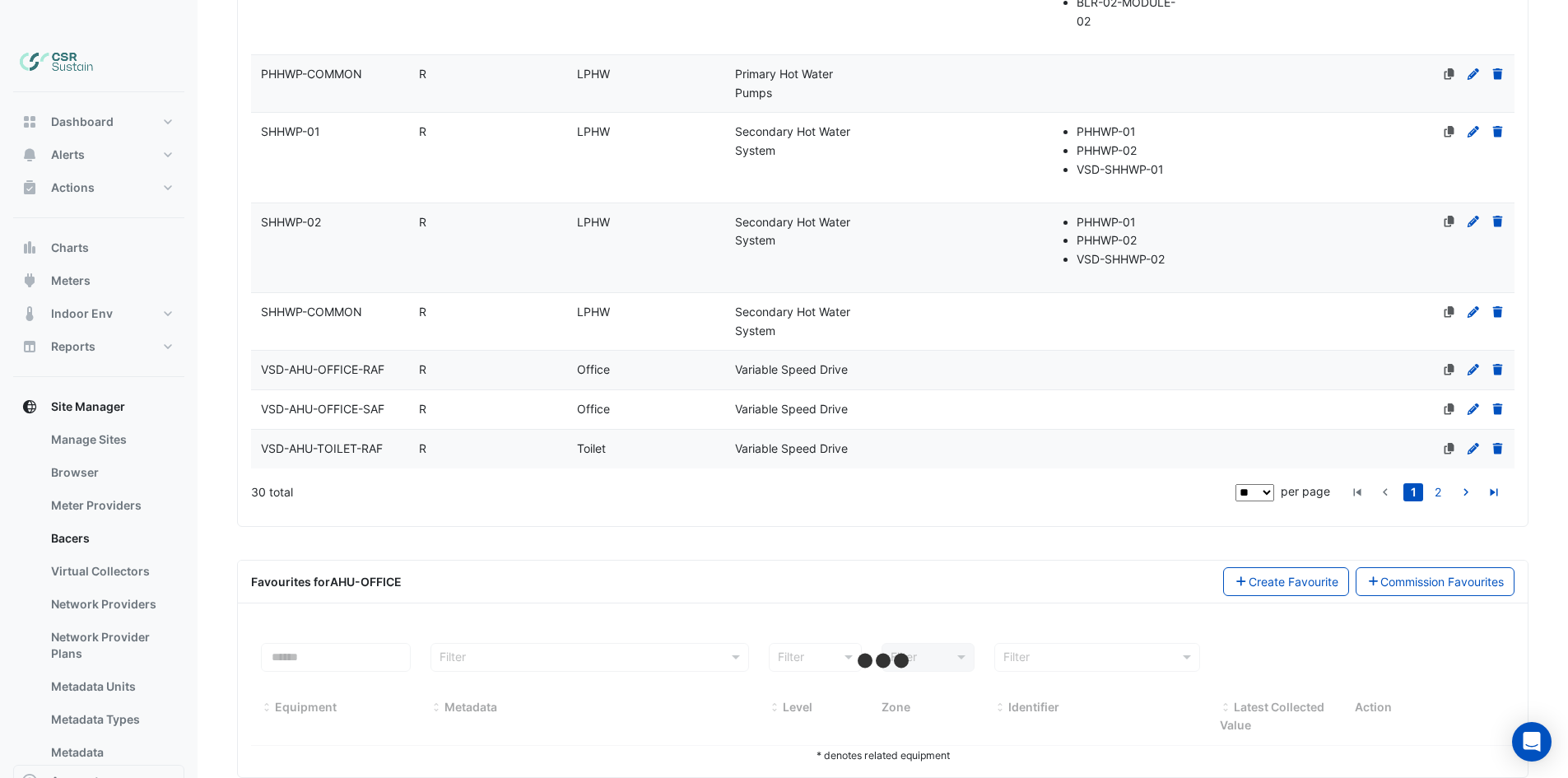
select select "**"
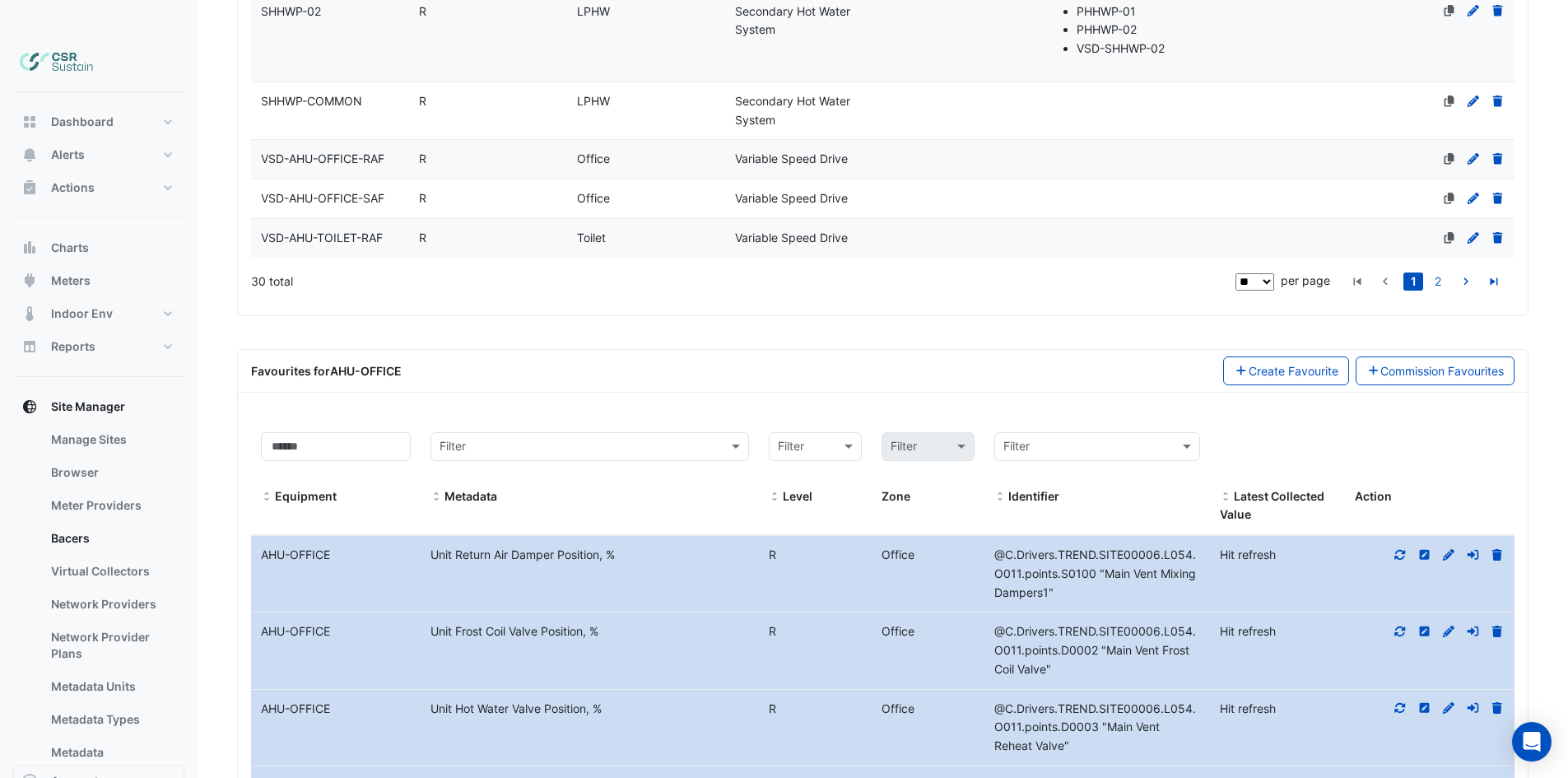
scroll to position [1933, 0]
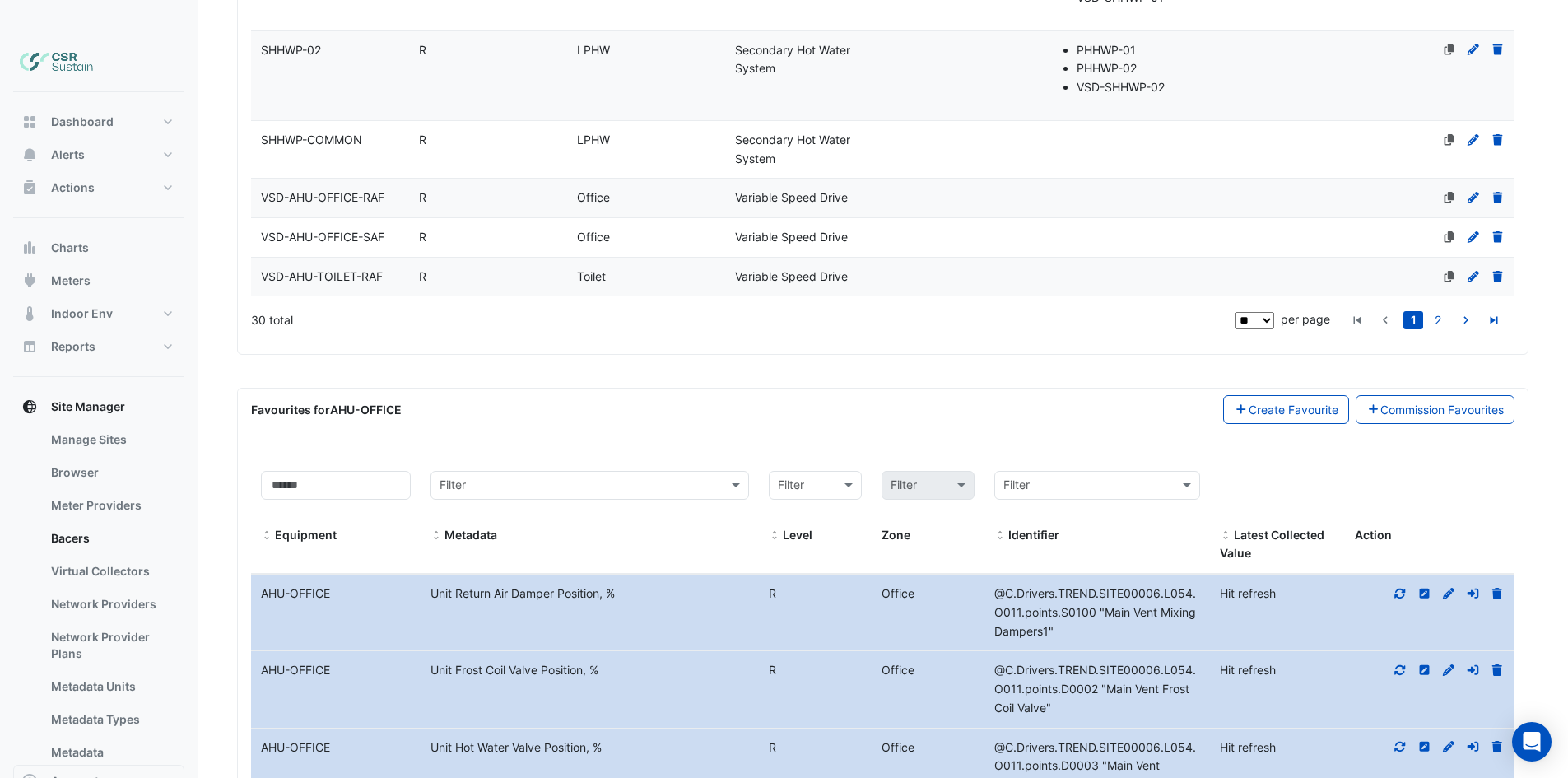
click at [1565, 734] on section "Select a Site × 5 Exchange Quay × Last polled - [DATE] 09:36 BST History last s…" at bounding box center [883, 286] width 1370 height 4255
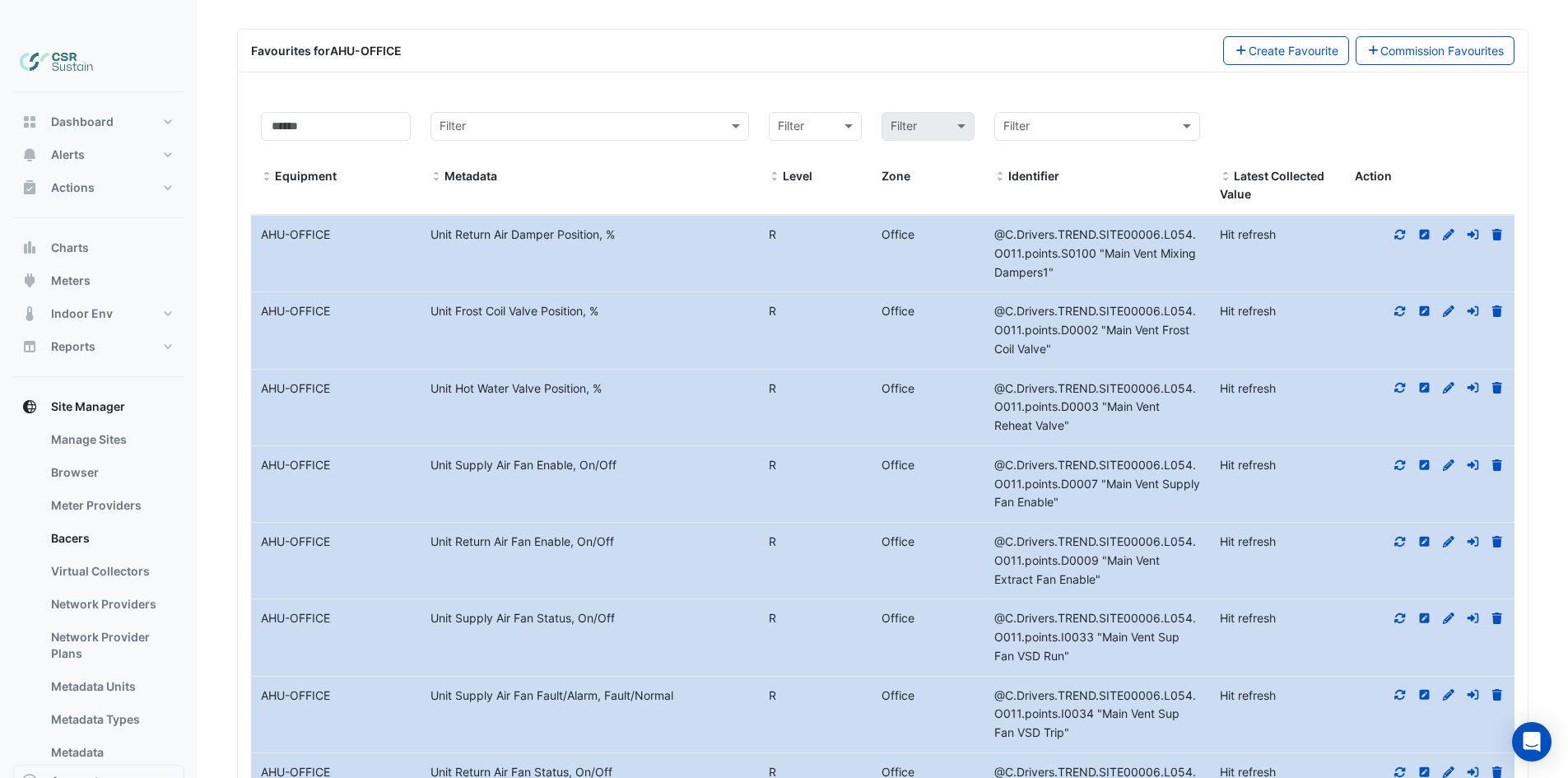
scroll to position [2301, 0]
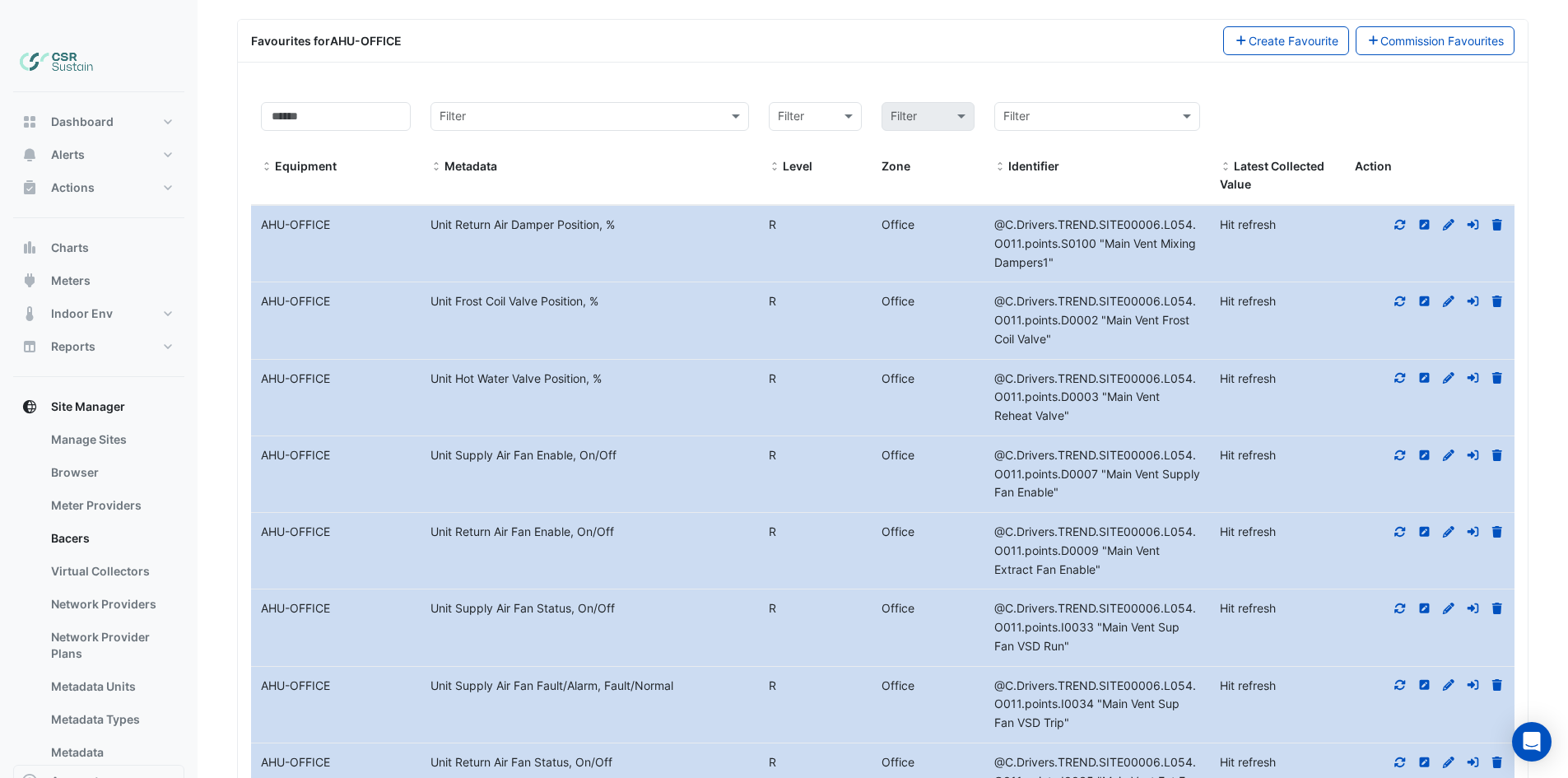
click at [1402, 603] on icon at bounding box center [1400, 609] width 15 height 12
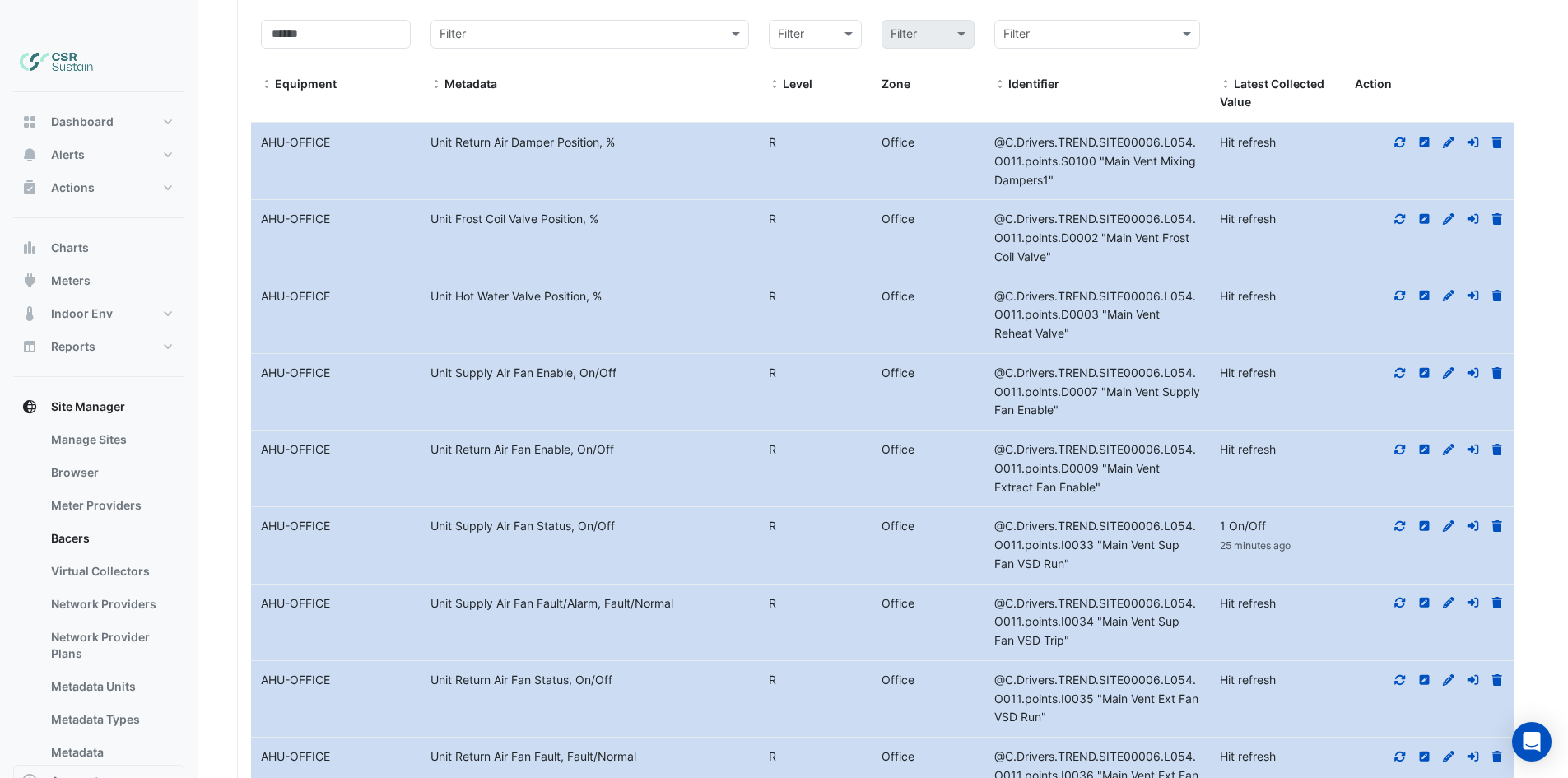
click at [1403, 290] on icon at bounding box center [1400, 296] width 15 height 12
click at [1393, 213] on icon at bounding box center [1400, 219] width 15 height 12
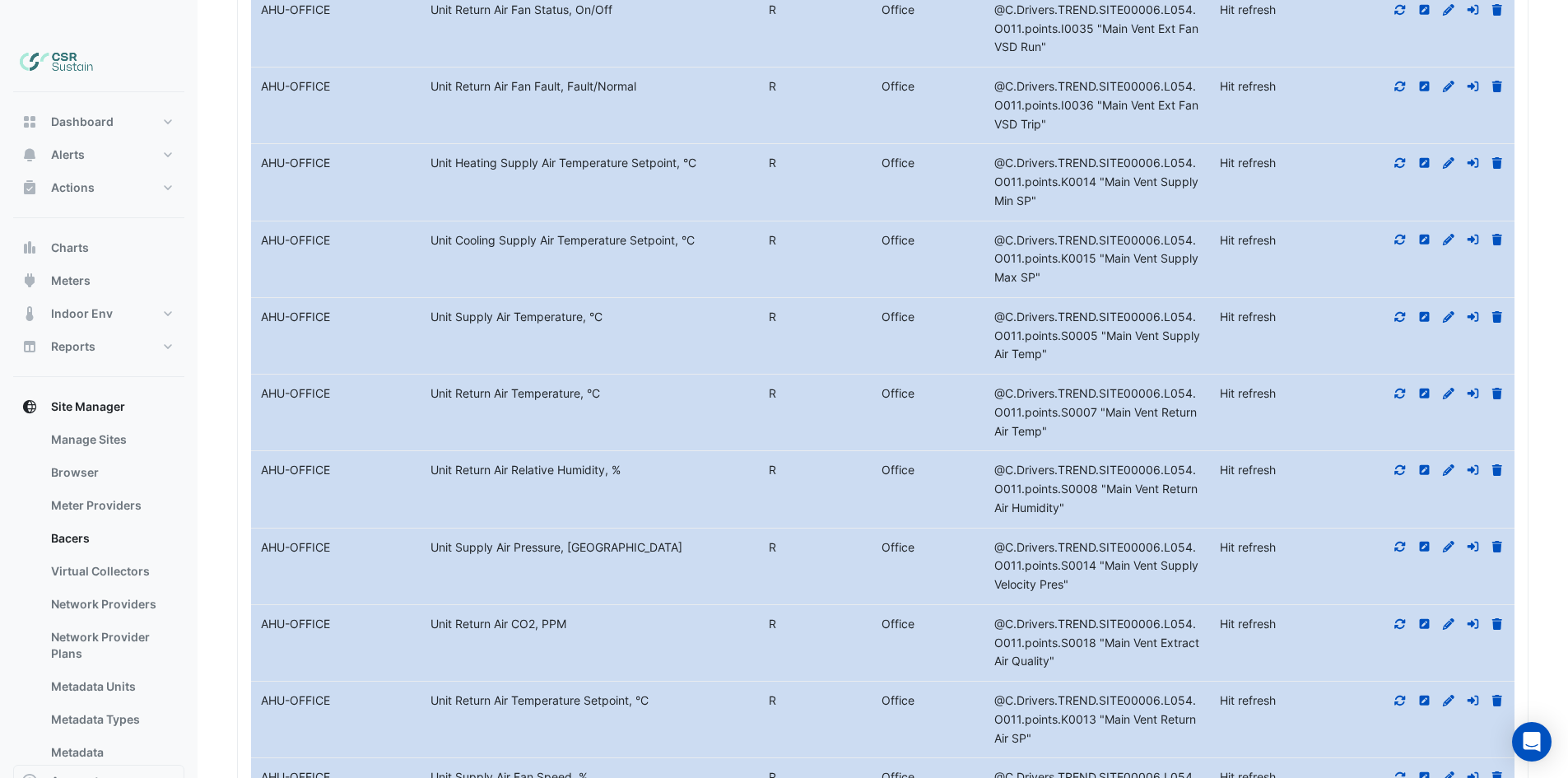
scroll to position [3059, 0]
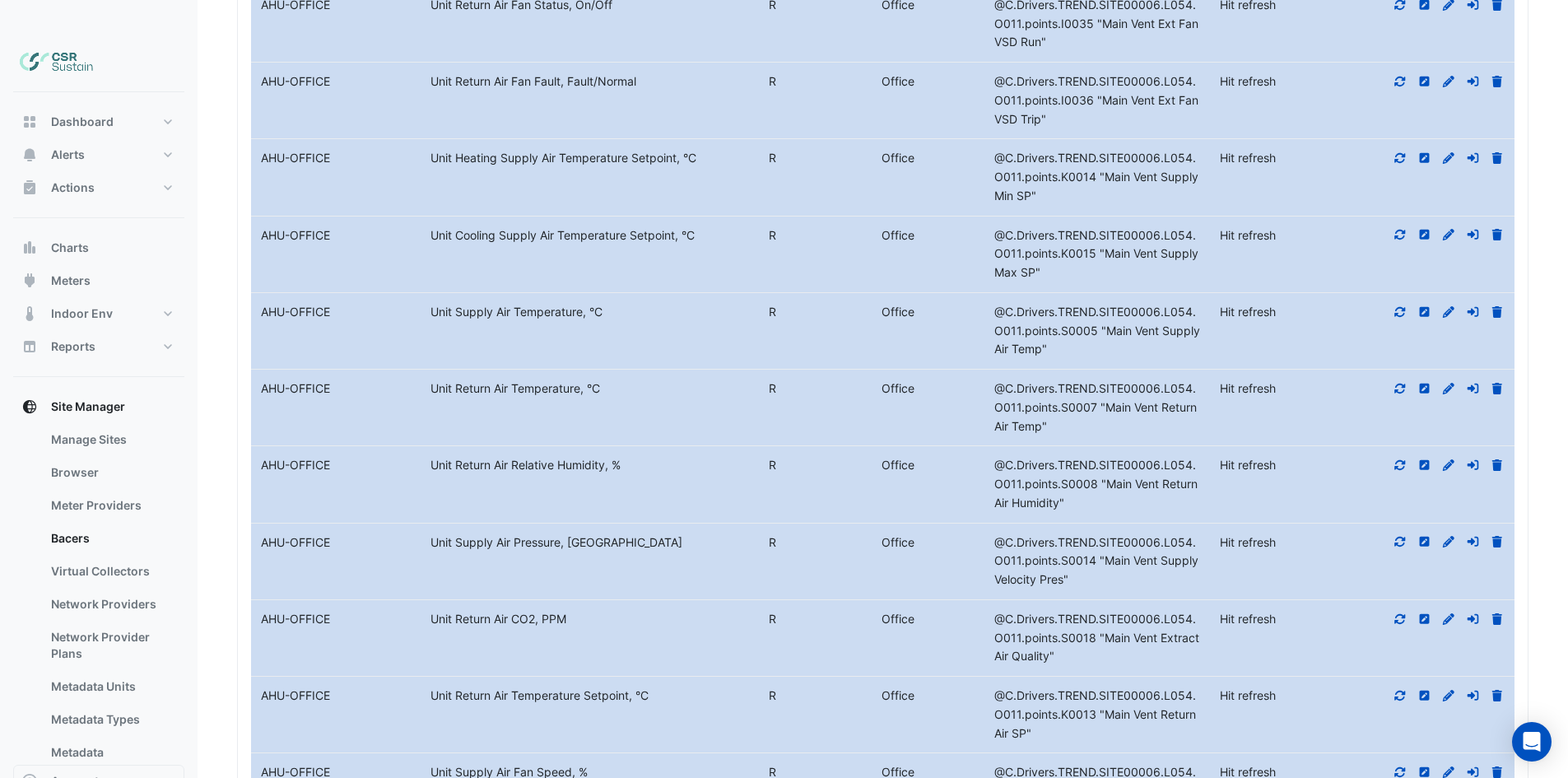
click at [1399, 536] on icon at bounding box center [1400, 542] width 15 height 12
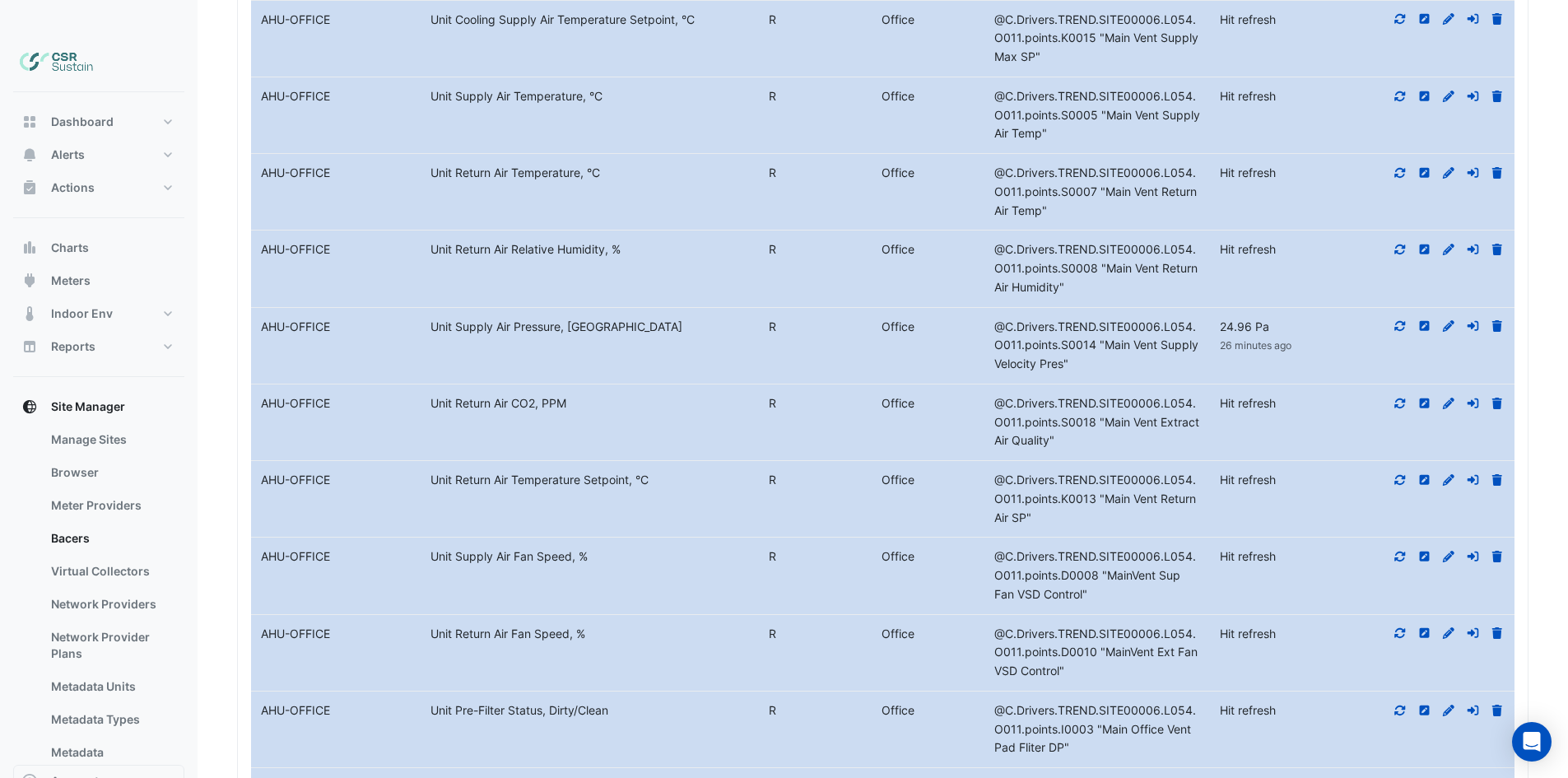
scroll to position [3303, 0]
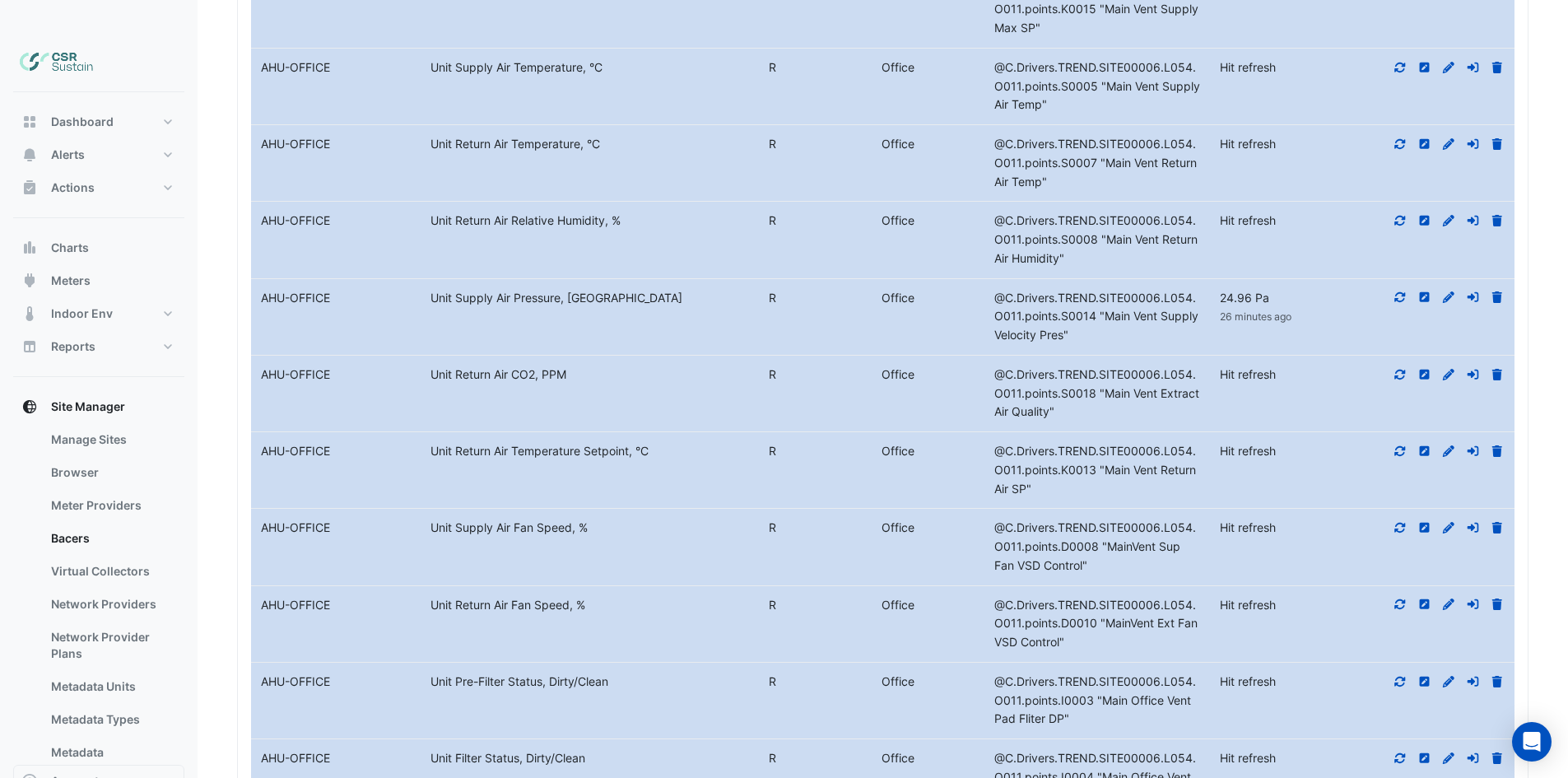
click at [1405, 522] on icon at bounding box center [1400, 528] width 15 height 12
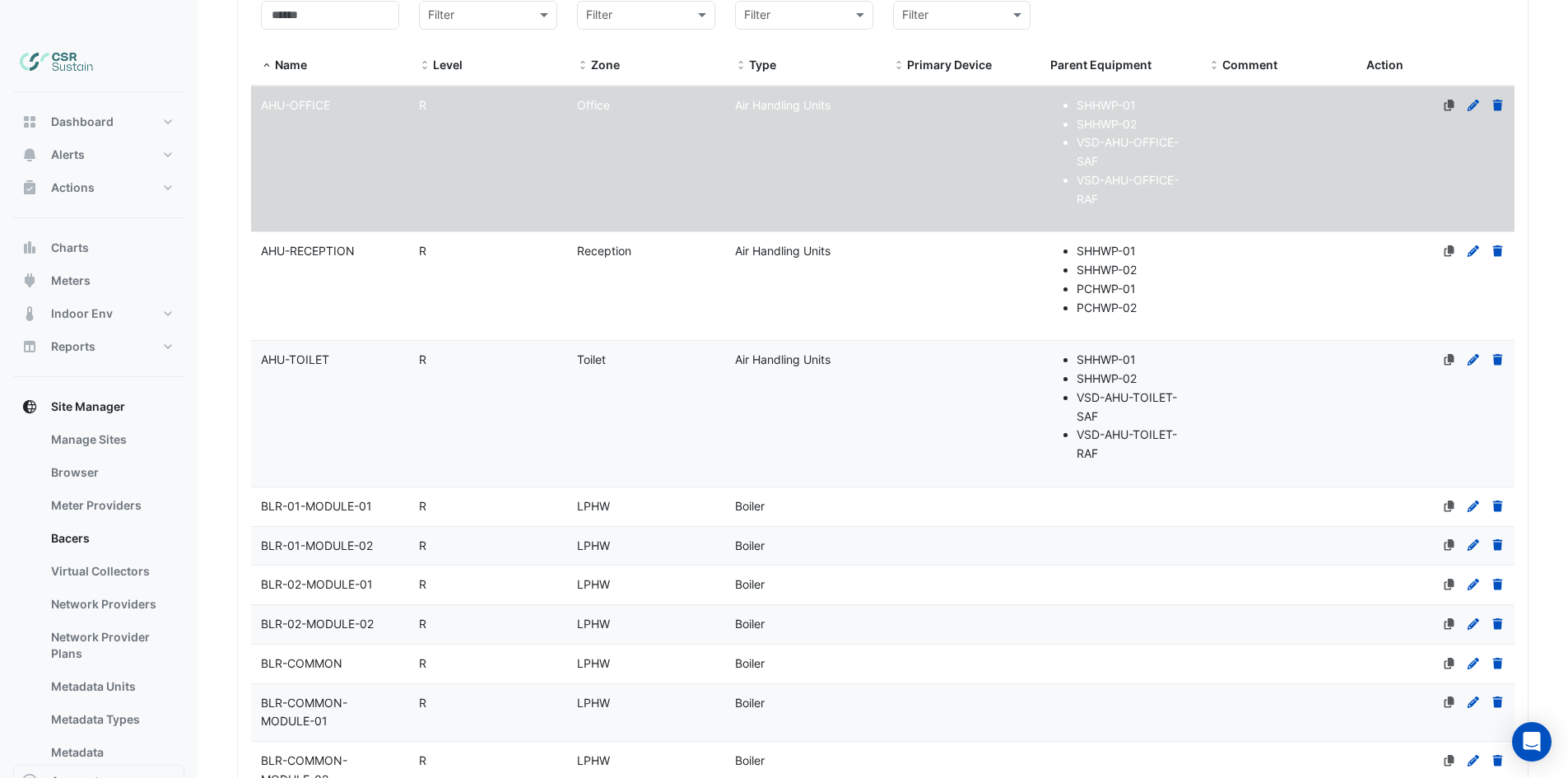
scroll to position [0, 0]
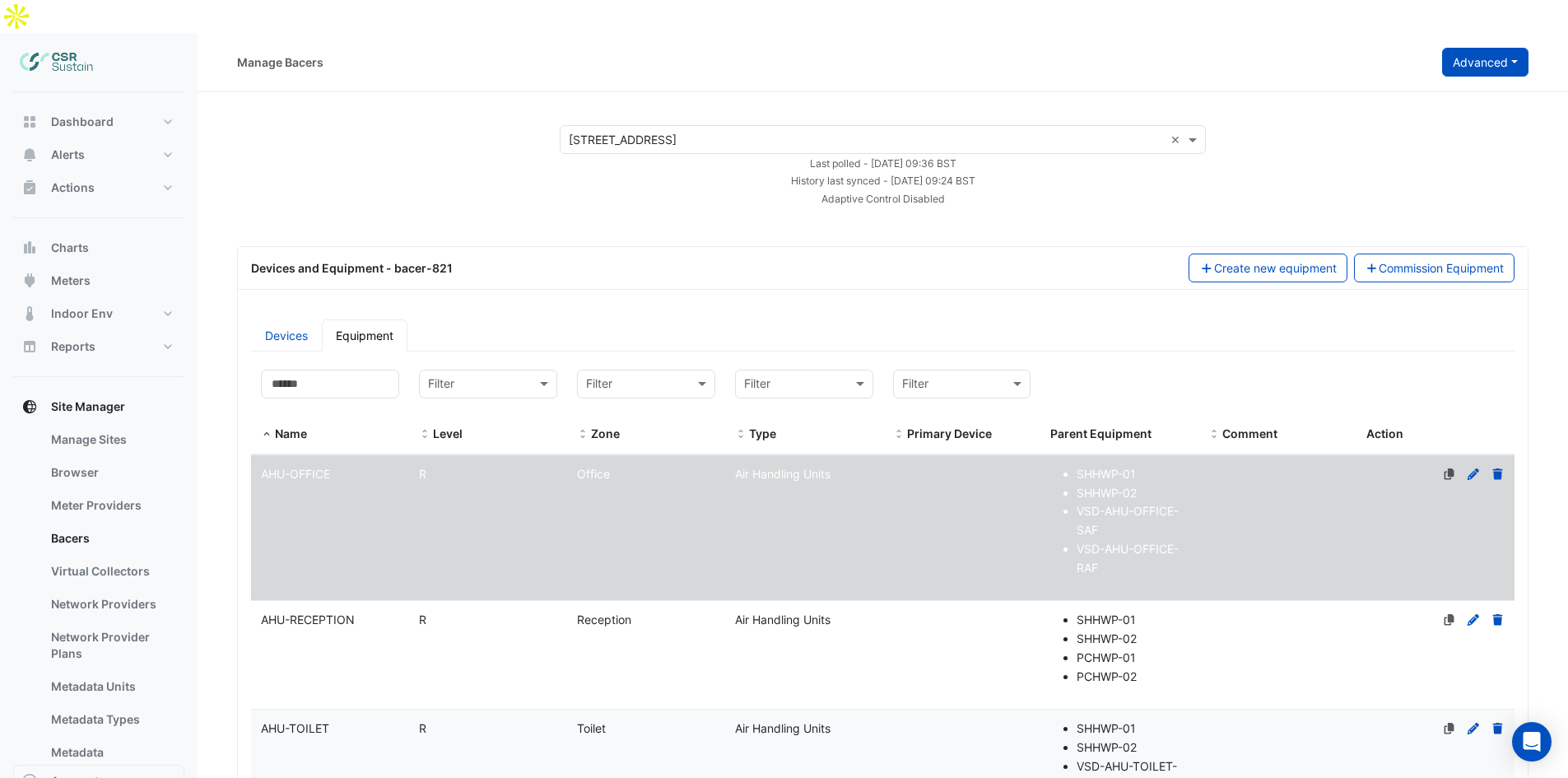
click at [1474, 48] on button "Advanced" at bounding box center [1485, 62] width 87 height 29
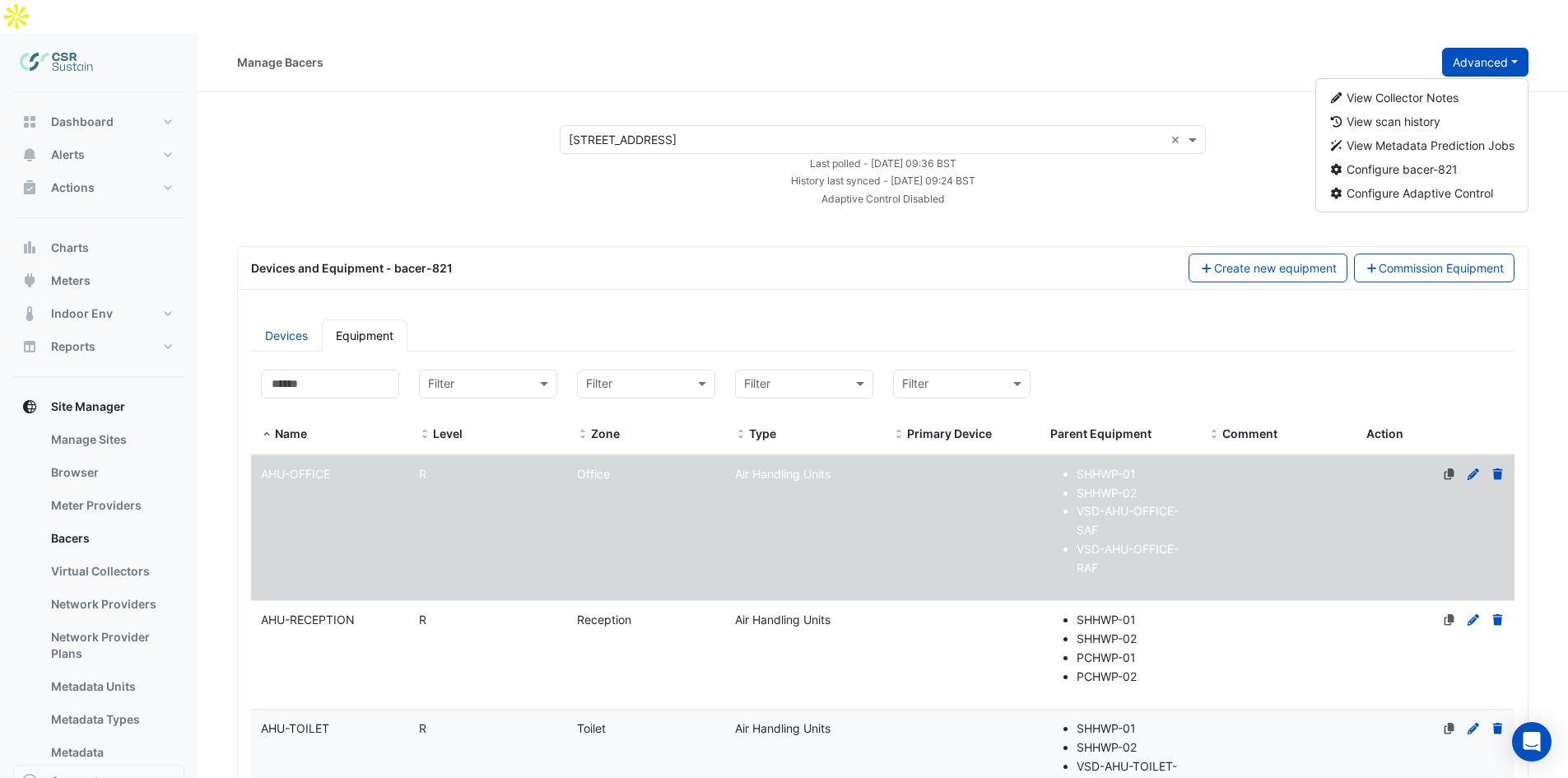
click at [1485, 48] on button "Advanced" at bounding box center [1485, 62] width 87 height 29
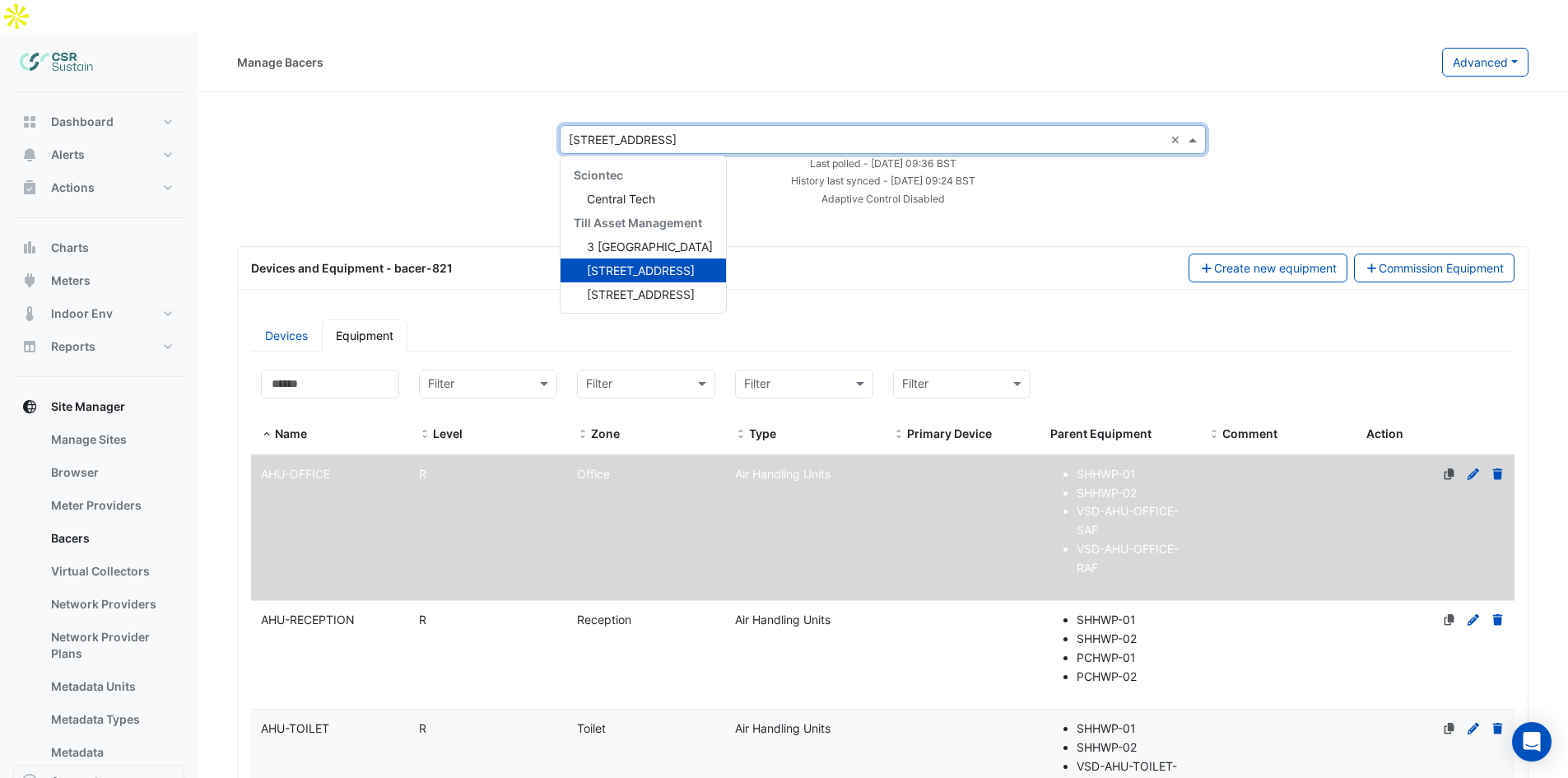
click at [620, 131] on div "× 5 Exchange Quay" at bounding box center [622, 139] width 108 height 18
click at [611, 240] on span "3 [GEOGRAPHIC_DATA]" at bounding box center [650, 246] width 126 height 14
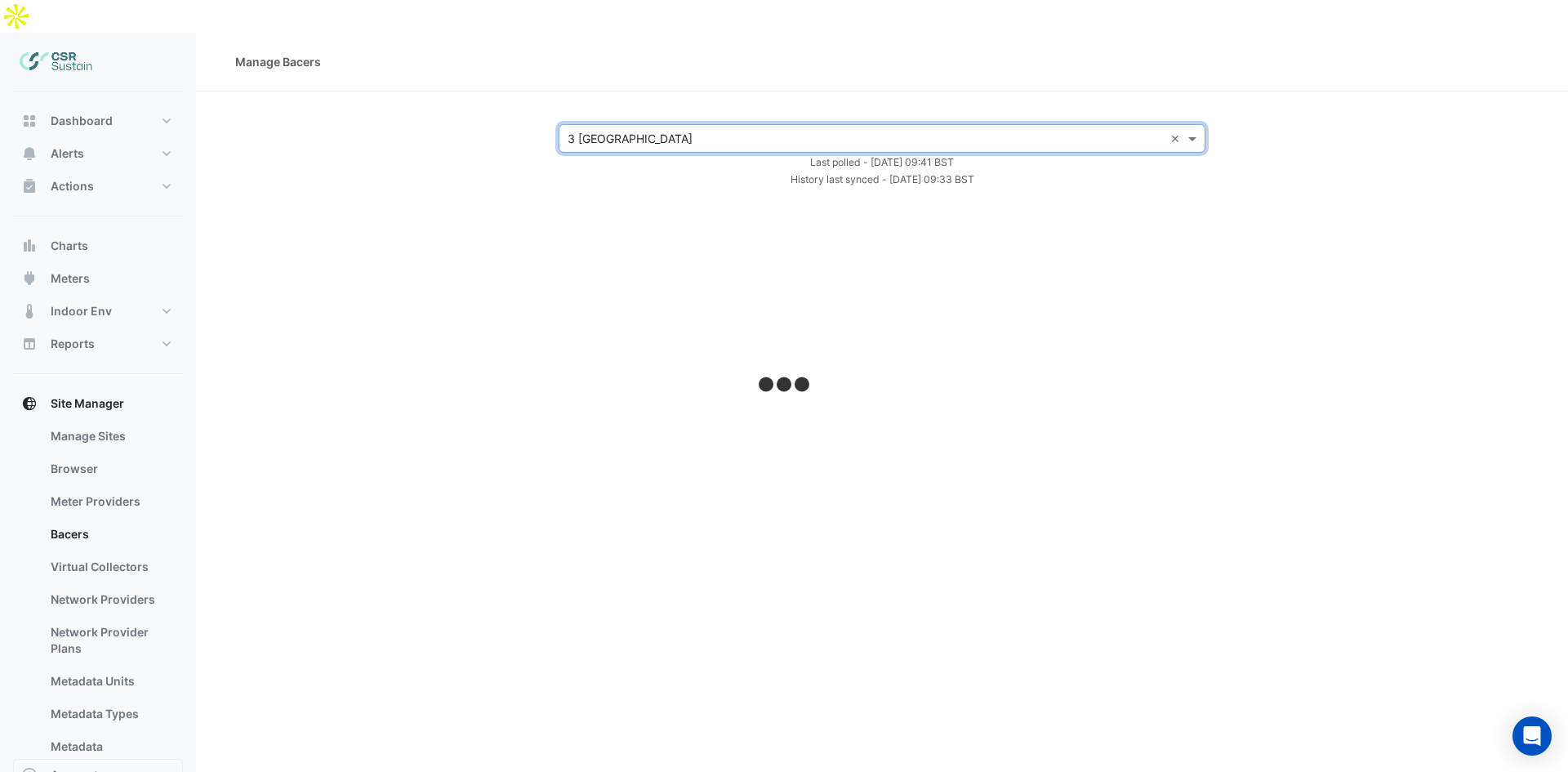
select select "**"
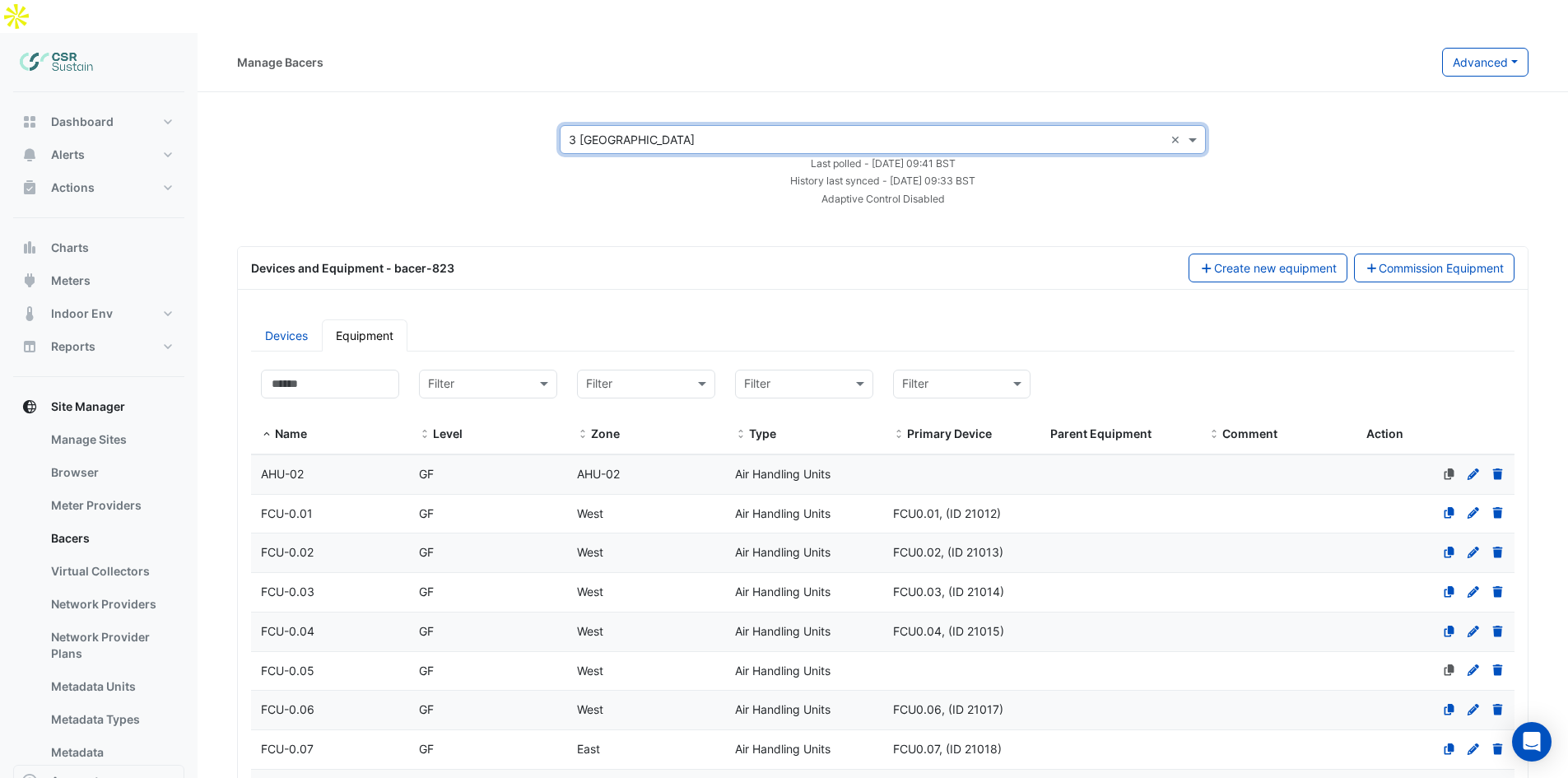
click at [638, 465] on div "AHU-02" at bounding box center [645, 474] width 158 height 19
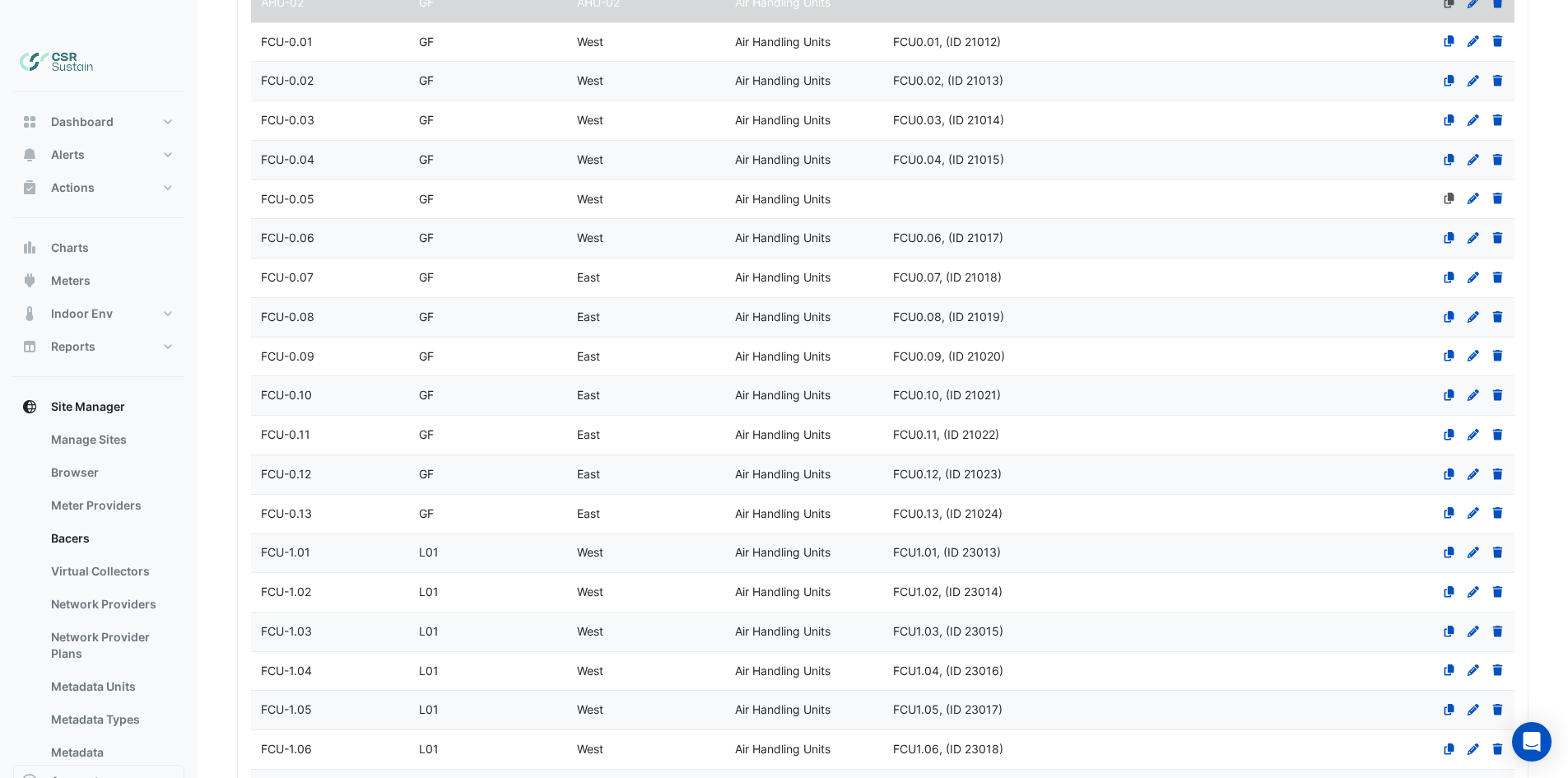
scroll to position [392, 0]
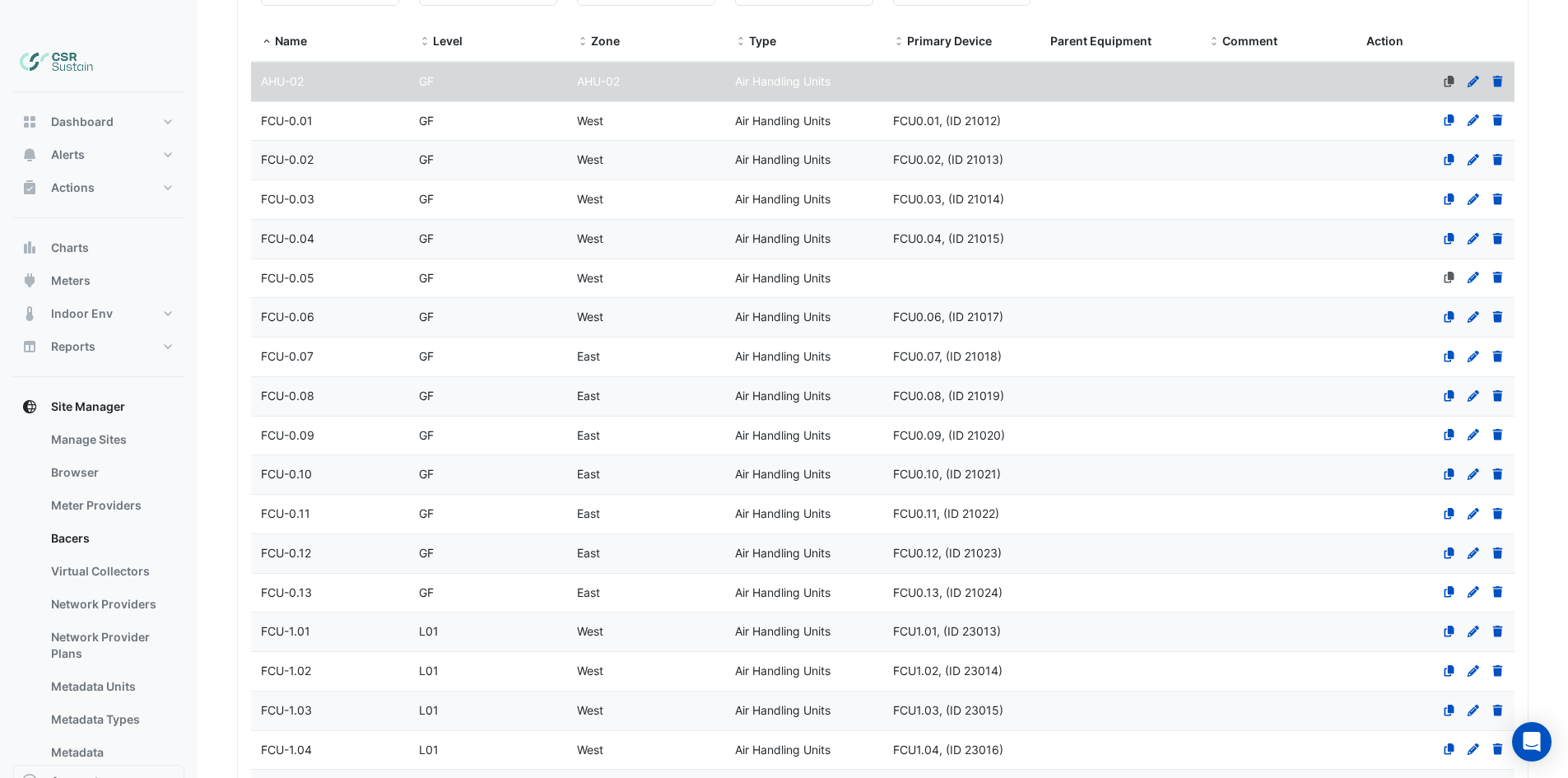
click at [484, 308] on div "GF" at bounding box center [488, 317] width 158 height 19
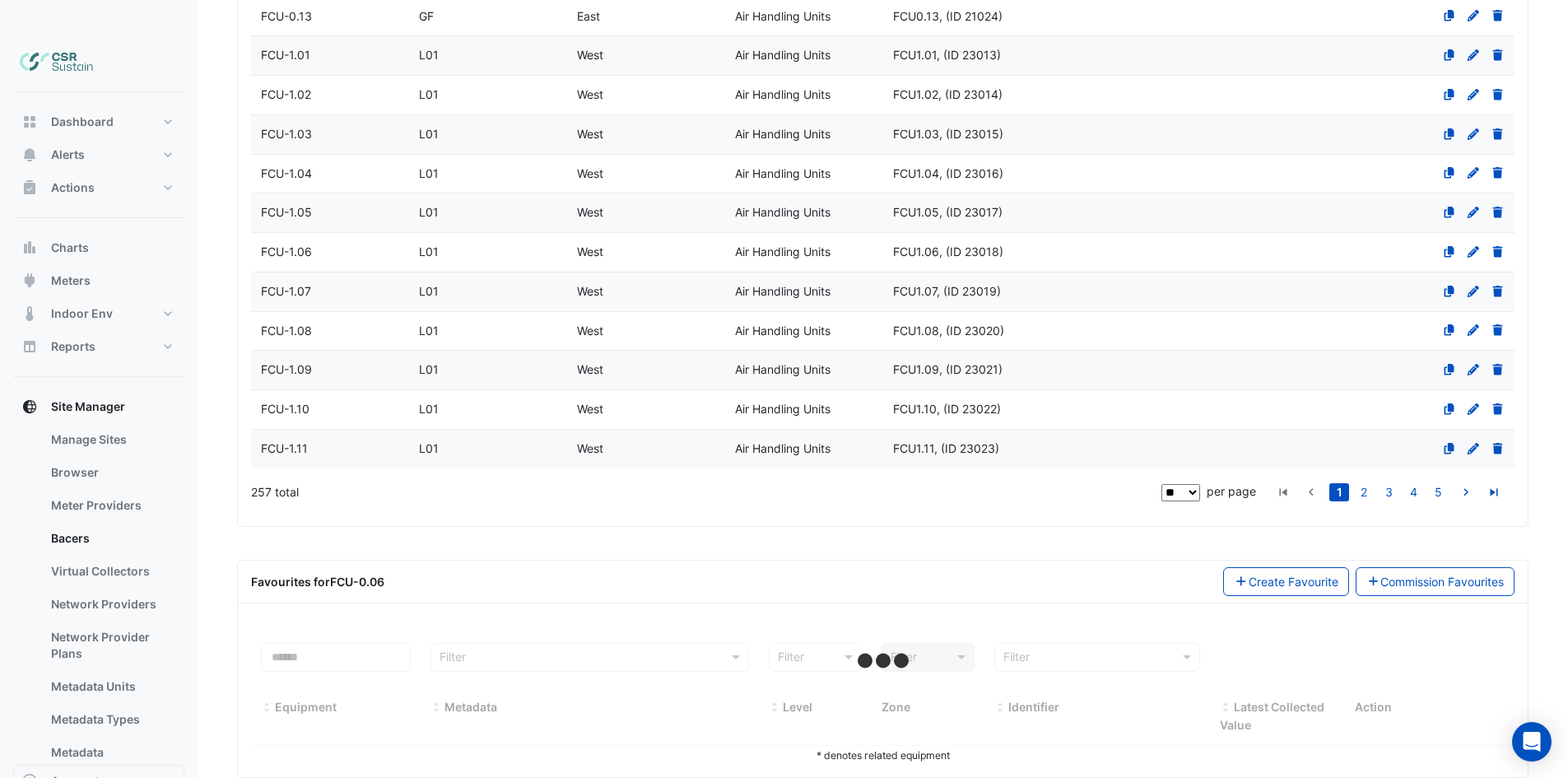
select select "**"
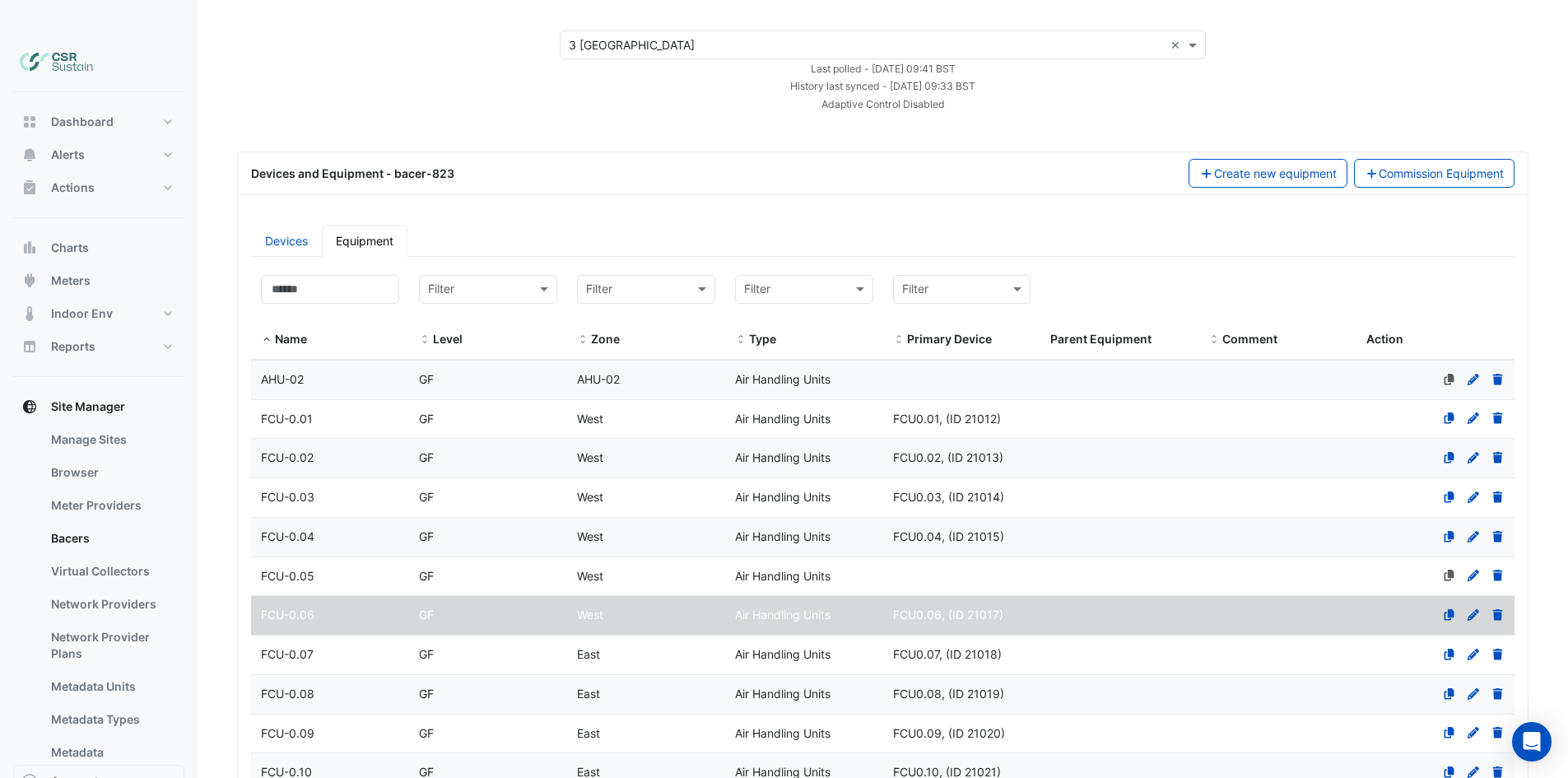
scroll to position [28, 0]
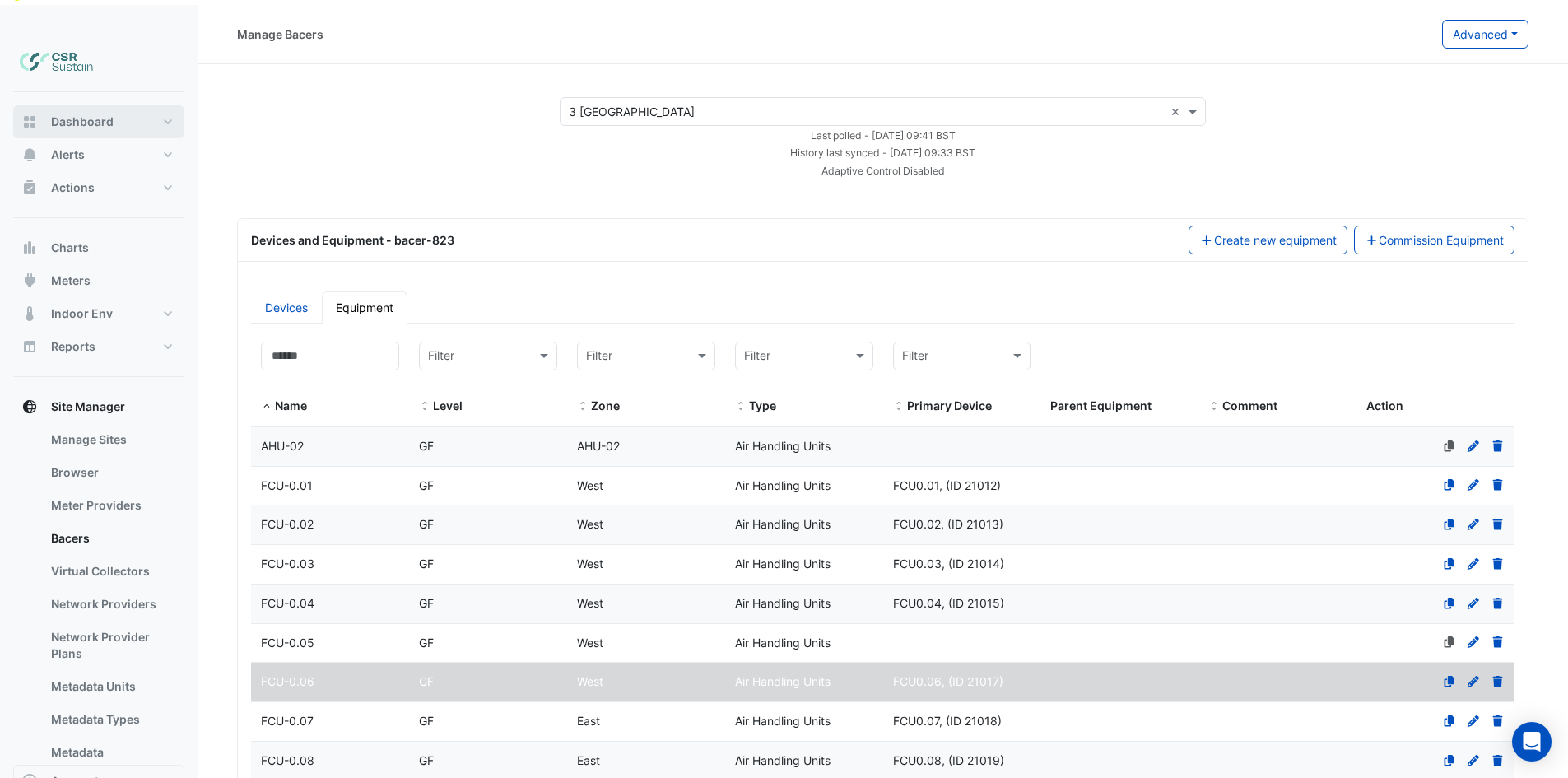
click at [104, 114] on span "Dashboard" at bounding box center [82, 122] width 63 height 17
select select "**"
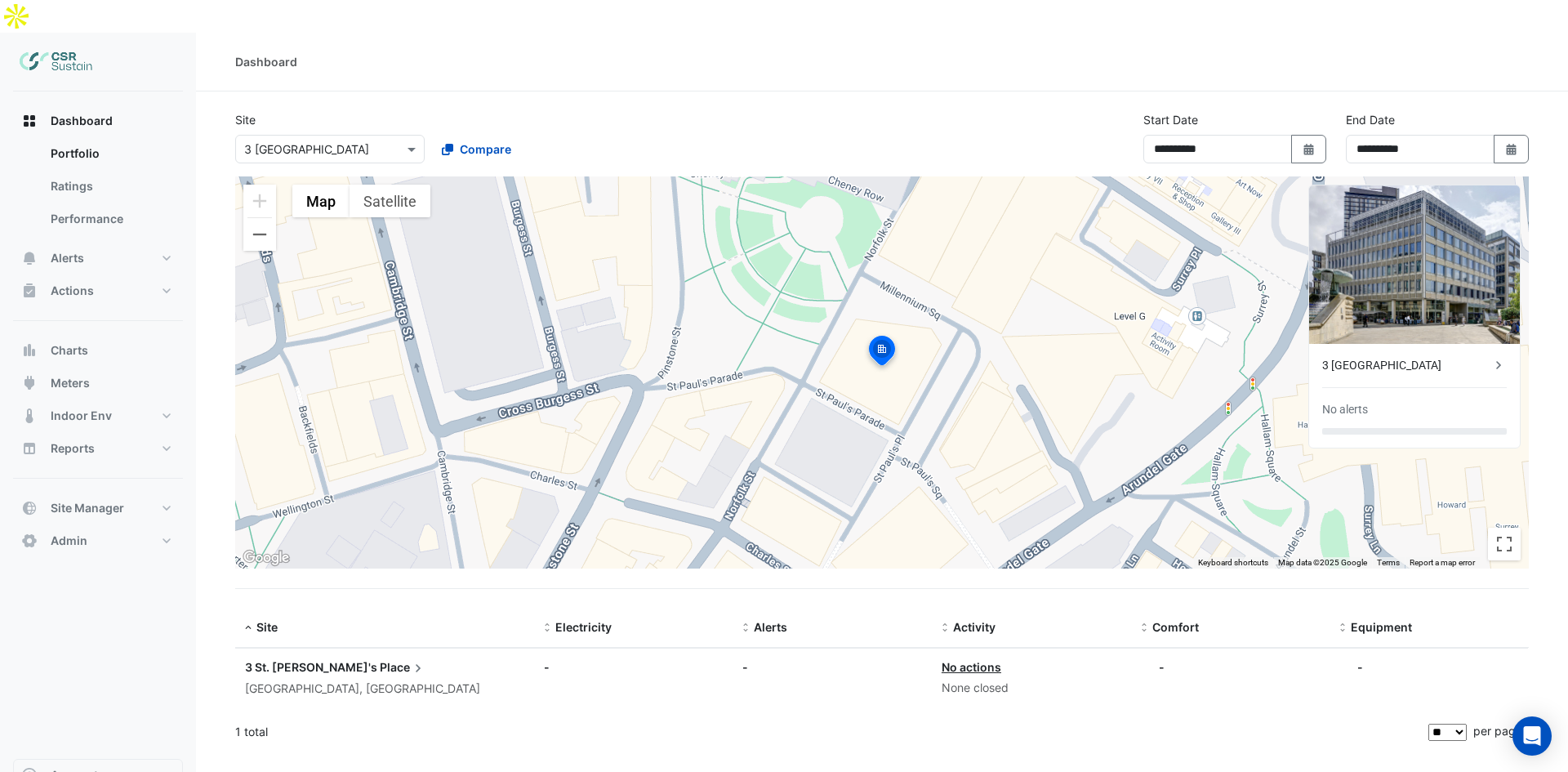
click at [1411, 344] on div "3 [GEOGRAPHIC_DATA] No alerts" at bounding box center [1414, 395] width 210 height 104
click at [1415, 357] on div "3 [GEOGRAPHIC_DATA]" at bounding box center [1406, 365] width 168 height 17
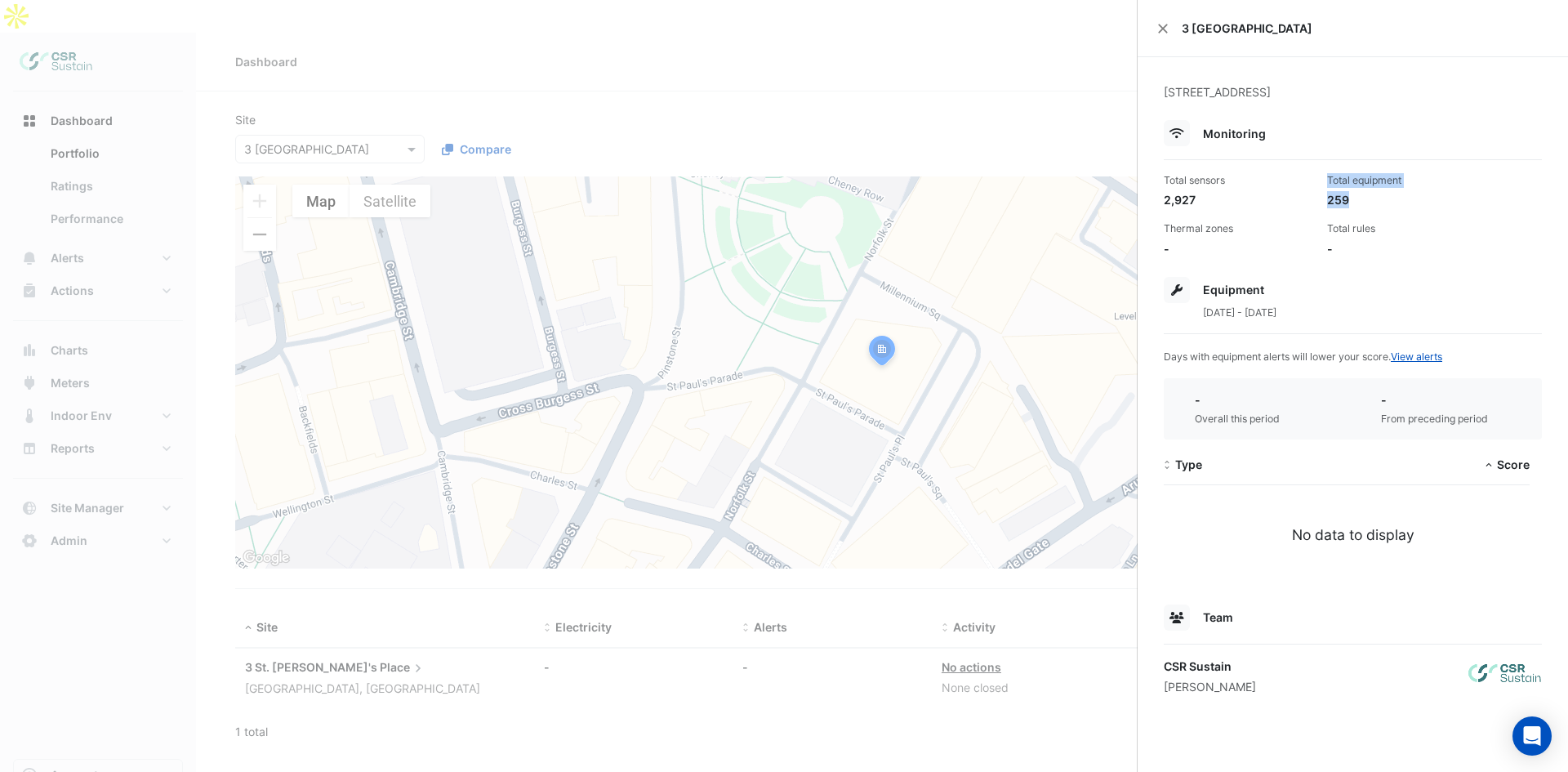
drag, startPoint x: 1376, startPoint y: 192, endPoint x: 1294, endPoint y: 194, distance: 82.0
click at [1295, 194] on div "Total sensors 2,927 Total equipment 259 Thermal zones - Total rules -" at bounding box center [1353, 208] width 391 height 97
click at [777, 659] on ngb-offcanvas-backdrop at bounding box center [784, 386] width 1568 height 772
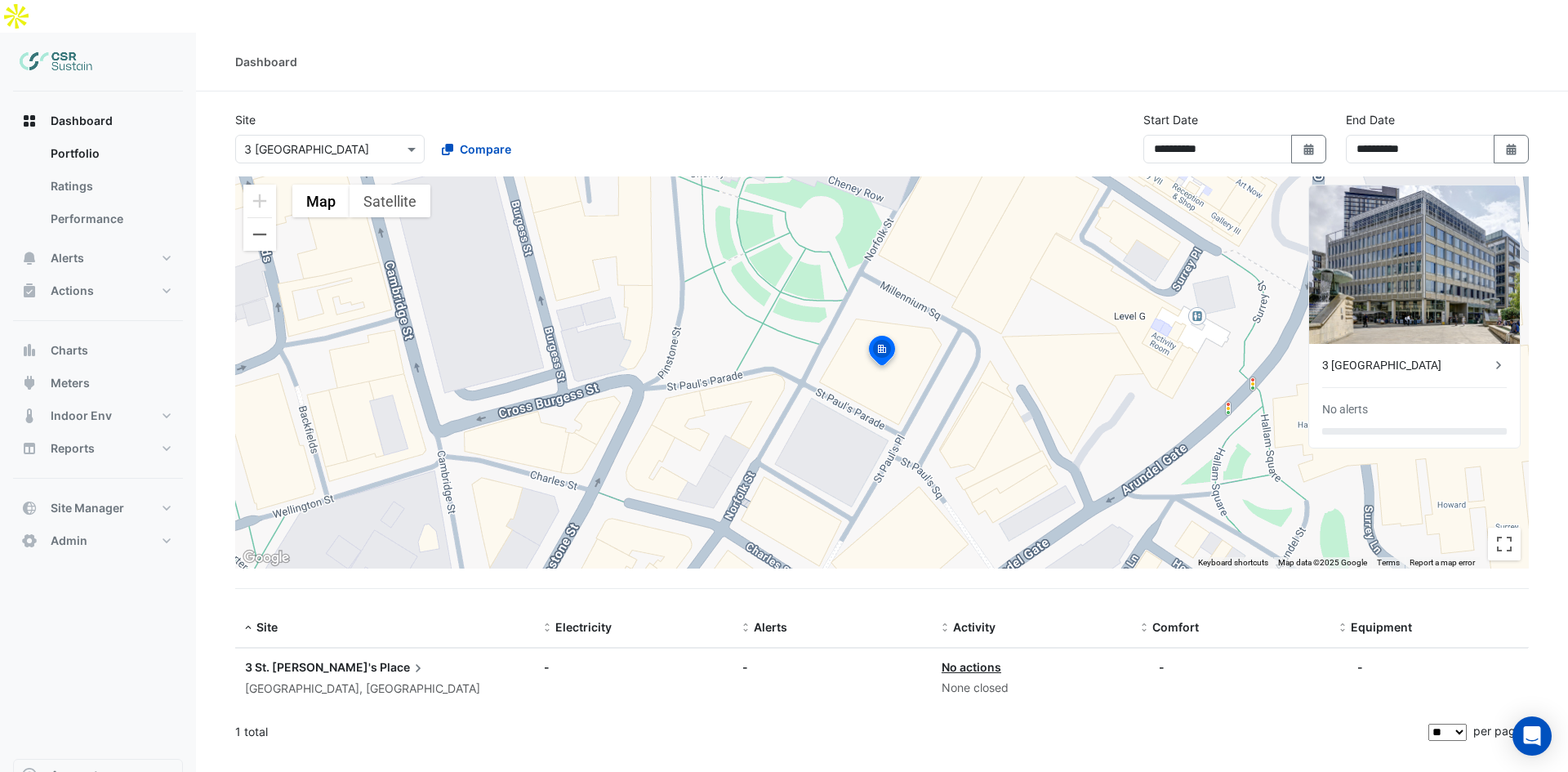
click at [600, 58] on div "Dashboard" at bounding box center [882, 61] width 1372 height 59
drag, startPoint x: 225, startPoint y: 29, endPoint x: 329, endPoint y: 28, distance: 104.0
click at [329, 53] on div "Dashboard" at bounding box center [882, 61] width 1372 height 17
click at [288, 53] on div "Dashboard" at bounding box center [266, 61] width 62 height 17
